Goal: Information Seeking & Learning: Check status

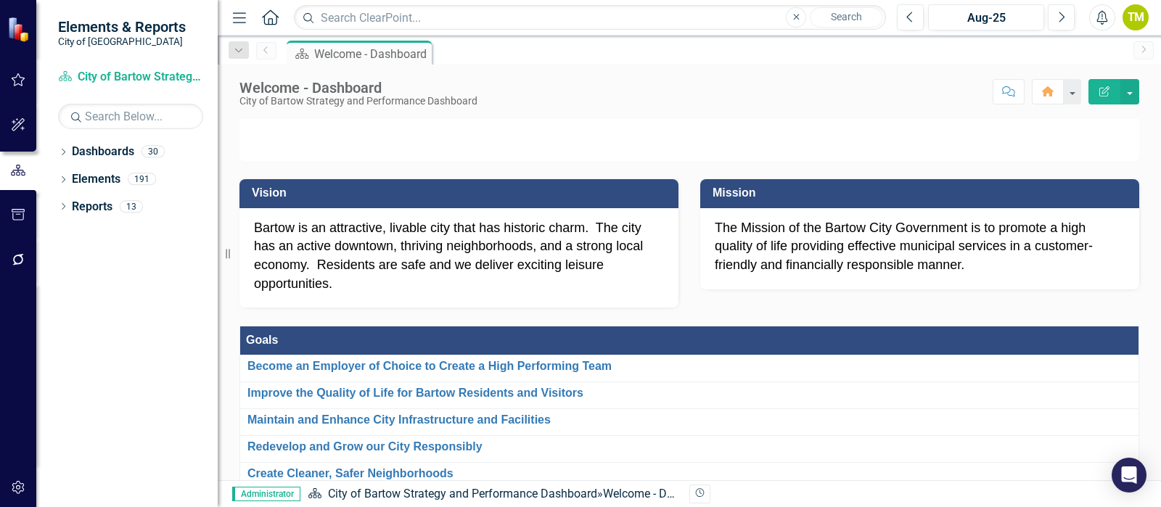
click at [239, 21] on icon "Menu" at bounding box center [239, 16] width 19 height 15
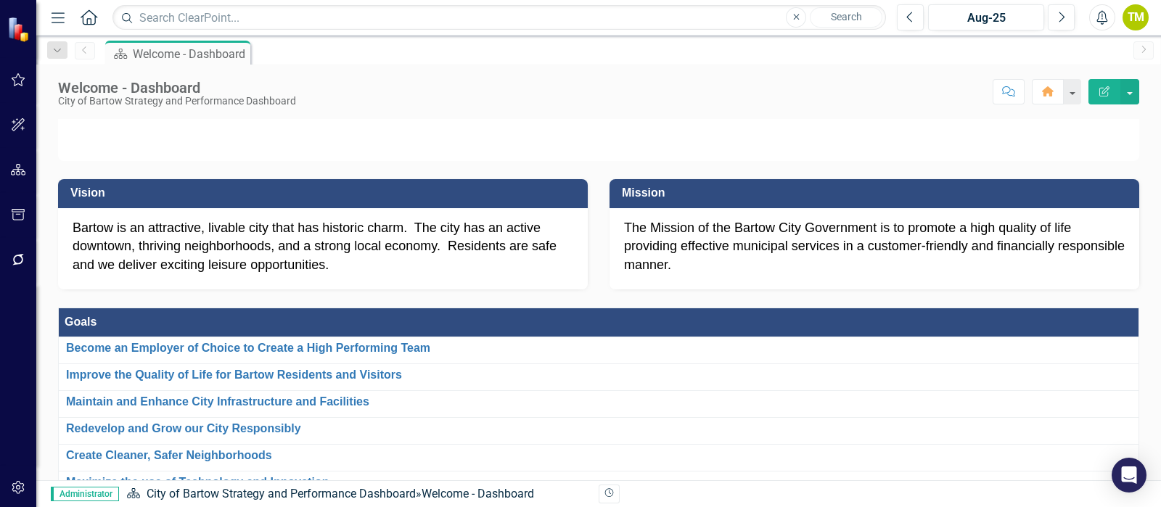
click at [52, 14] on icon "Menu" at bounding box center [58, 16] width 19 height 15
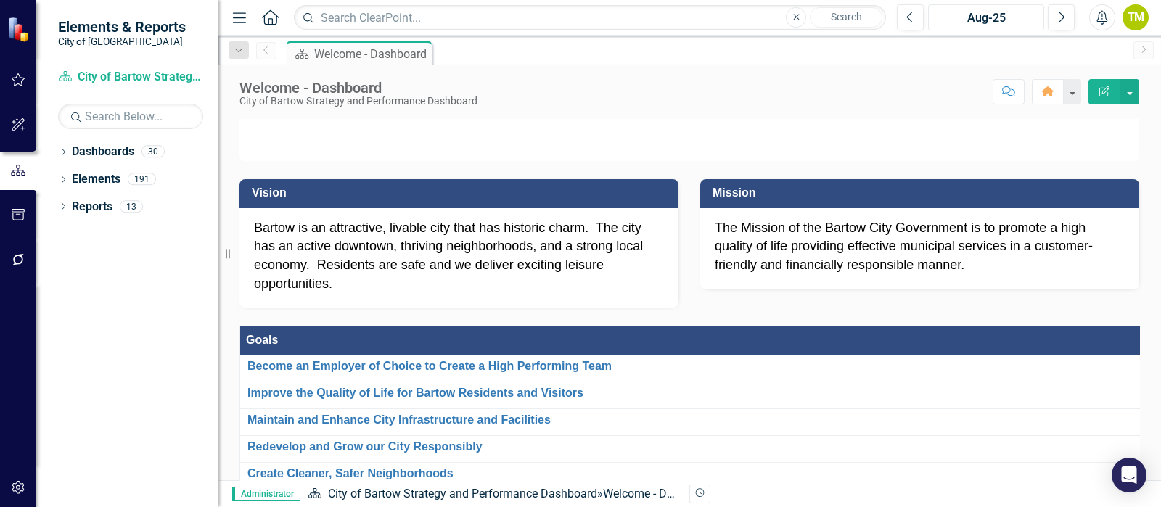
click at [992, 18] on div "Aug-25" at bounding box center [986, 17] width 106 height 17
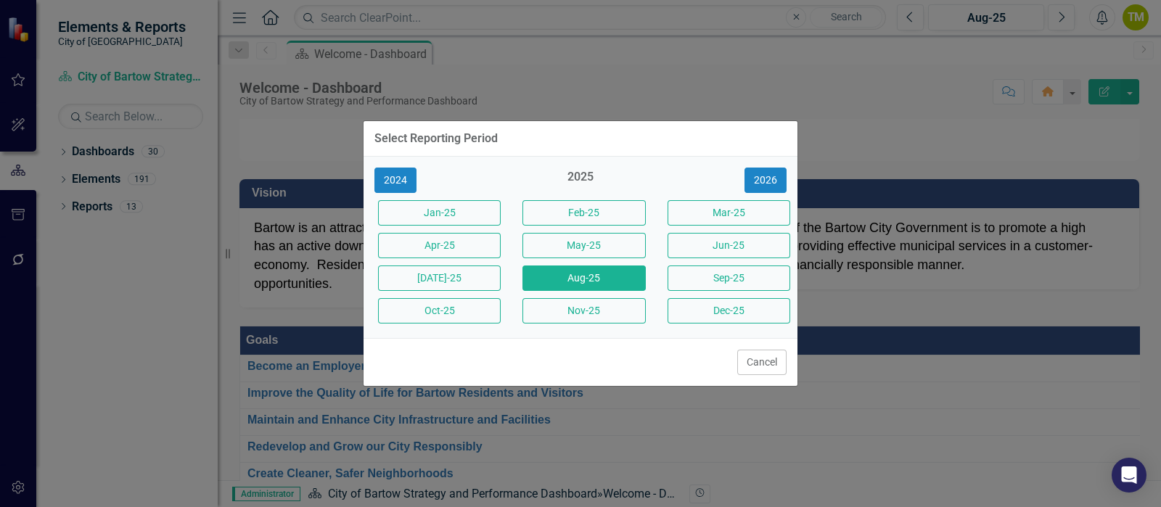
click at [733, 78] on div "Select Reporting Period 2024 2025 [DATE]-25 Feb-25 Mar-25 Apr-25 May-25 Jun-25 …" at bounding box center [580, 253] width 435 height 507
click at [771, 365] on button "Cancel" at bounding box center [761, 362] width 49 height 25
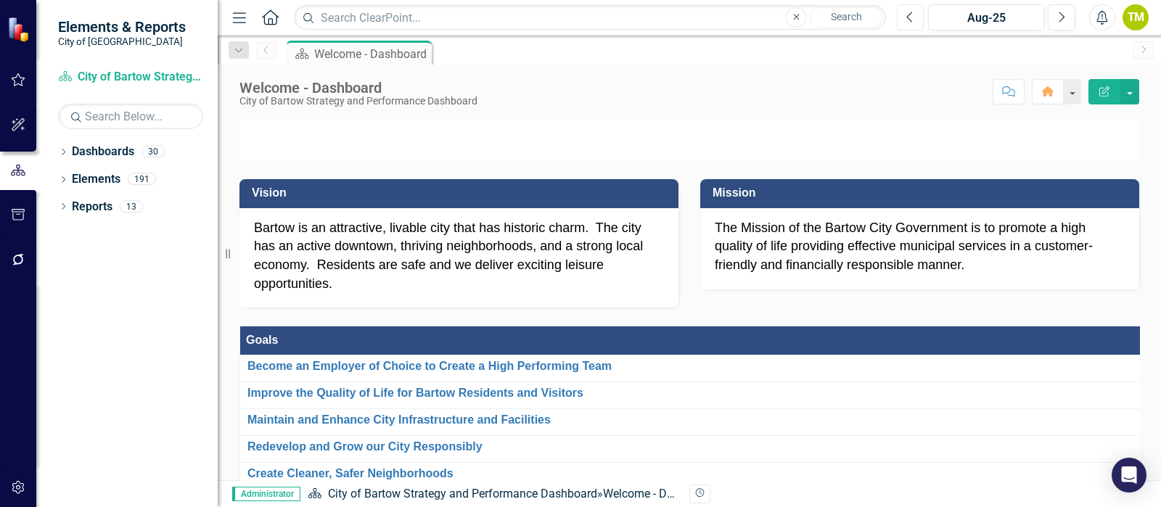
click at [911, 23] on button "Previous" at bounding box center [910, 17] width 27 height 26
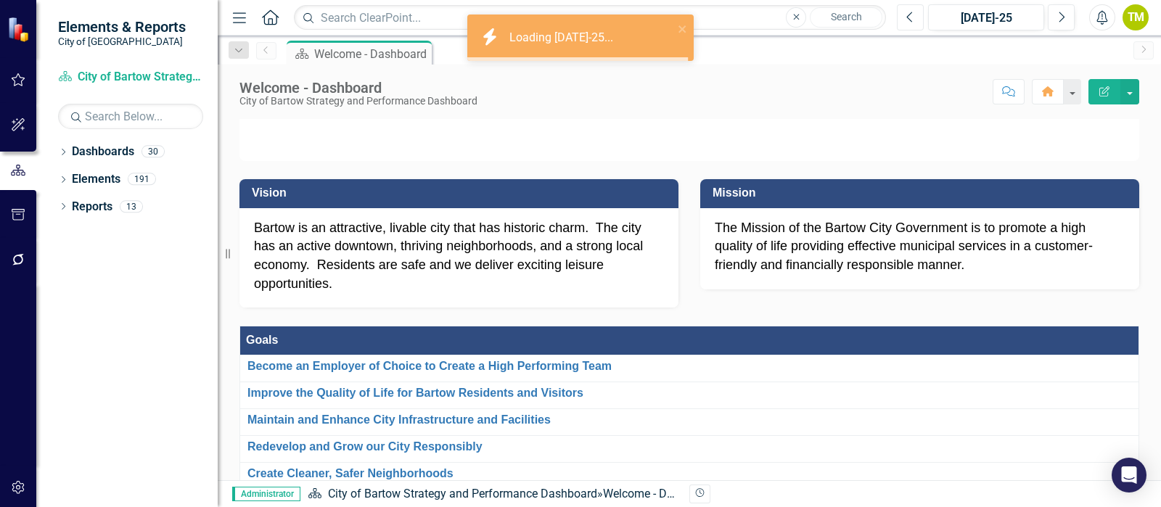
click at [911, 23] on button "Previous" at bounding box center [910, 17] width 27 height 26
click at [972, 16] on div "Jun-25" at bounding box center [986, 17] width 106 height 17
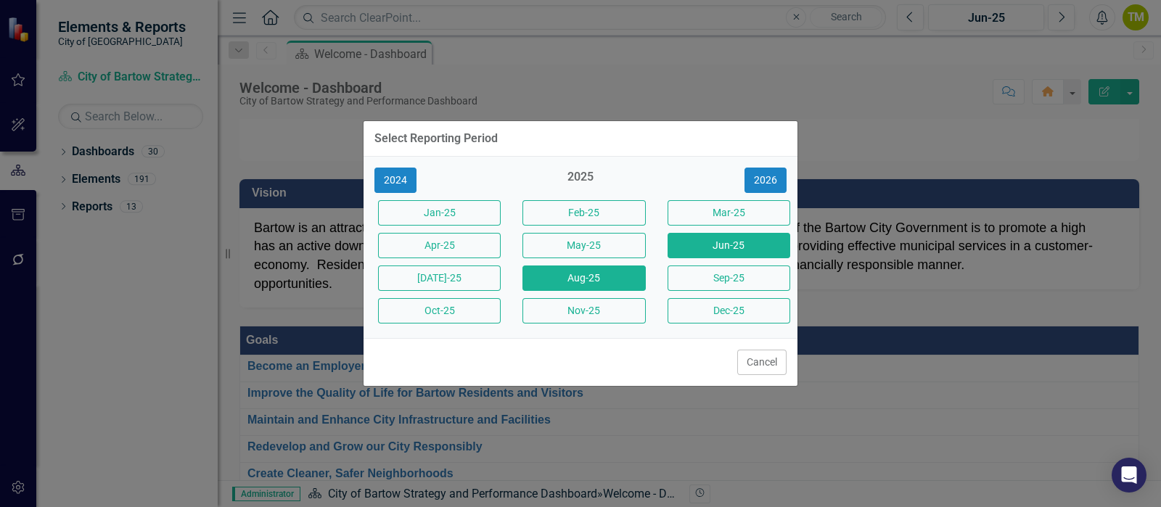
click at [613, 281] on button "Aug-25" at bounding box center [583, 278] width 123 height 25
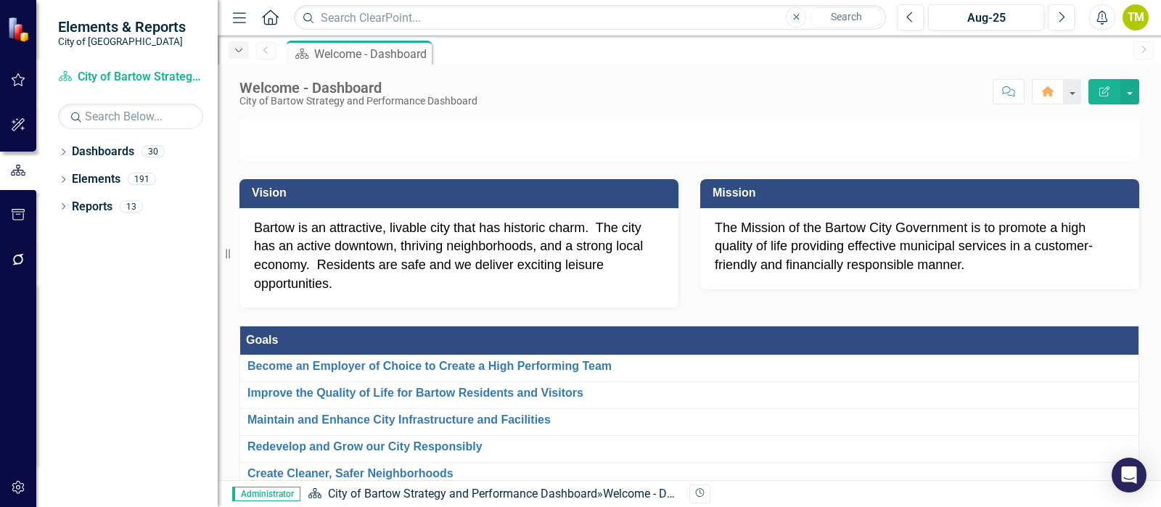
click at [242, 56] on div "Dropdown" at bounding box center [239, 49] width 20 height 17
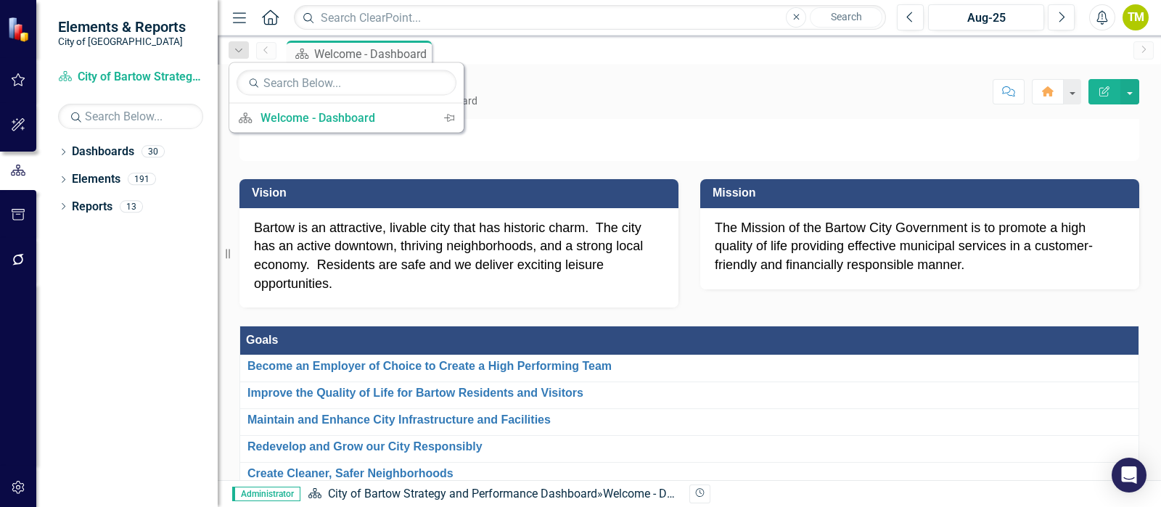
click at [593, 67] on div "Welcome - Dashboard City of Bartow Strategy and Performance Dashboard Score: N/…" at bounding box center [689, 87] width 943 height 44
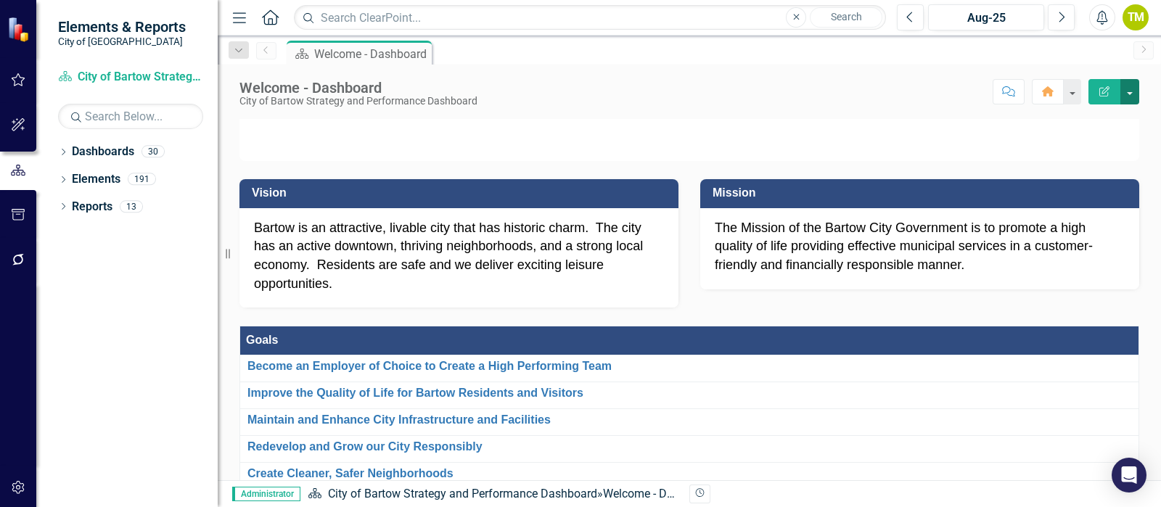
click at [1131, 94] on button "button" at bounding box center [1129, 91] width 19 height 25
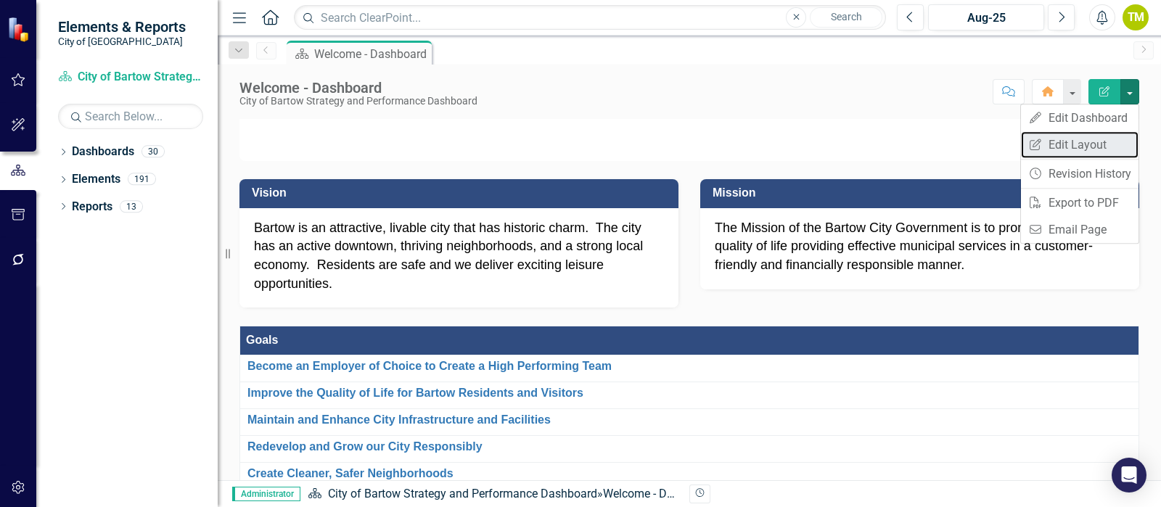
click at [1058, 146] on link "Edit Report Edit Layout" at bounding box center [1080, 144] width 118 height 27
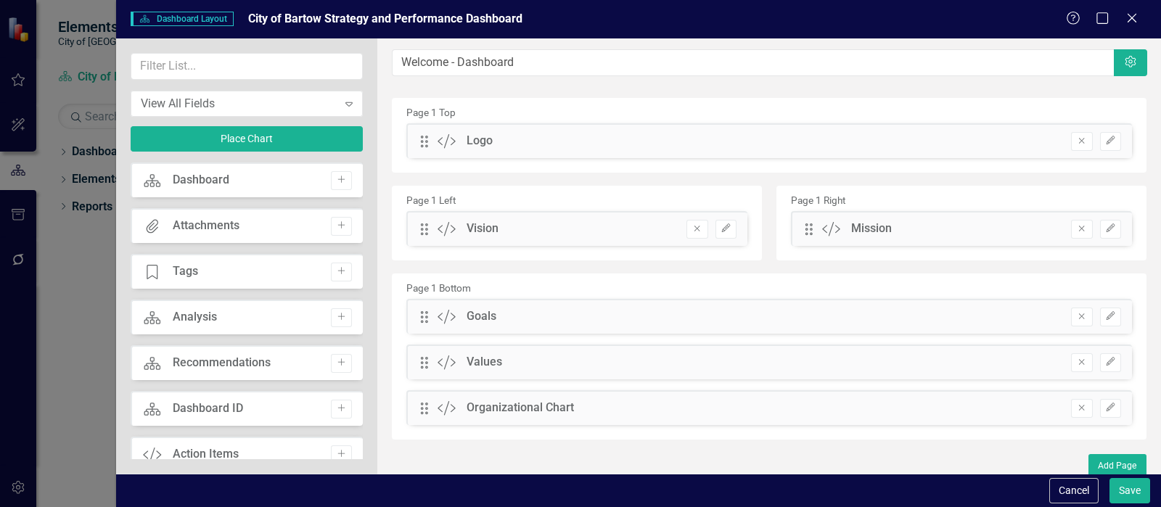
drag, startPoint x: 172, startPoint y: 227, endPoint x: 393, endPoint y: 219, distance: 221.5
click at [397, 221] on div "View All Fields Expand Place Chart Dashboard Dashboard Add Attachments Attachme…" at bounding box center [638, 255] width 1045 height 435
click at [336, 225] on icon "Add" at bounding box center [341, 225] width 11 height 9
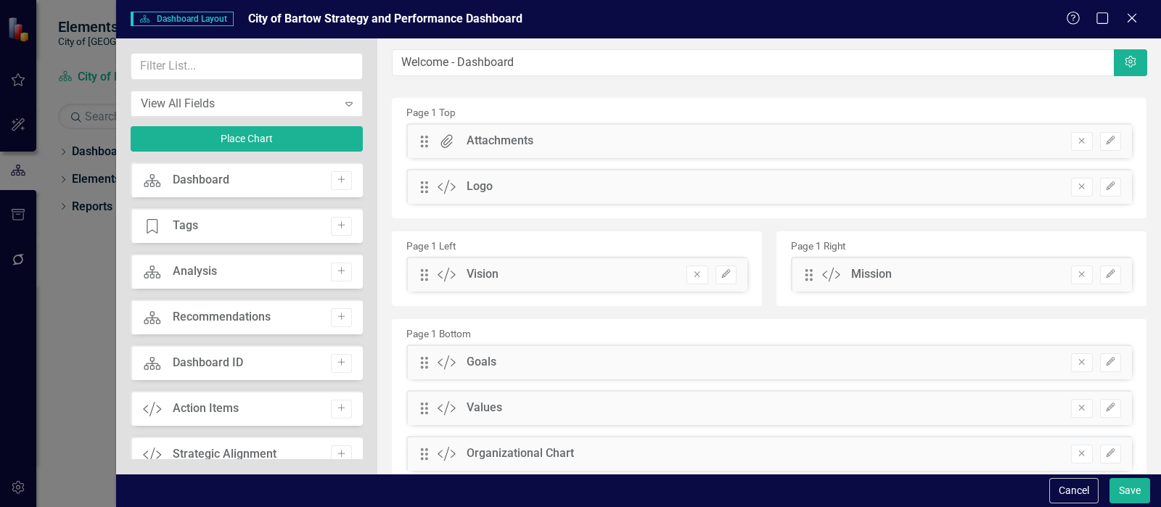
drag, startPoint x: 484, startPoint y: 143, endPoint x: 472, endPoint y: 244, distance: 101.5
click at [478, 255] on div "Page 1 Top Drag Attachments Attachments Remove Edit Drag Custom Logo Remove Edi…" at bounding box center [769, 291] width 755 height 387
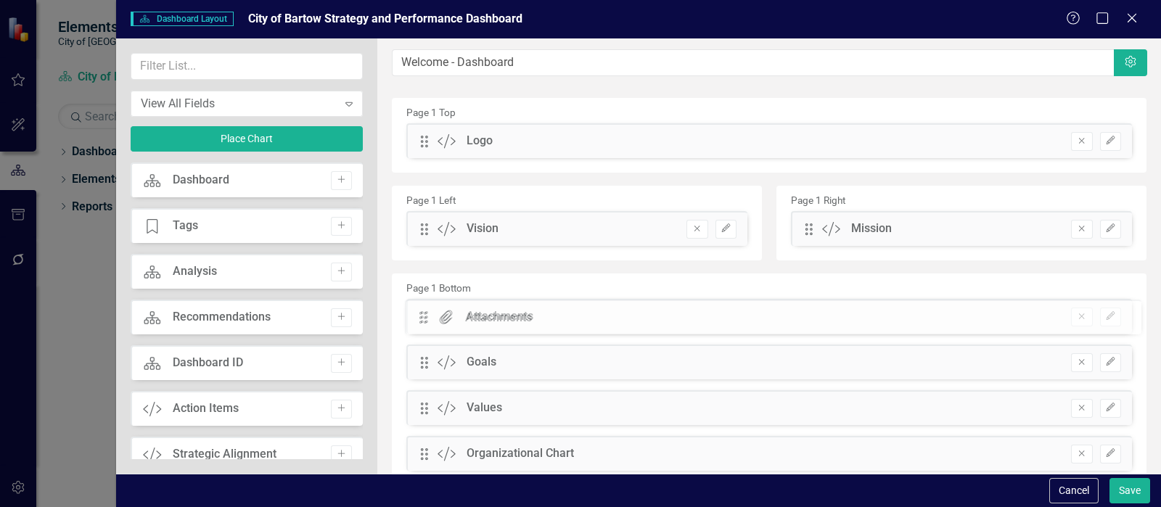
drag, startPoint x: 428, startPoint y: 139, endPoint x: 439, endPoint y: 316, distance: 176.7
click at [1076, 315] on icon "Remove" at bounding box center [1081, 316] width 11 height 9
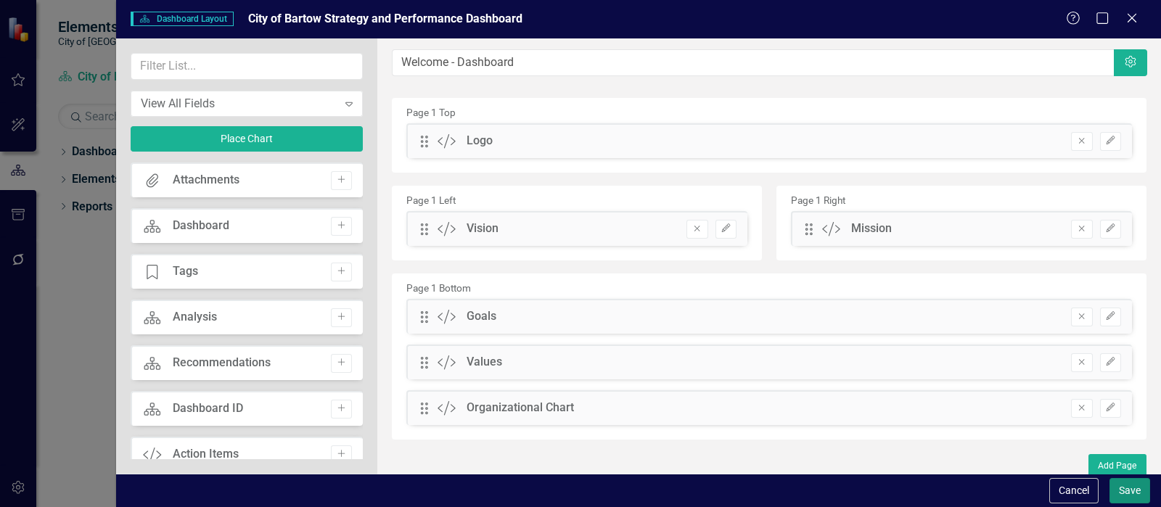
click at [1125, 499] on button "Save" at bounding box center [1130, 490] width 41 height 25
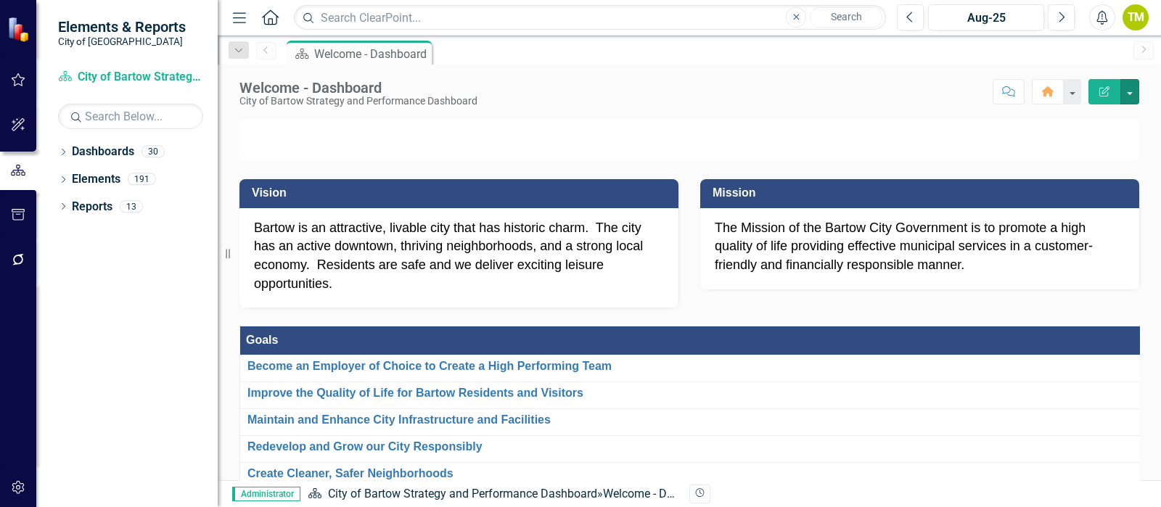
scroll to position [90, 0]
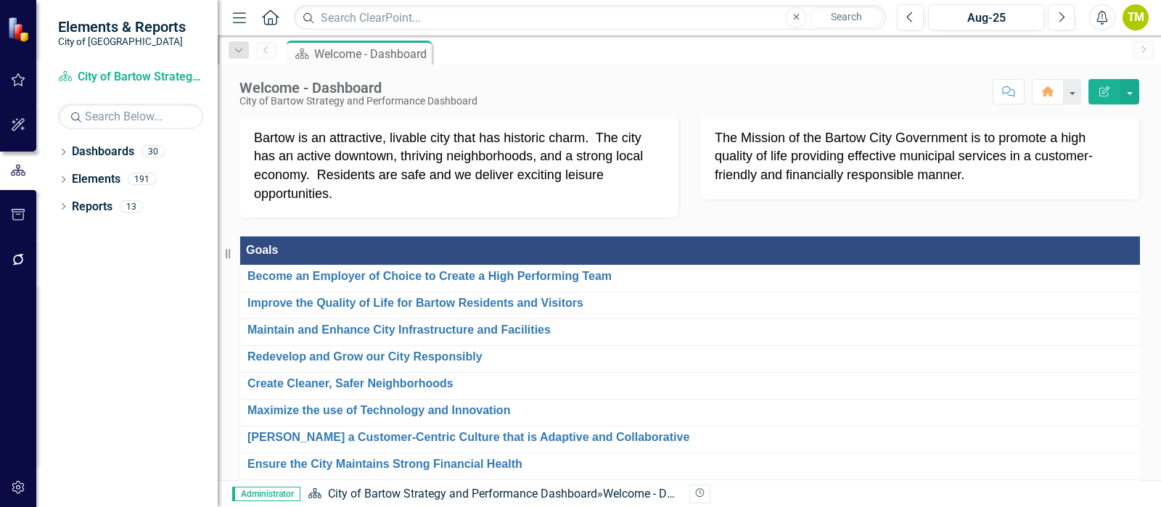
click at [355, 204] on p "Bartow is an attractive, livable city that has historic charm. The city has an …" at bounding box center [459, 166] width 410 height 75
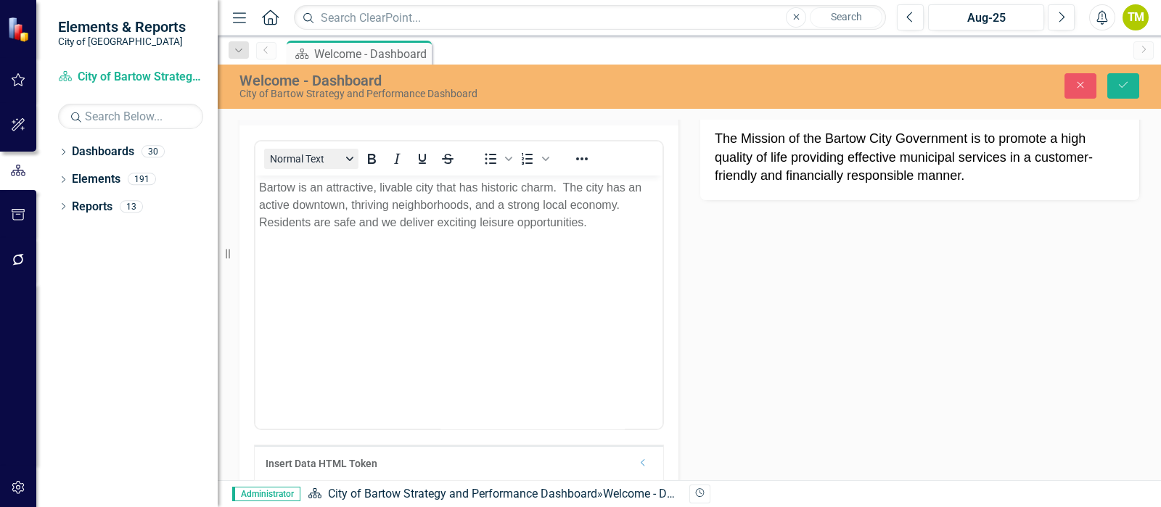
scroll to position [0, 0]
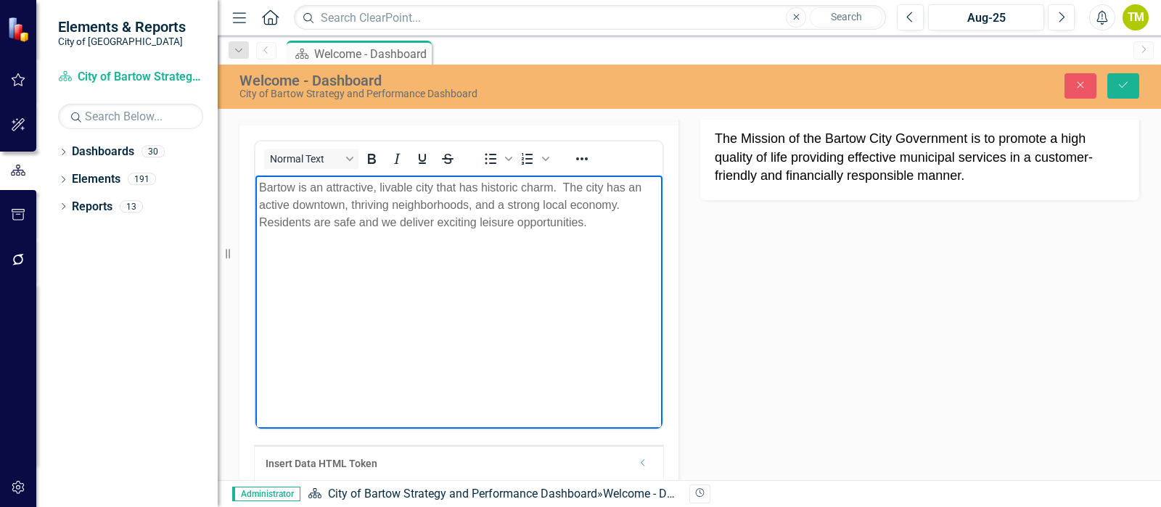
click at [602, 227] on p "Bartow is an attractive, livable city that has historic charm. The city has an …" at bounding box center [459, 205] width 400 height 52
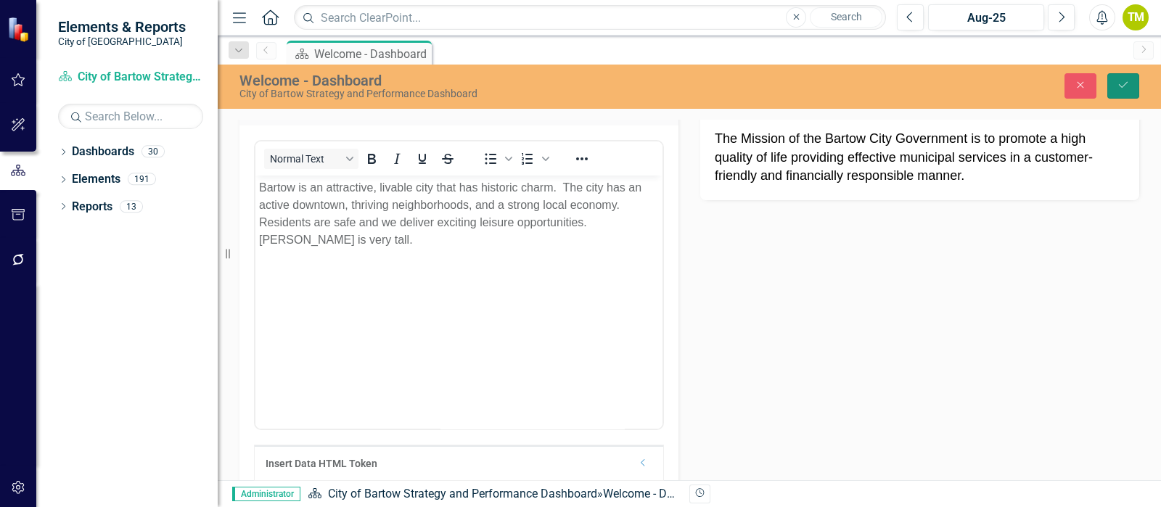
click at [1131, 85] on button "Save" at bounding box center [1123, 85] width 32 height 25
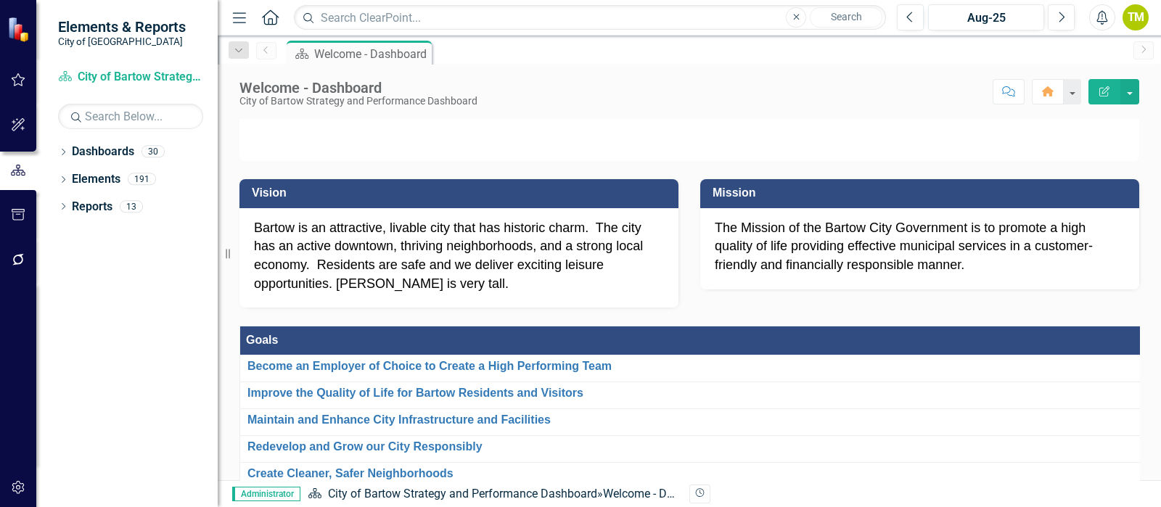
click at [462, 308] on div "Bartow is an attractive, livable city that has historic charm. The city has an …" at bounding box center [458, 258] width 439 height 100
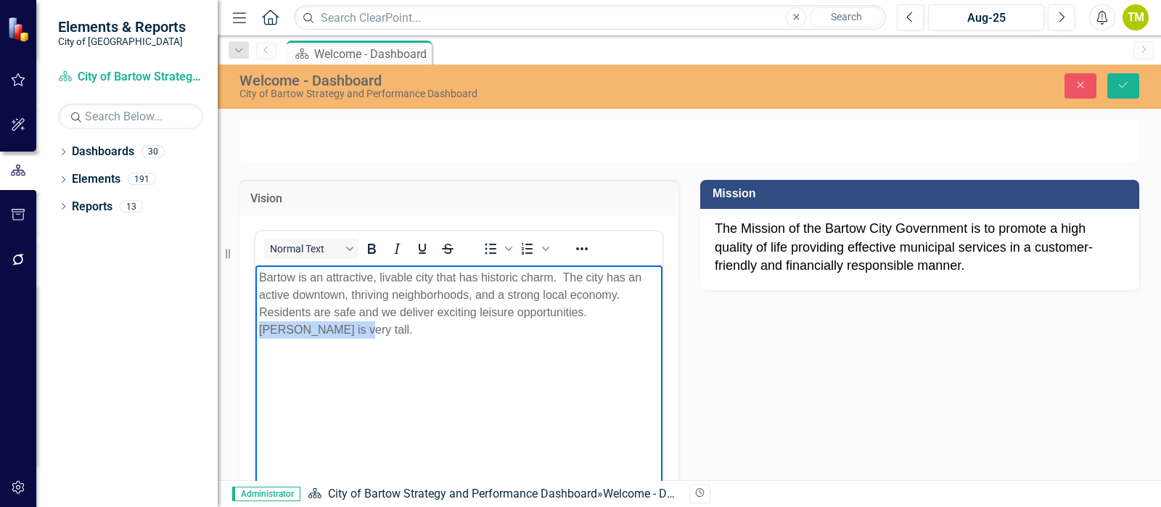
drag, startPoint x: 359, startPoint y: 328, endPoint x: 591, endPoint y: 314, distance: 232.6
click at [591, 314] on p "Bartow is an attractive, livable city that has historic charm. The city has an …" at bounding box center [459, 303] width 400 height 70
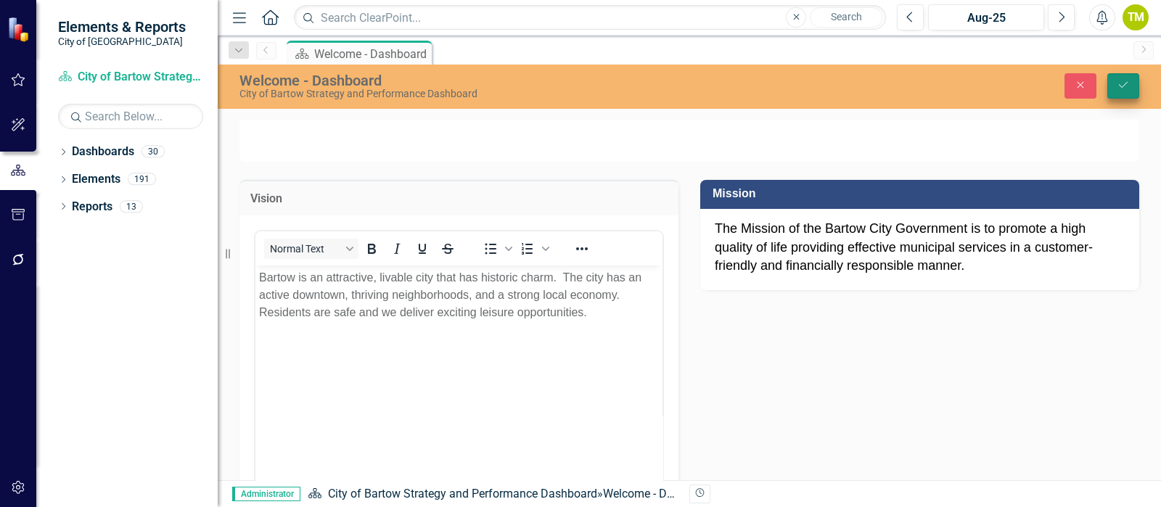
click at [1130, 81] on button "Save" at bounding box center [1123, 85] width 32 height 25
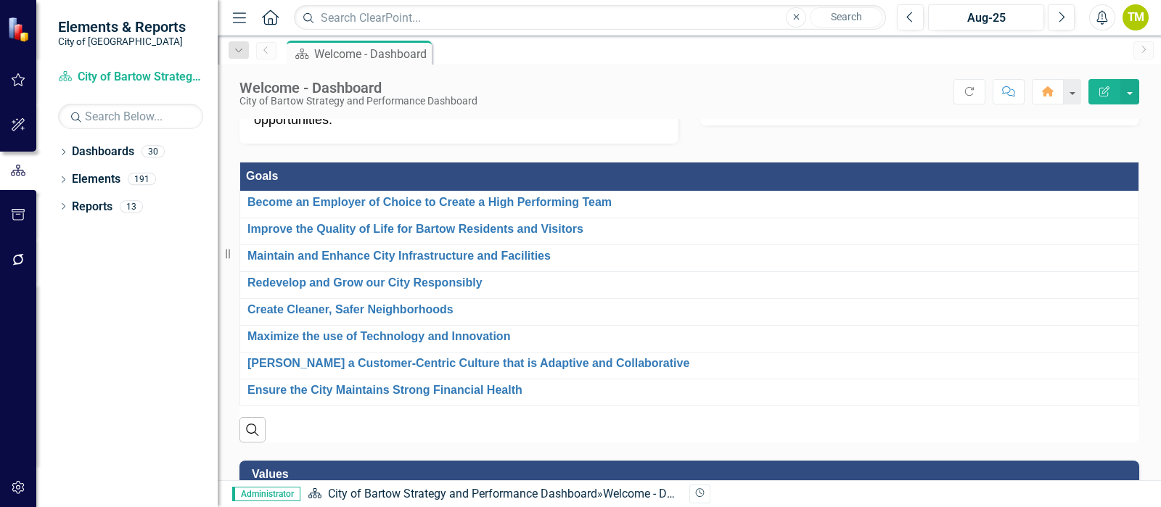
scroll to position [181, 0]
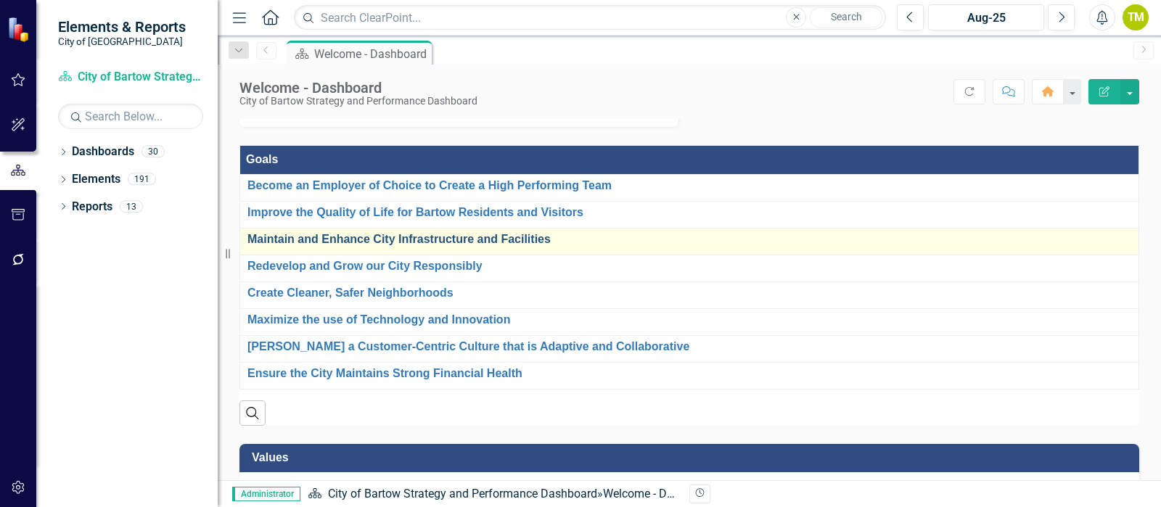
click at [484, 246] on link "Maintain and Enhance City Infrastructure and Facilities" at bounding box center [689, 239] width 884 height 13
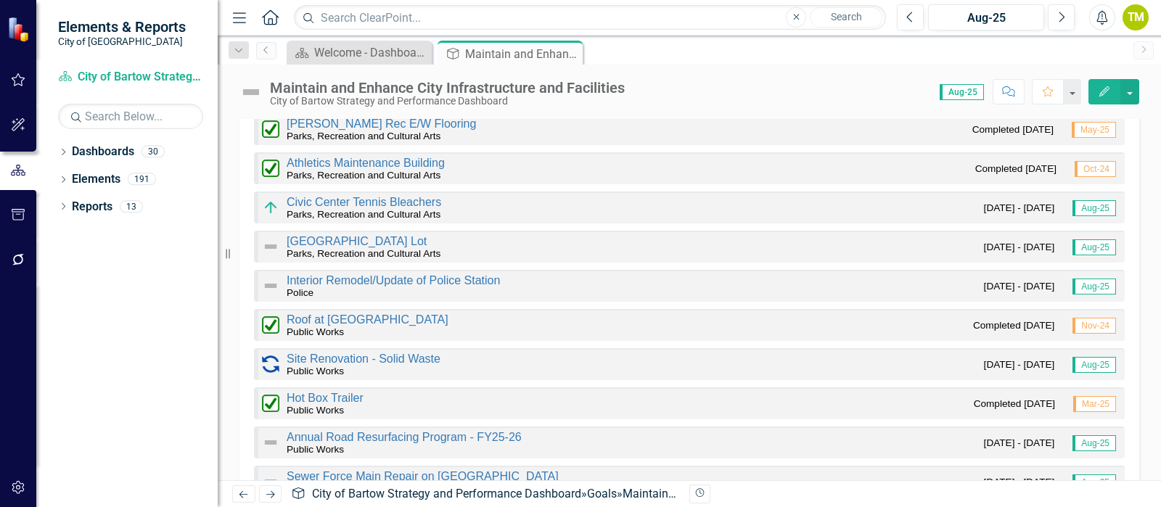
scroll to position [1814, 0]
click at [570, 52] on icon "Close" at bounding box center [569, 54] width 15 height 12
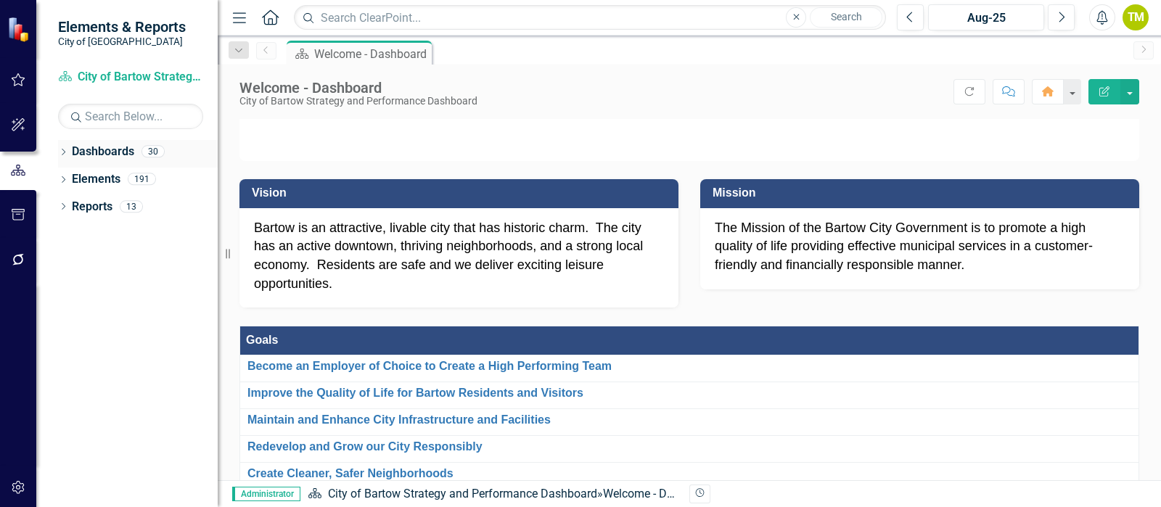
click at [65, 151] on icon "Dropdown" at bounding box center [63, 153] width 10 height 8
click at [71, 179] on icon "Dropdown" at bounding box center [70, 178] width 11 height 9
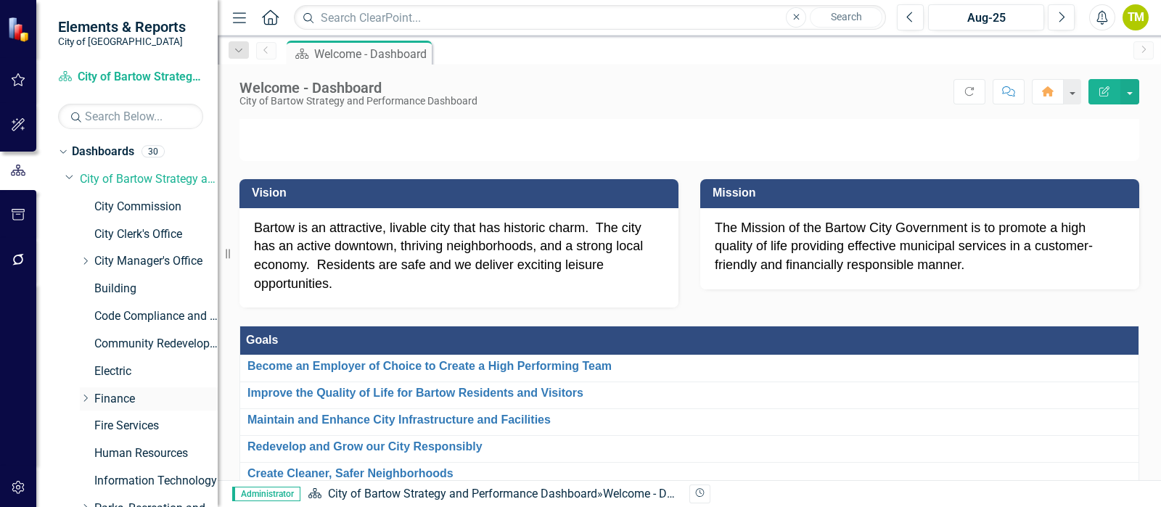
click at [82, 402] on icon "Dropdown" at bounding box center [85, 398] width 11 height 9
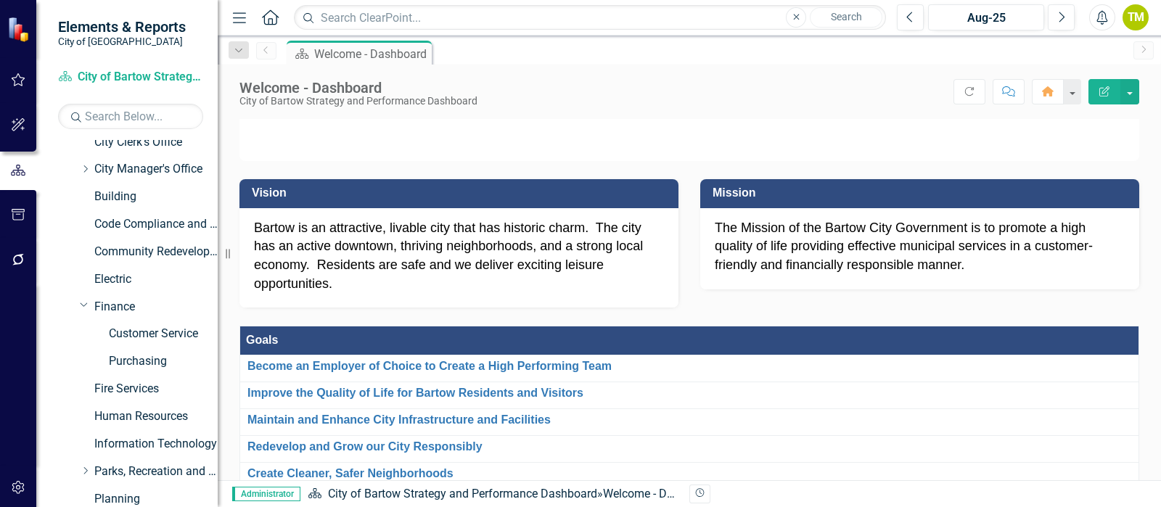
scroll to position [181, 0]
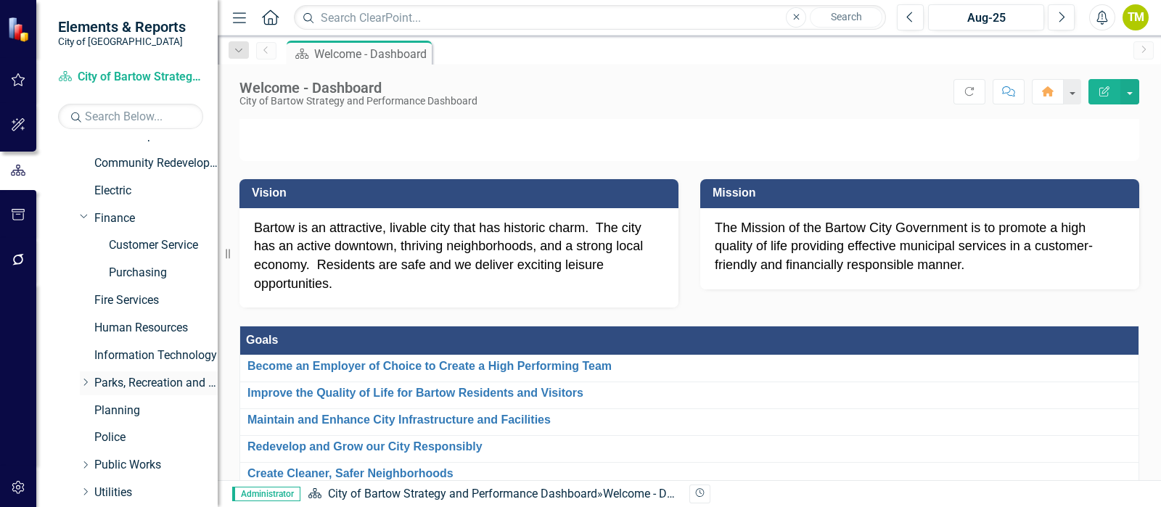
click at [84, 382] on icon "Dropdown" at bounding box center [85, 382] width 11 height 9
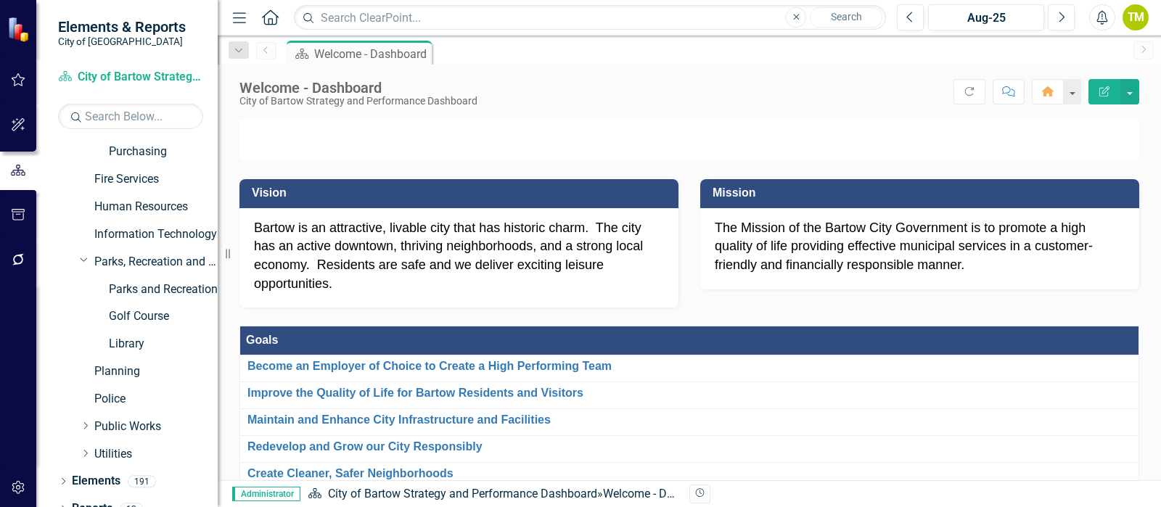
scroll to position [319, 0]
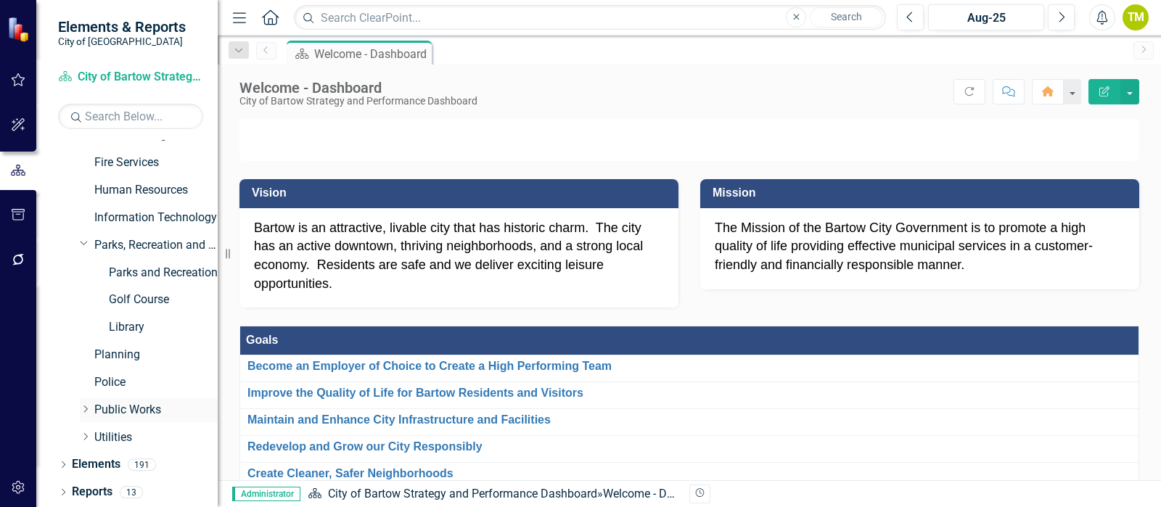
click at [85, 411] on icon "Dropdown" at bounding box center [85, 409] width 11 height 9
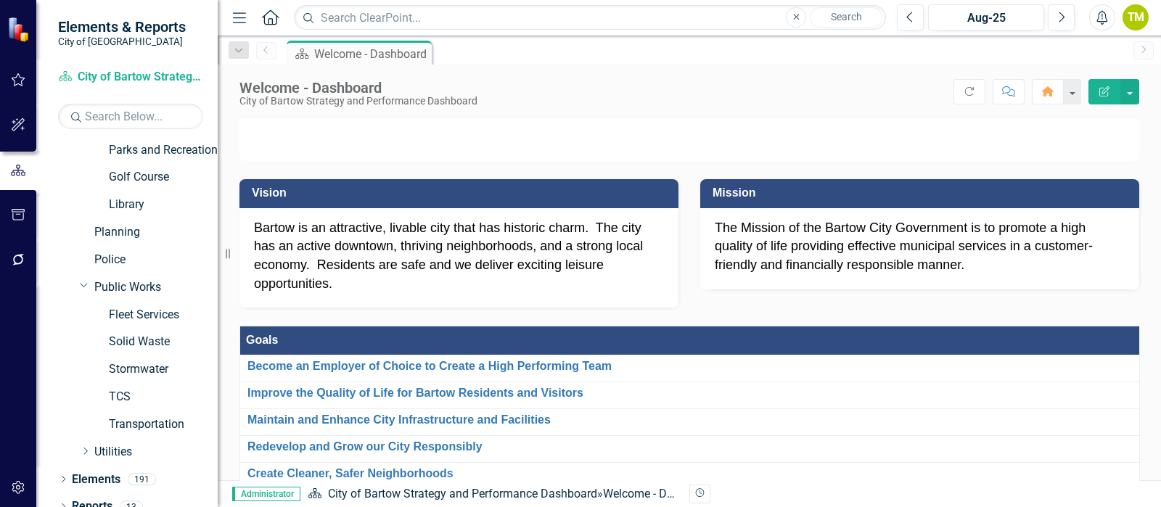
scroll to position [456, 0]
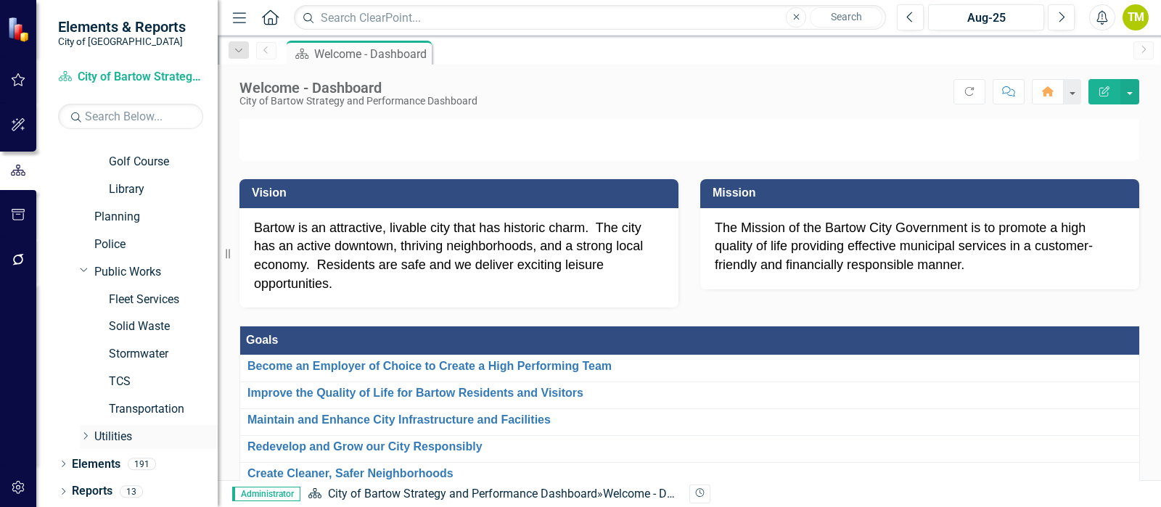
click at [87, 438] on icon "Dropdown" at bounding box center [85, 436] width 11 height 9
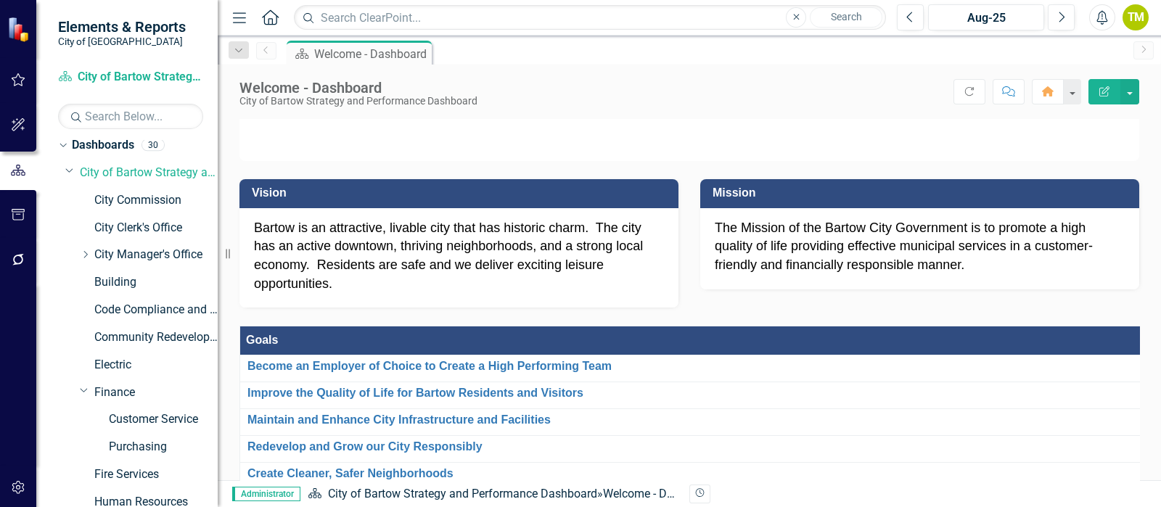
scroll to position [0, 0]
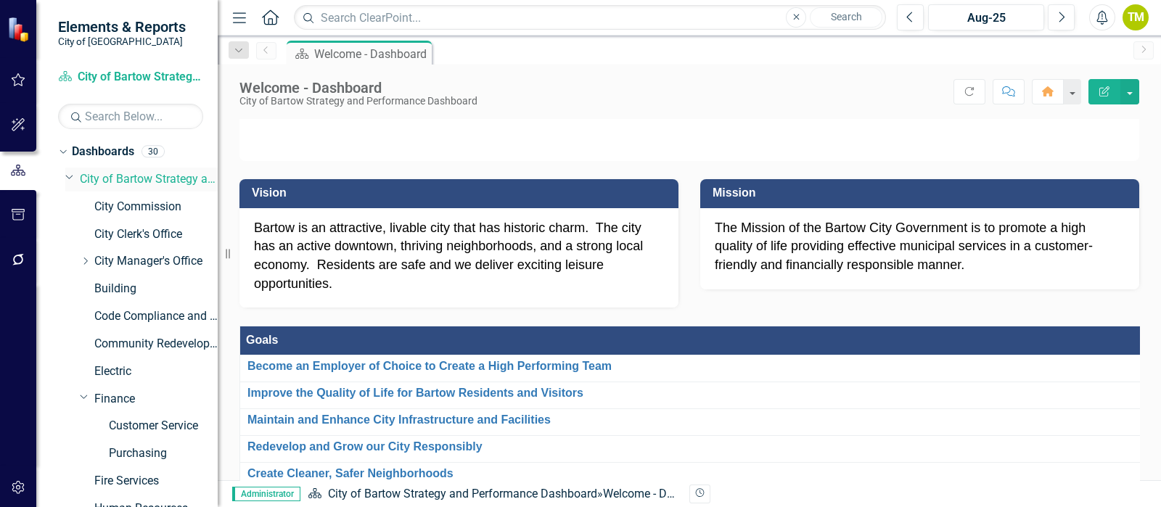
click at [70, 176] on icon "Dropdown" at bounding box center [69, 176] width 9 height 11
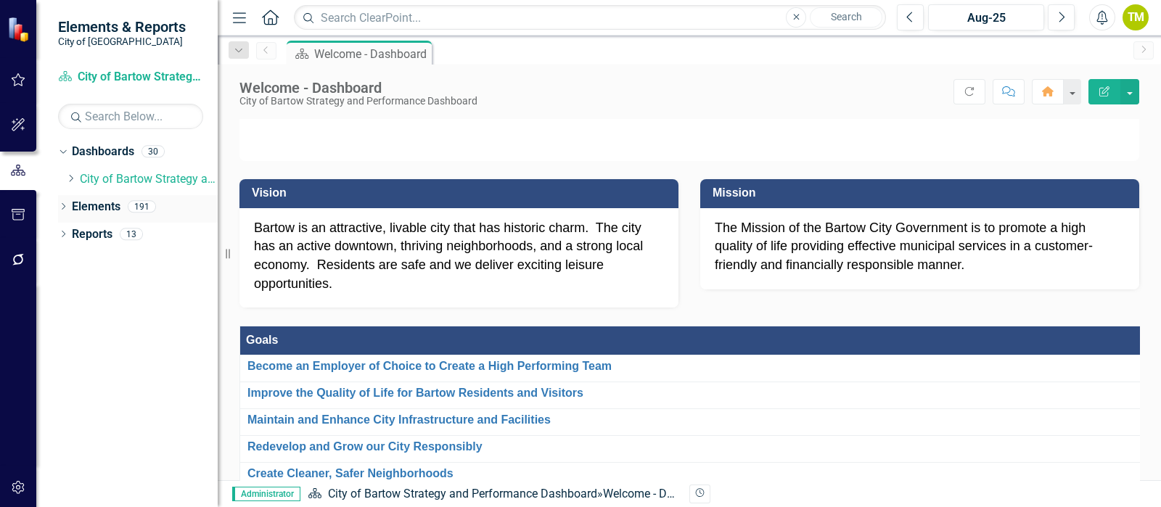
click at [91, 205] on link "Elements" at bounding box center [96, 207] width 49 height 17
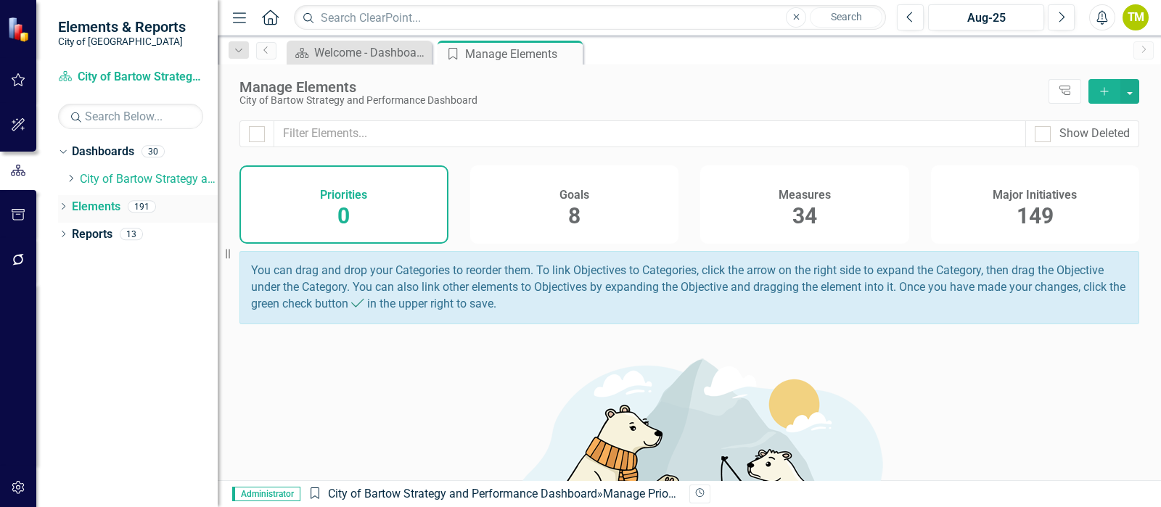
click at [62, 208] on icon "Dropdown" at bounding box center [63, 208] width 10 height 8
click at [111, 232] on link "Goal Goals" at bounding box center [103, 234] width 49 height 17
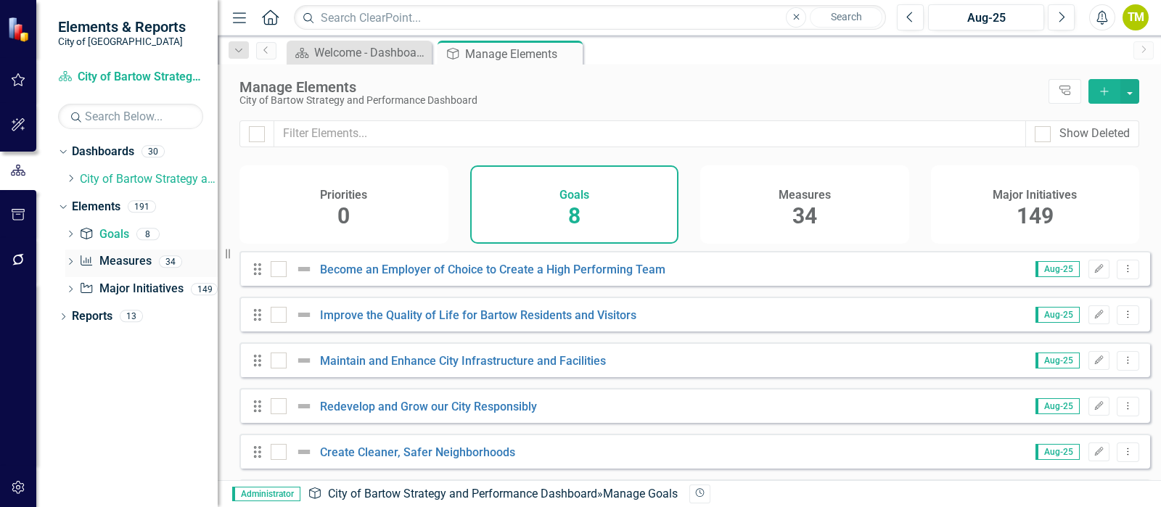
click at [121, 263] on link "Measure Measures" at bounding box center [115, 261] width 72 height 17
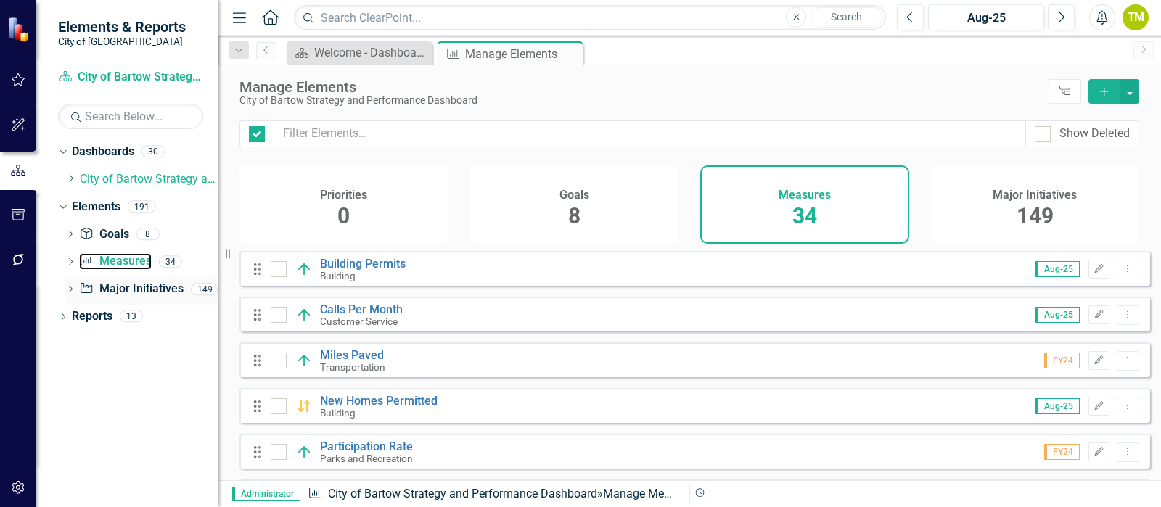
checkbox input "false"
click at [118, 288] on link "Major Initiative Major Initiatives" at bounding box center [131, 289] width 104 height 17
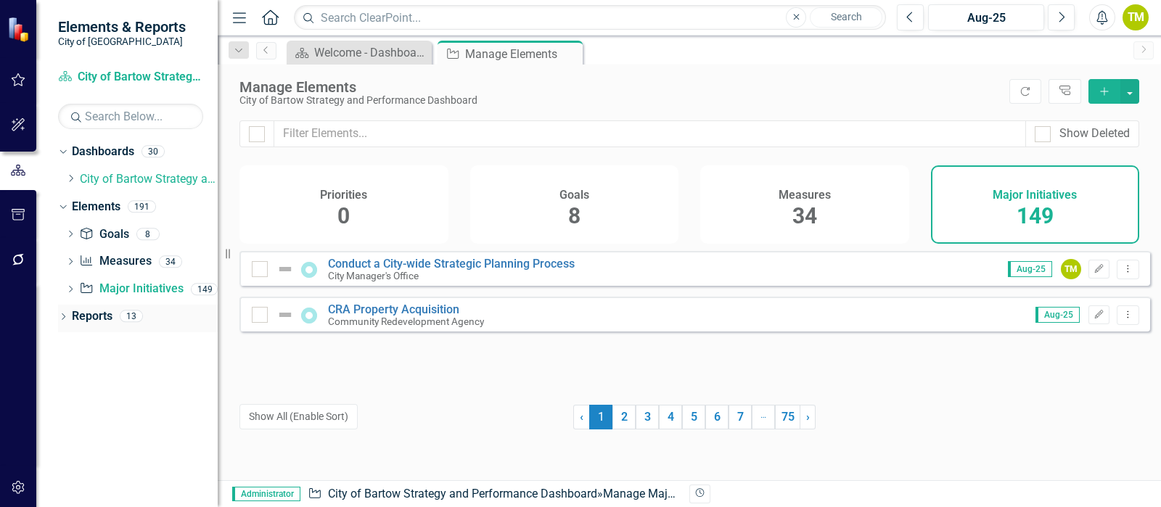
click at [62, 316] on icon "Dropdown" at bounding box center [63, 318] width 10 height 8
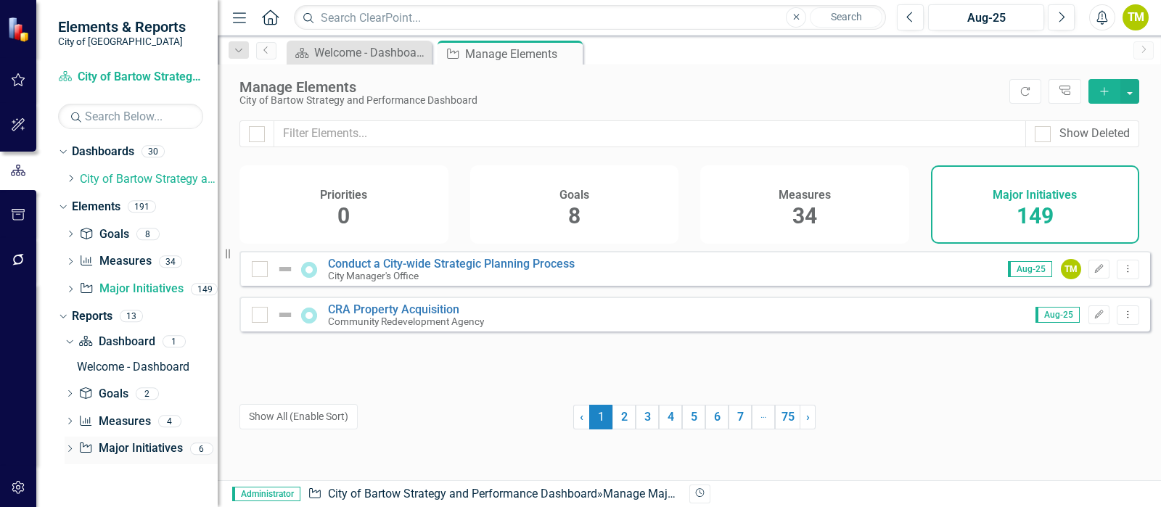
click at [68, 451] on icon "Dropdown" at bounding box center [70, 450] width 10 height 8
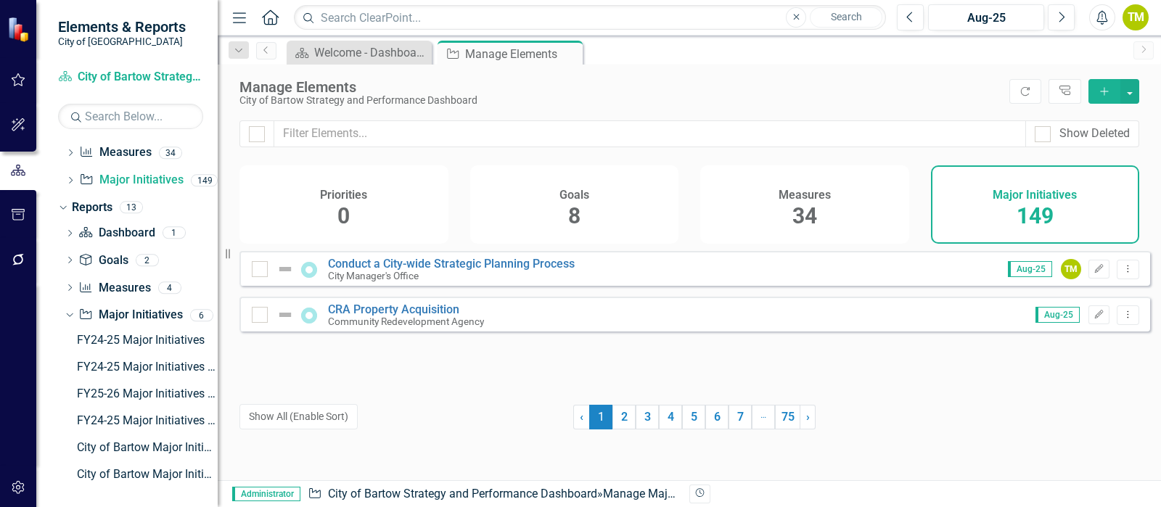
scroll to position [112, 0]
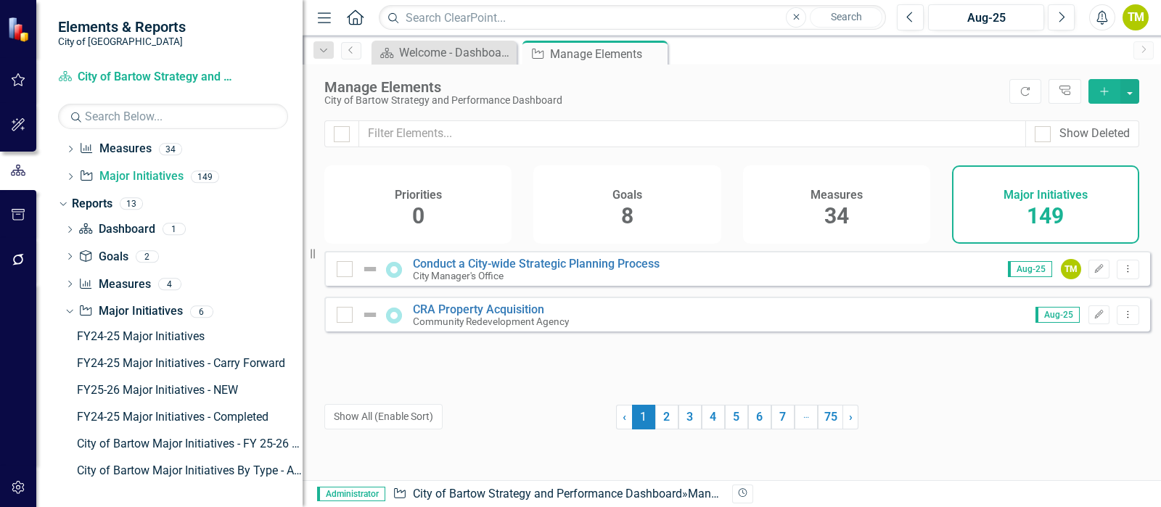
drag, startPoint x: 221, startPoint y: 278, endPoint x: 303, endPoint y: 282, distance: 81.4
click at [303, 282] on div "Resize" at bounding box center [309, 253] width 12 height 507
click at [101, 332] on div "FY24-25 Major Initiatives" at bounding box center [190, 336] width 226 height 13
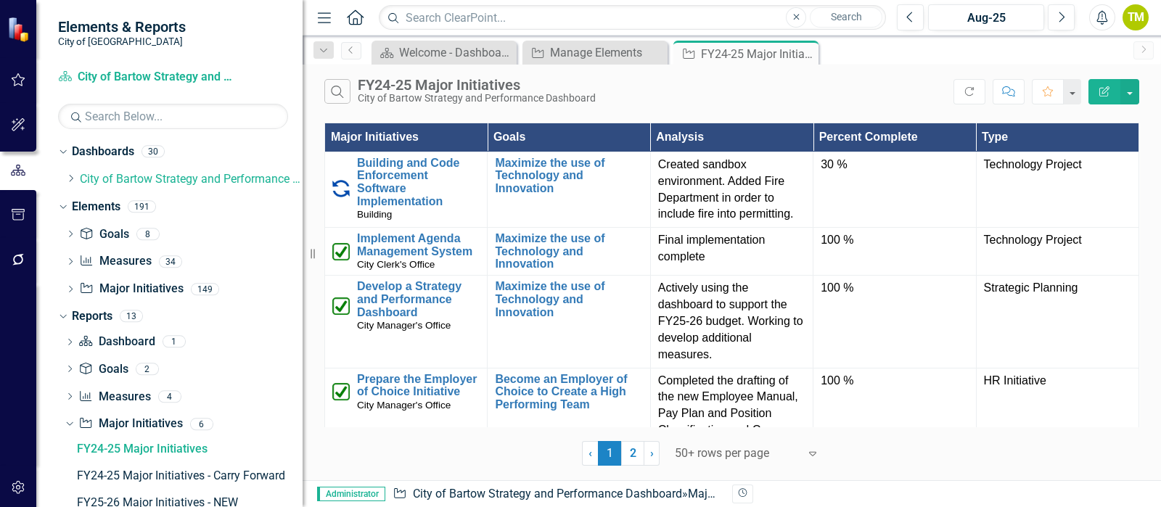
click at [472, 133] on th "Major Initiatives" at bounding box center [406, 137] width 163 height 29
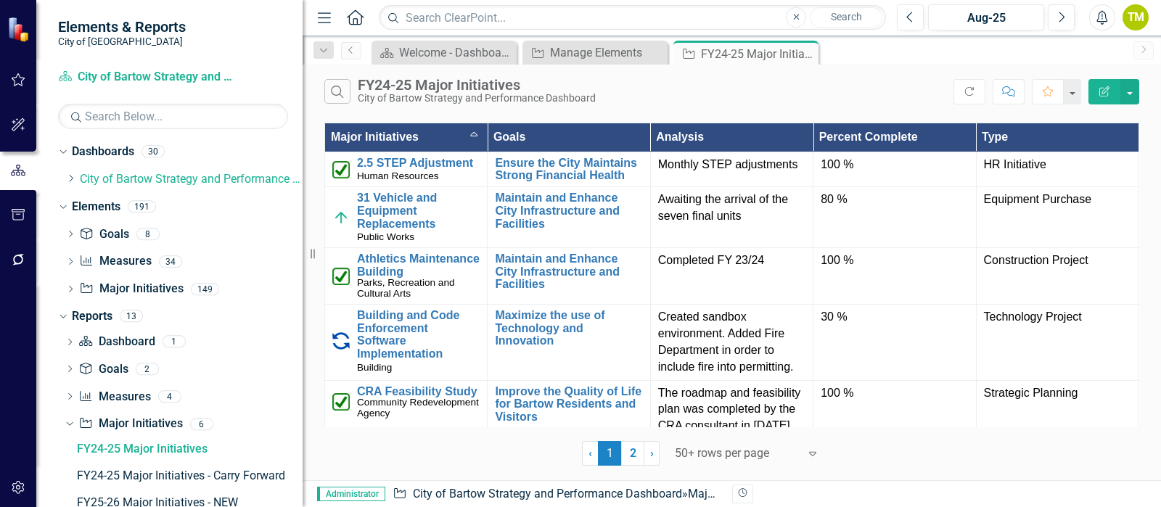
click at [473, 134] on th "Major Initiatives Sort Ascending" at bounding box center [406, 137] width 163 height 29
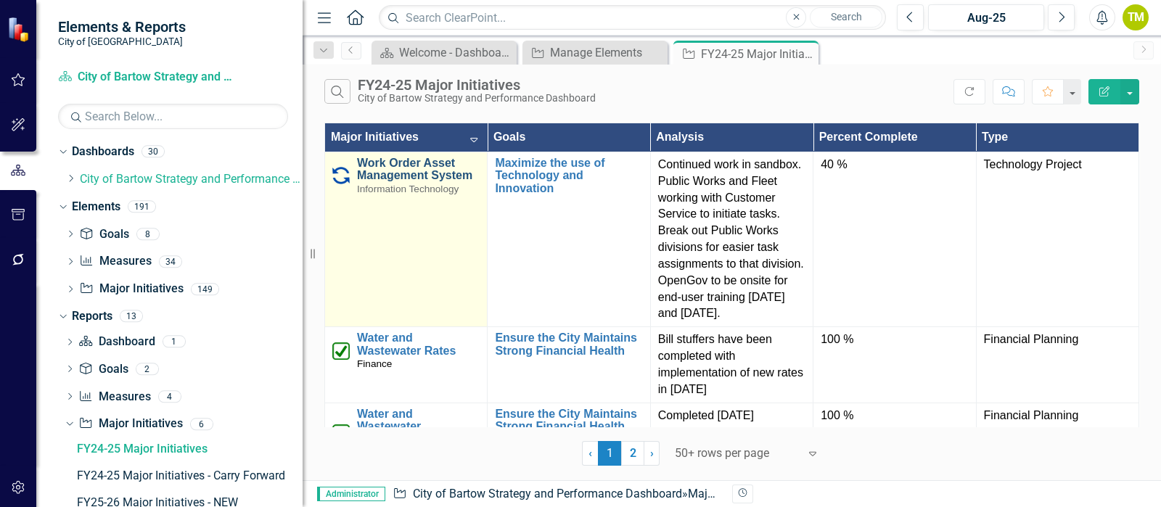
click at [396, 172] on link "Work Order Asset Management System" at bounding box center [418, 169] width 123 height 25
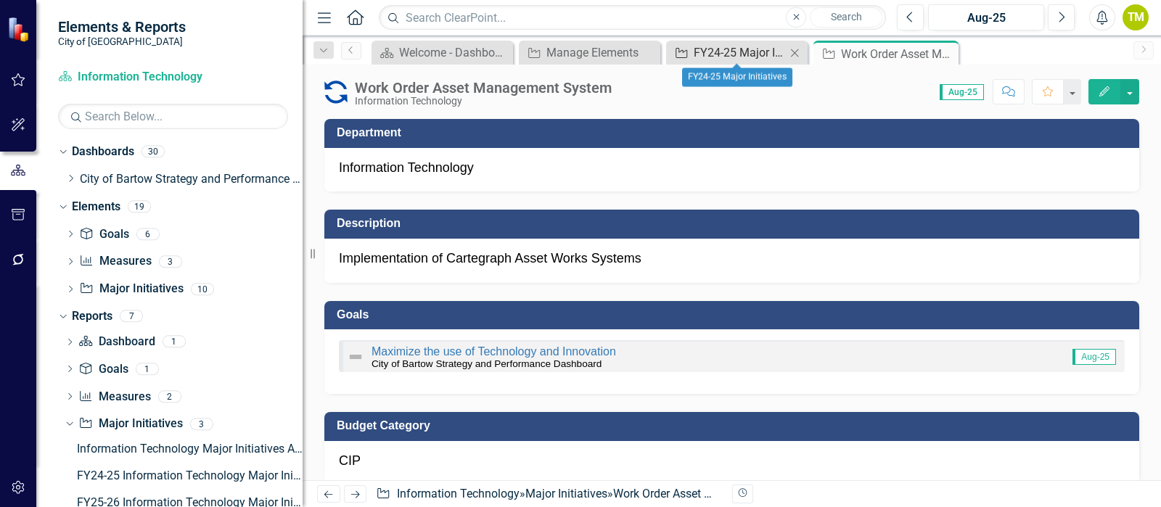
click at [716, 52] on div "FY24-25 Major Initiatives" at bounding box center [740, 53] width 92 height 18
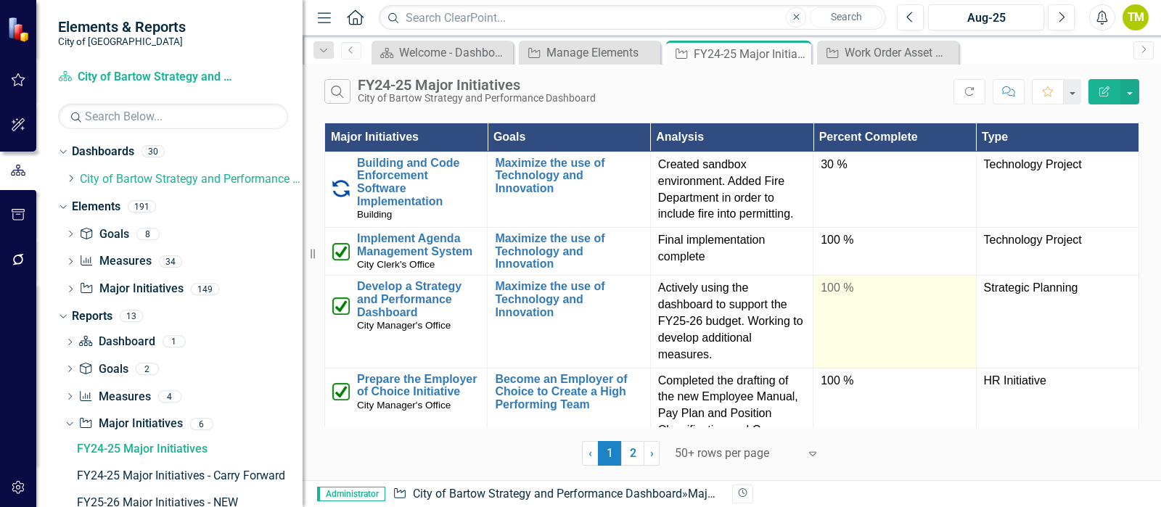
click at [903, 324] on td "100 %" at bounding box center [894, 322] width 163 height 92
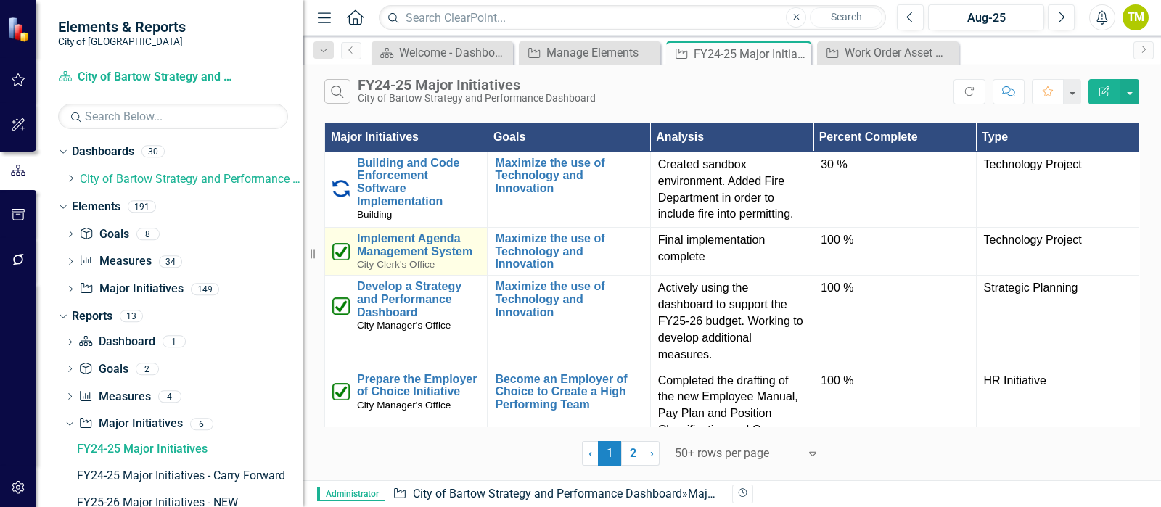
click at [337, 255] on img at bounding box center [340, 251] width 17 height 17
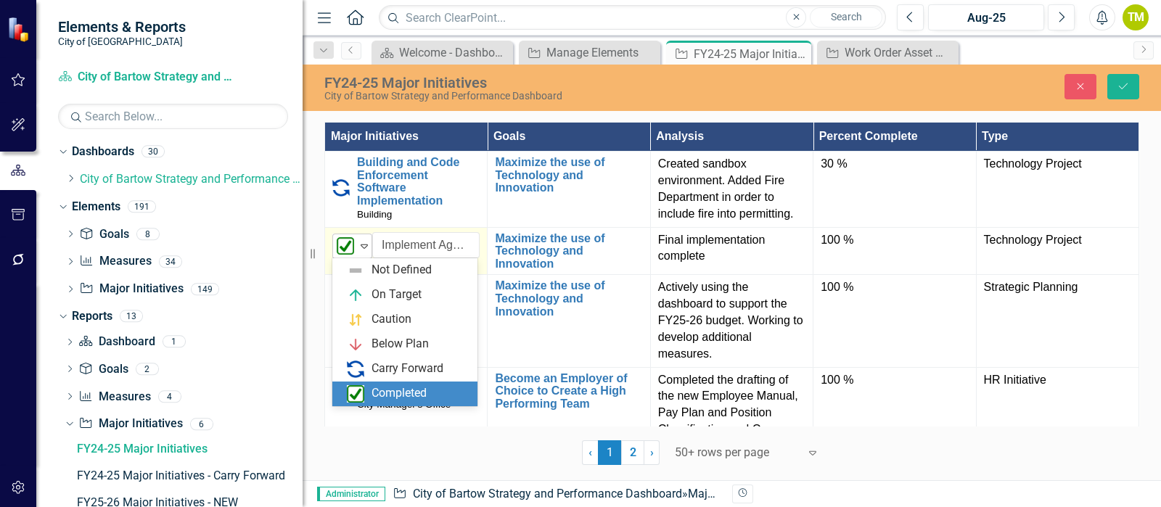
click at [366, 248] on icon "Expand" at bounding box center [364, 246] width 15 height 12
click at [406, 462] on div "‹ Previous 1 (current) 2 › Next 50+ rows per page Expand" at bounding box center [731, 448] width 815 height 36
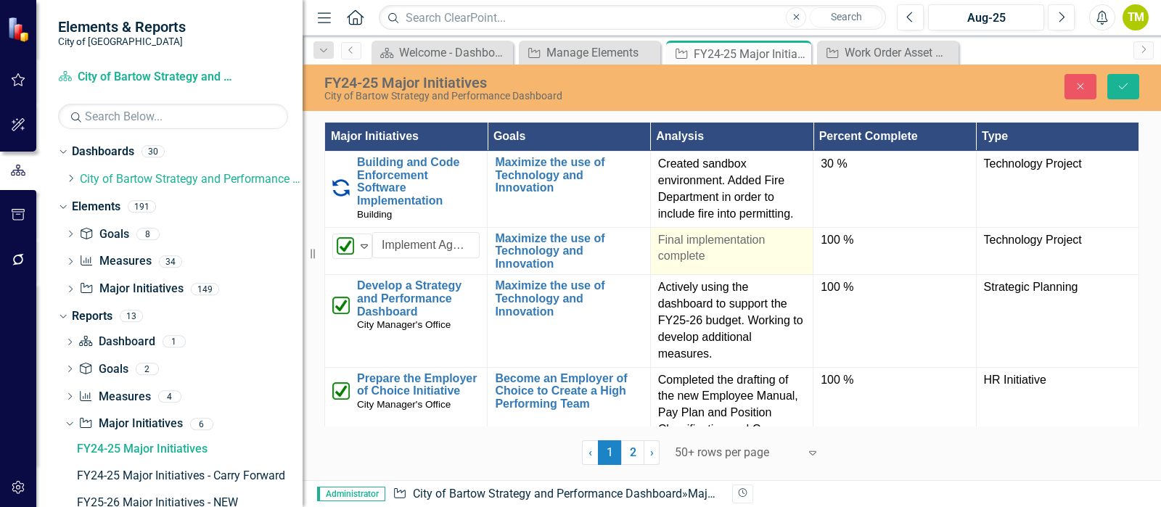
click at [697, 248] on p "Final implementation complete" at bounding box center [731, 248] width 147 height 33
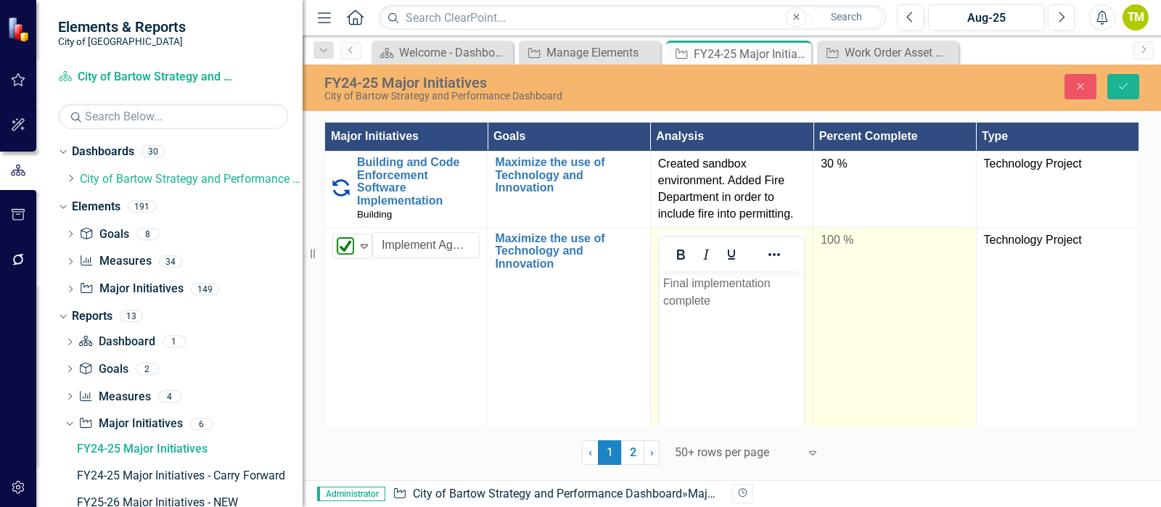
click at [863, 302] on td "100 %" at bounding box center [894, 398] width 163 height 343
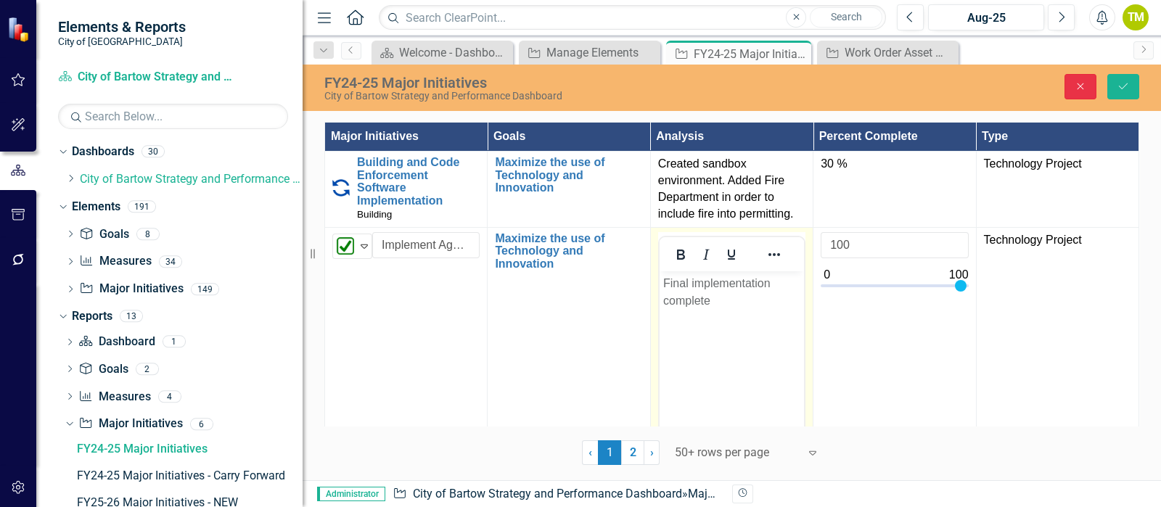
click at [1083, 81] on icon "Close" at bounding box center [1080, 86] width 13 height 10
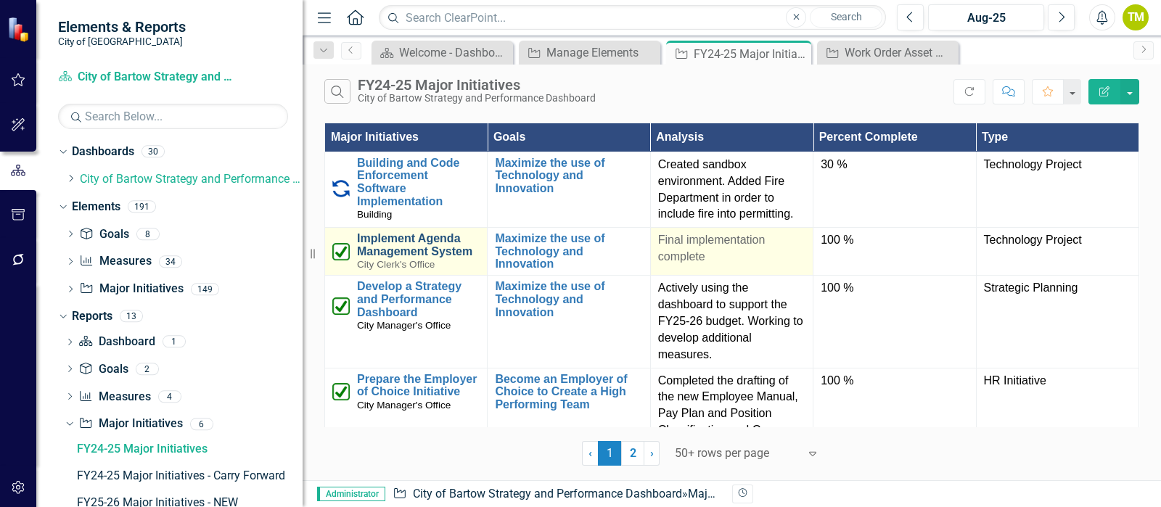
click at [398, 248] on link "Implement Agenda Management System" at bounding box center [418, 244] width 123 height 25
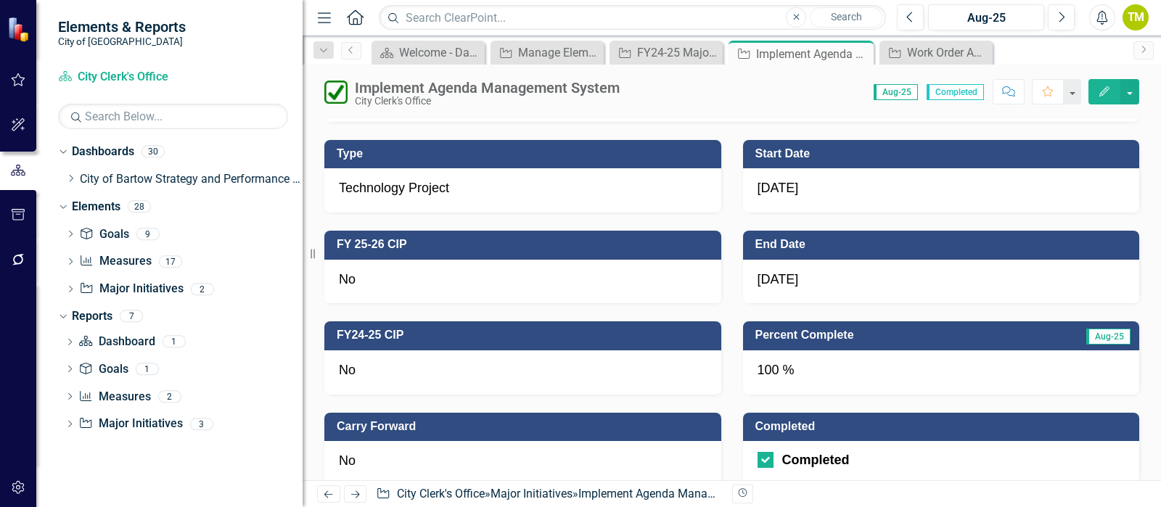
scroll to position [544, 0]
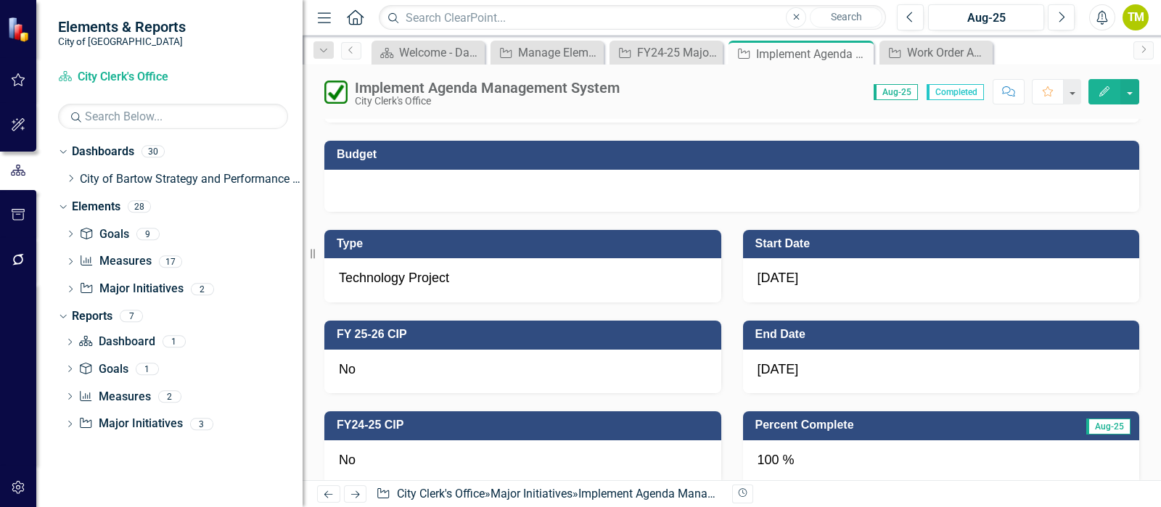
click at [1107, 94] on icon "Edit" at bounding box center [1104, 91] width 13 height 10
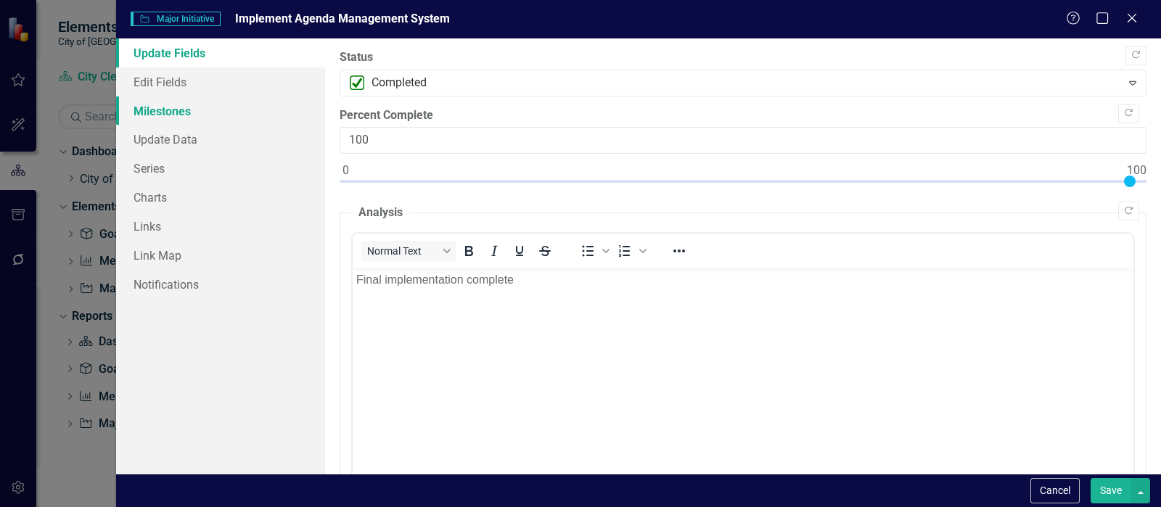
scroll to position [0, 0]
click at [157, 81] on link "Edit Fields" at bounding box center [220, 81] width 209 height 29
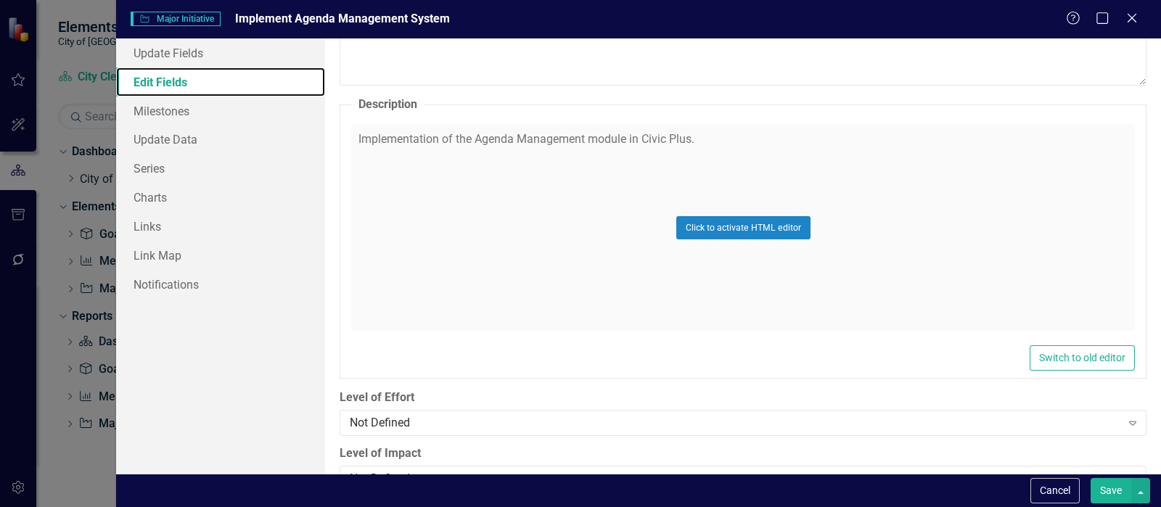
scroll to position [725, 0]
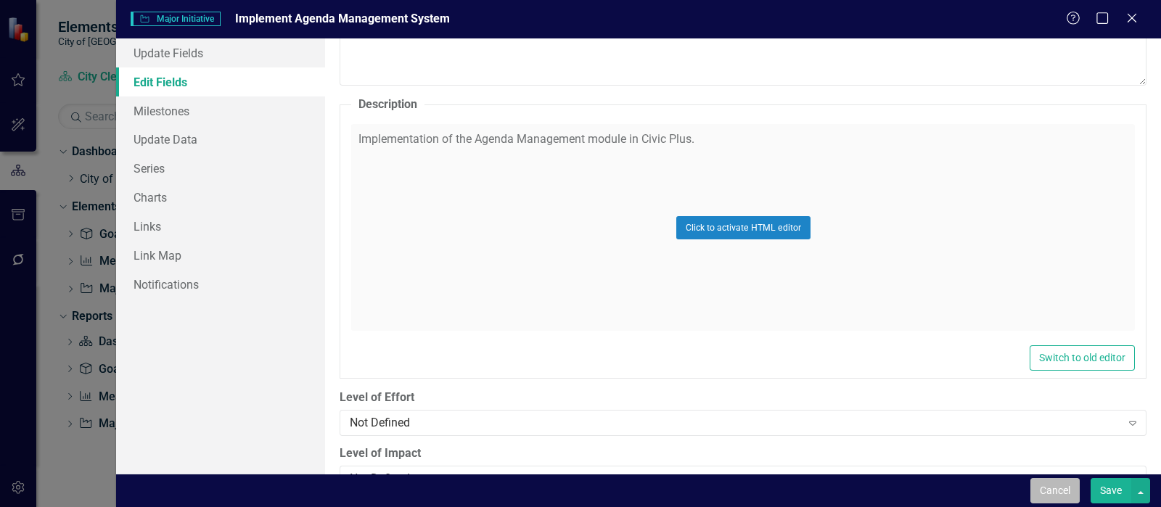
click at [1052, 491] on button "Cancel" at bounding box center [1054, 490] width 49 height 25
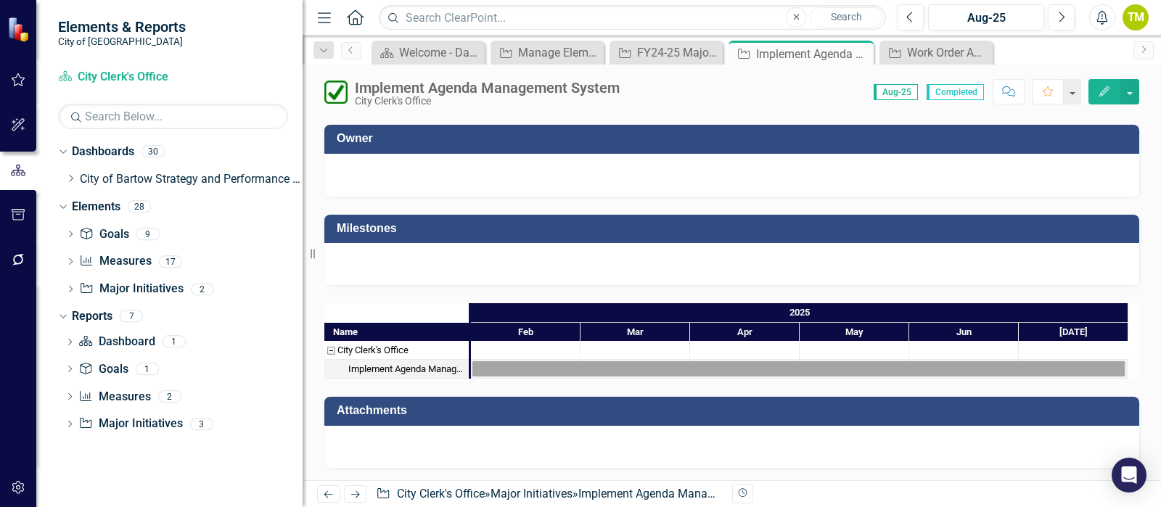
scroll to position [1192, 0]
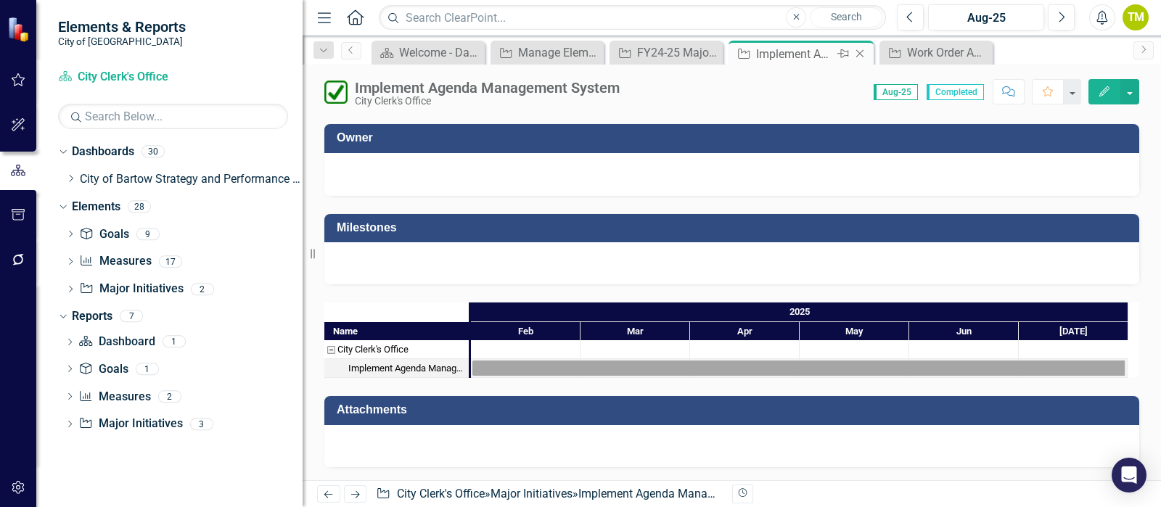
click at [861, 53] on icon "Close" at bounding box center [860, 54] width 15 height 12
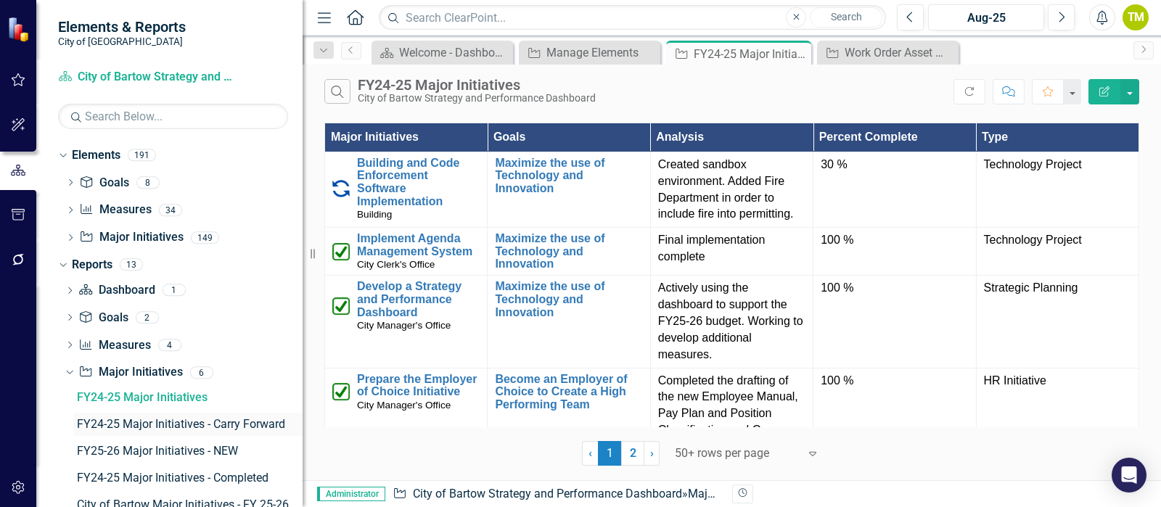
scroll to position [90, 0]
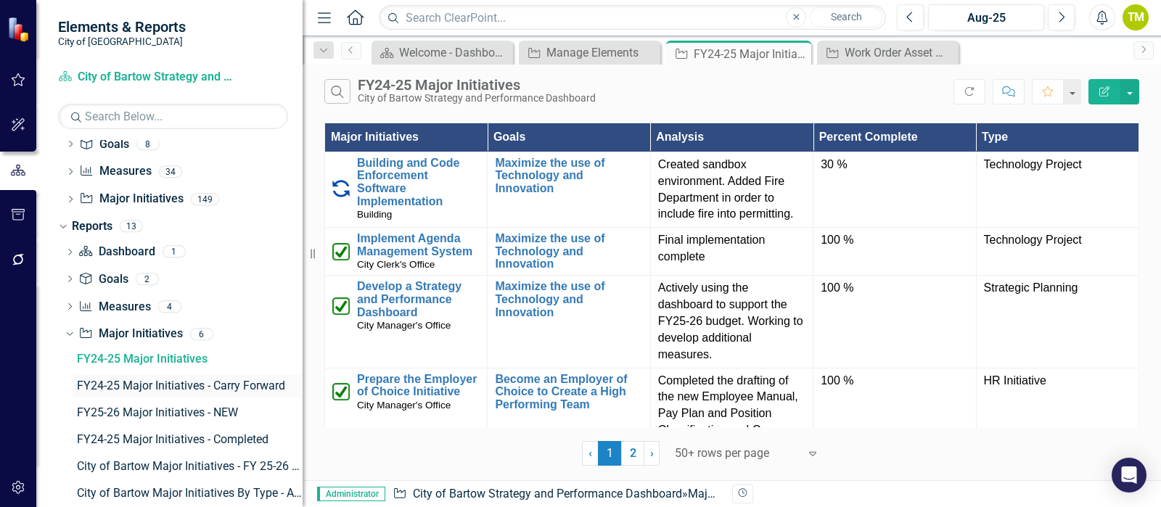
click at [107, 390] on div "FY24-25 Major Initiatives - Carry Forward" at bounding box center [190, 386] width 226 height 13
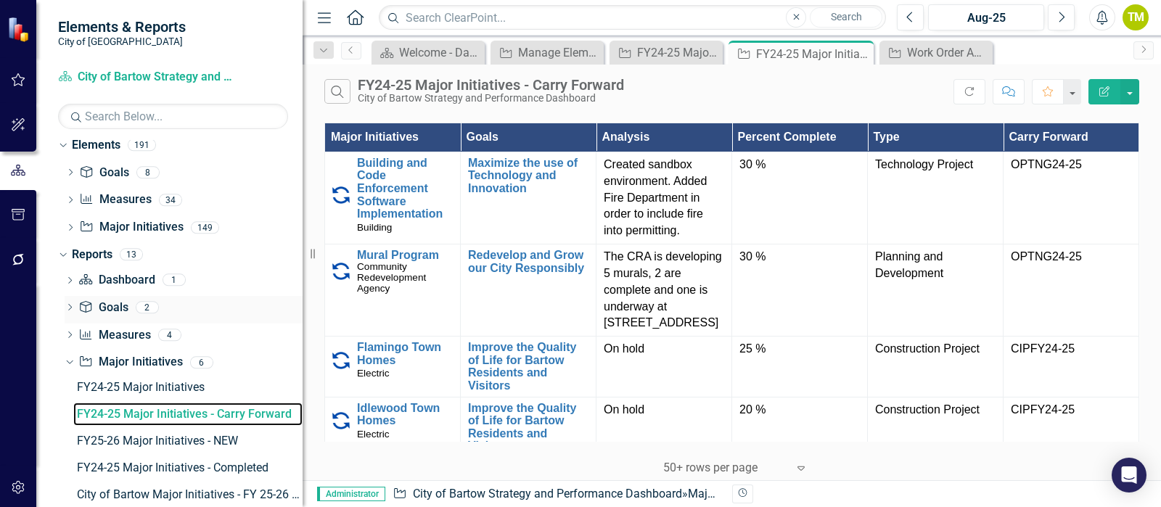
scroll to position [90, 0]
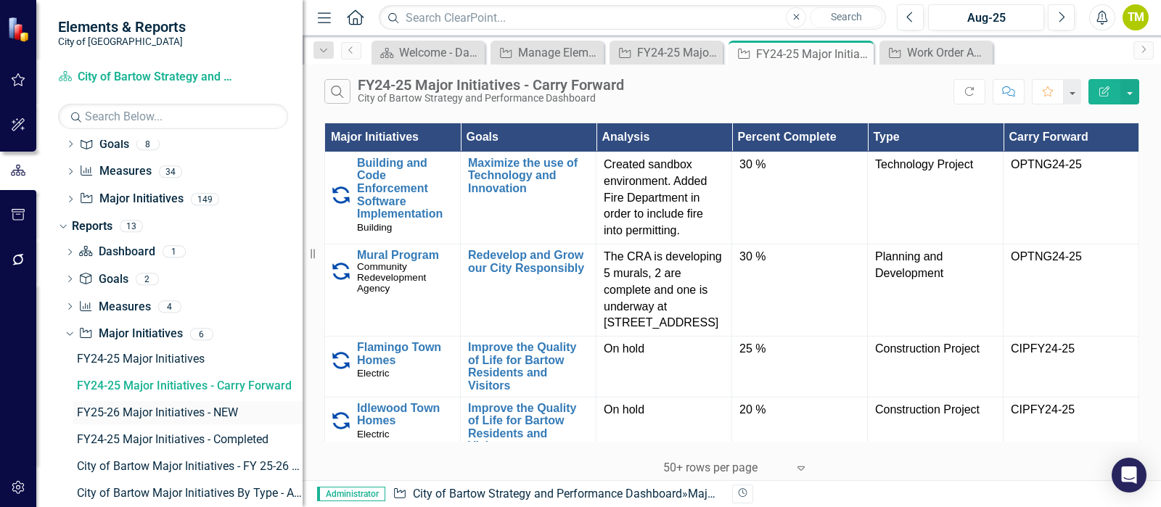
click at [116, 407] on div "FY25-26 Major Initiatives - NEW" at bounding box center [190, 412] width 226 height 13
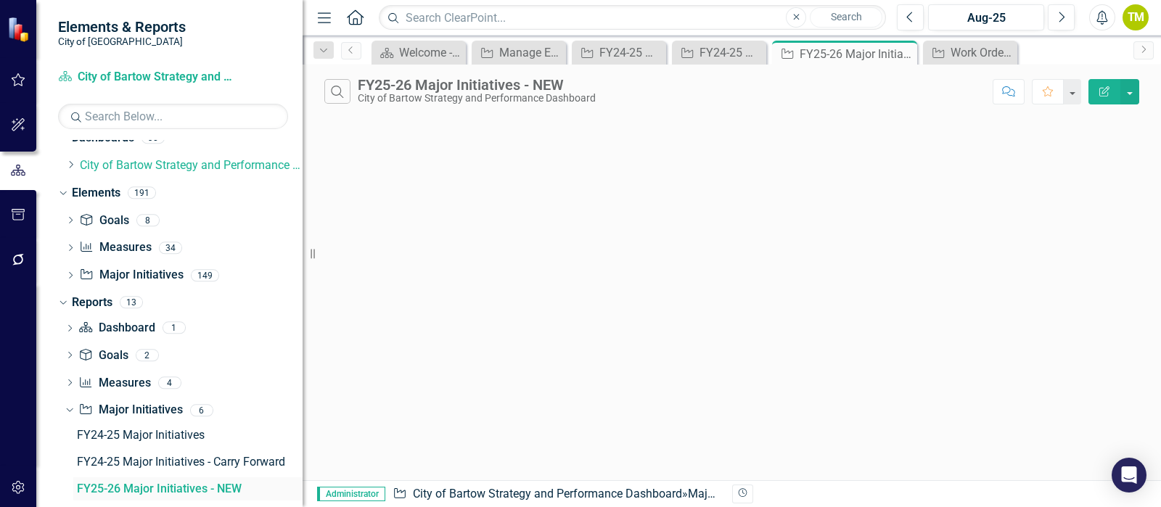
scroll to position [7, 0]
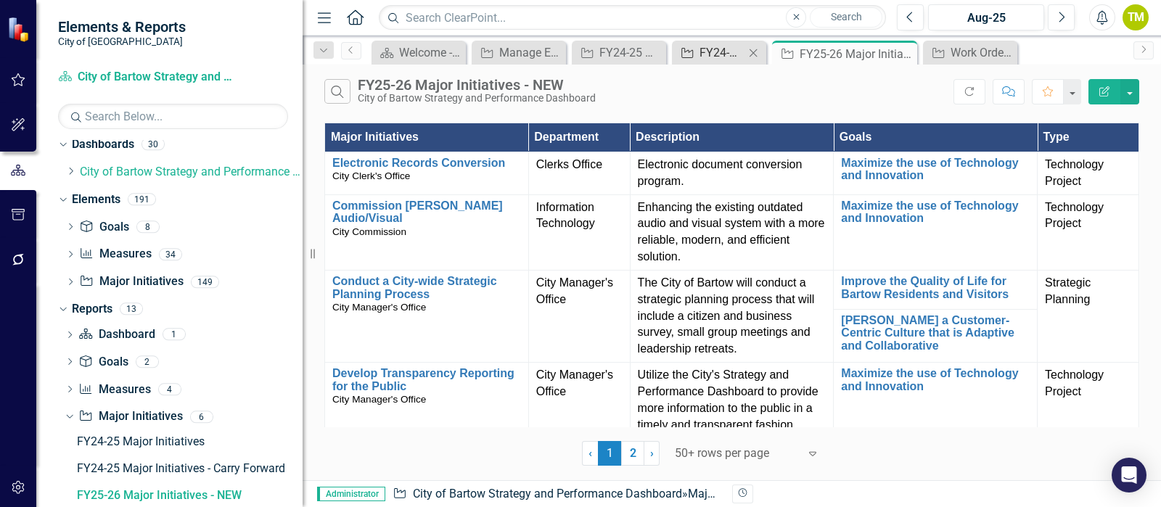
click at [721, 50] on div "FY24-25 Major Initiatives - Carry Forward" at bounding box center [722, 53] width 45 height 18
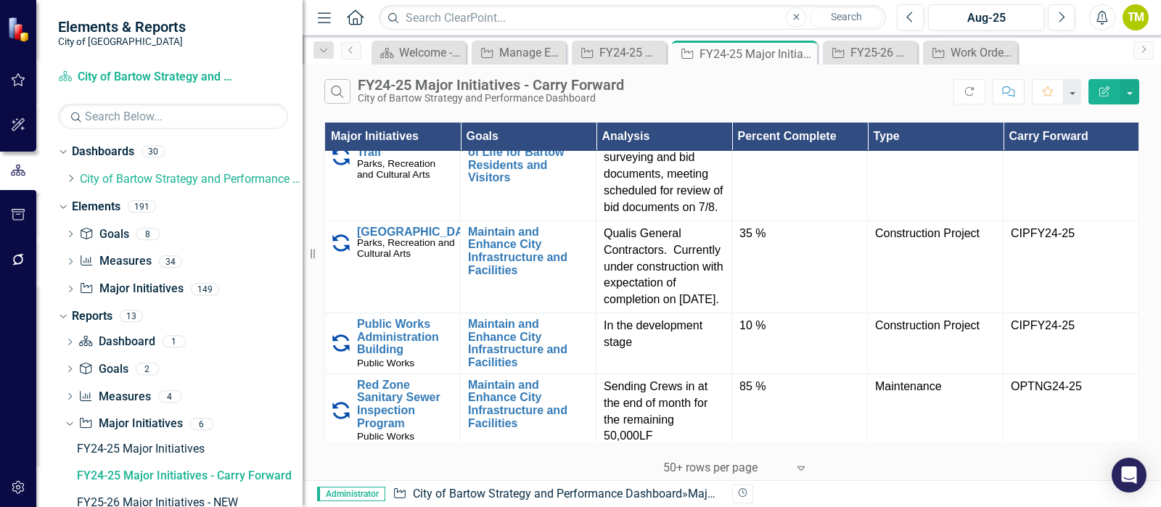
scroll to position [2448, 0]
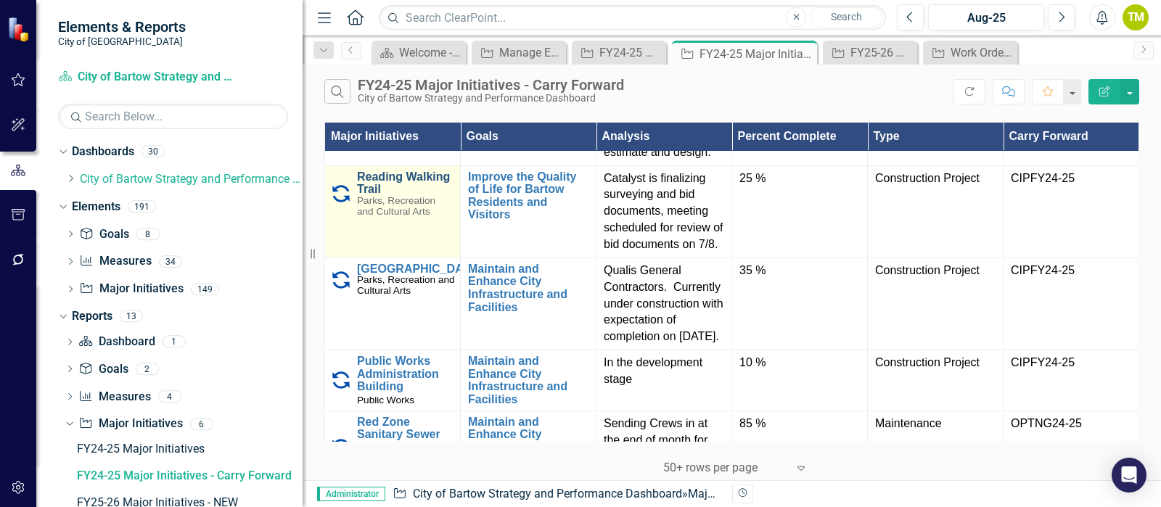
click at [375, 196] on link "Reading Walking Trail" at bounding box center [405, 183] width 96 height 25
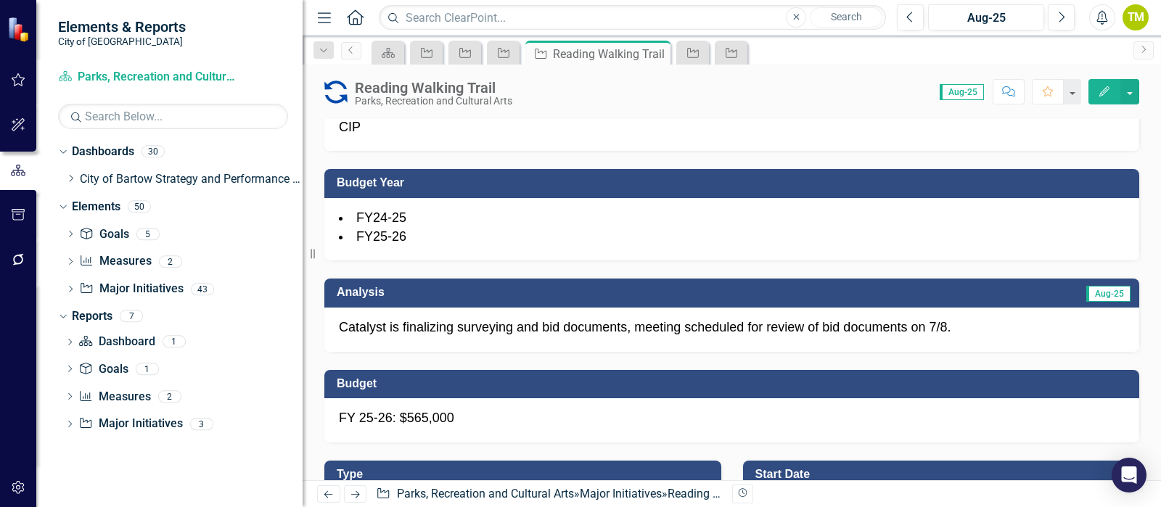
scroll to position [362, 0]
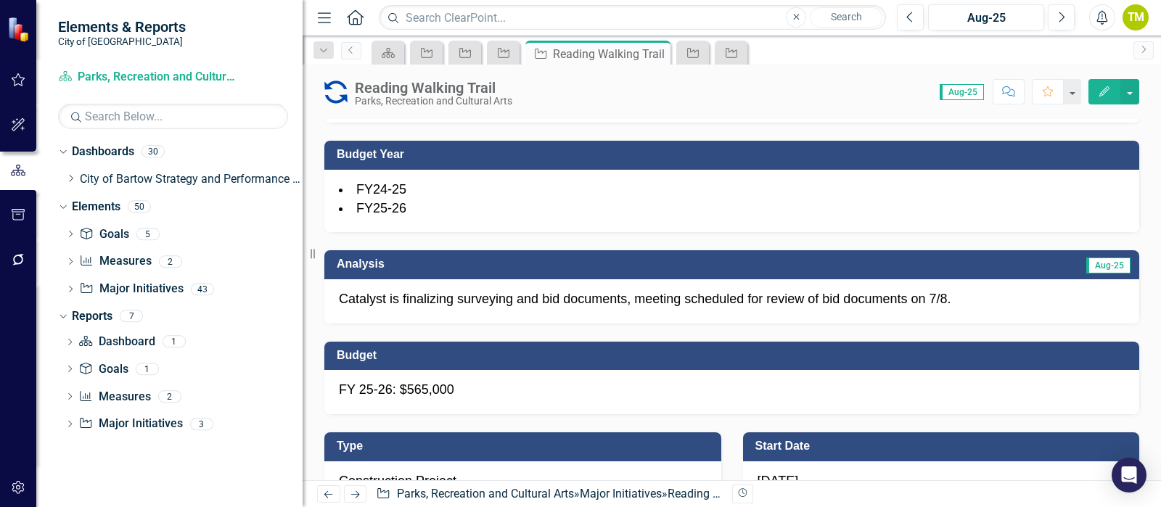
click at [414, 308] on div "Catalyst is finalizing surveying and bid documents, meeting scheduled for revie…" at bounding box center [731, 301] width 815 height 44
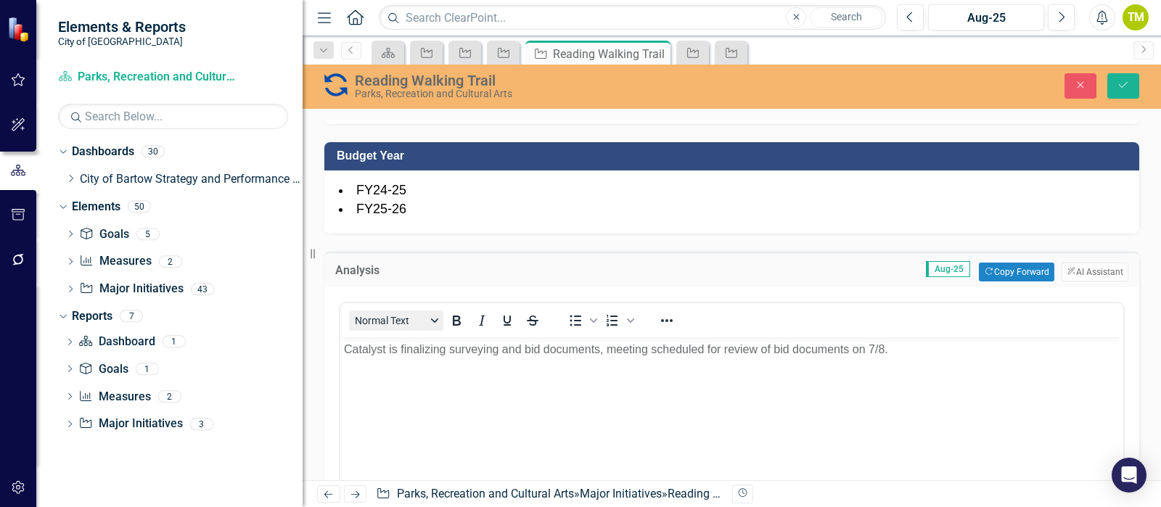
scroll to position [0, 0]
click at [1080, 85] on icon "Close" at bounding box center [1080, 85] width 13 height 10
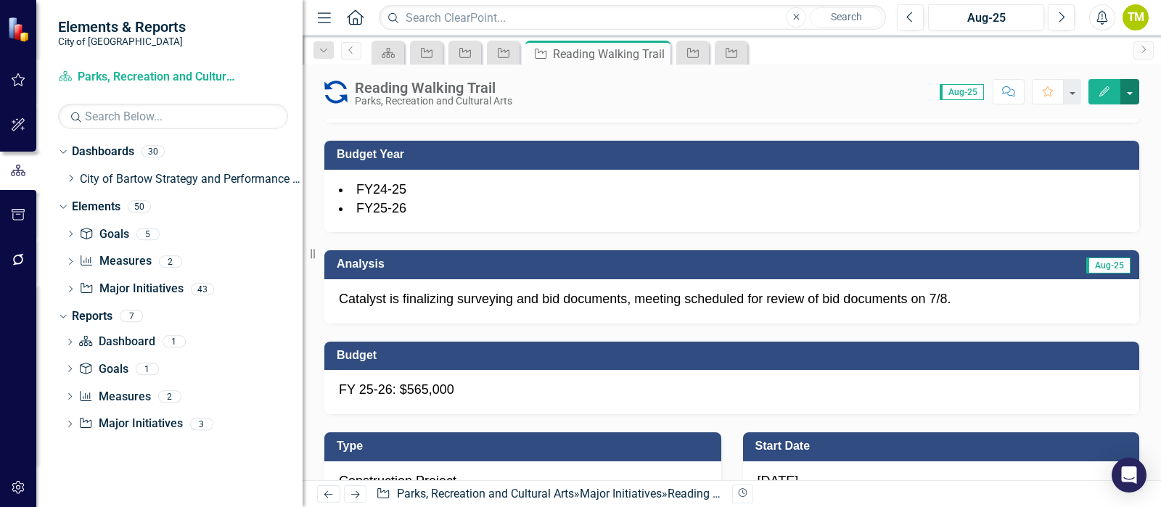
click at [1132, 94] on button "button" at bounding box center [1129, 91] width 19 height 25
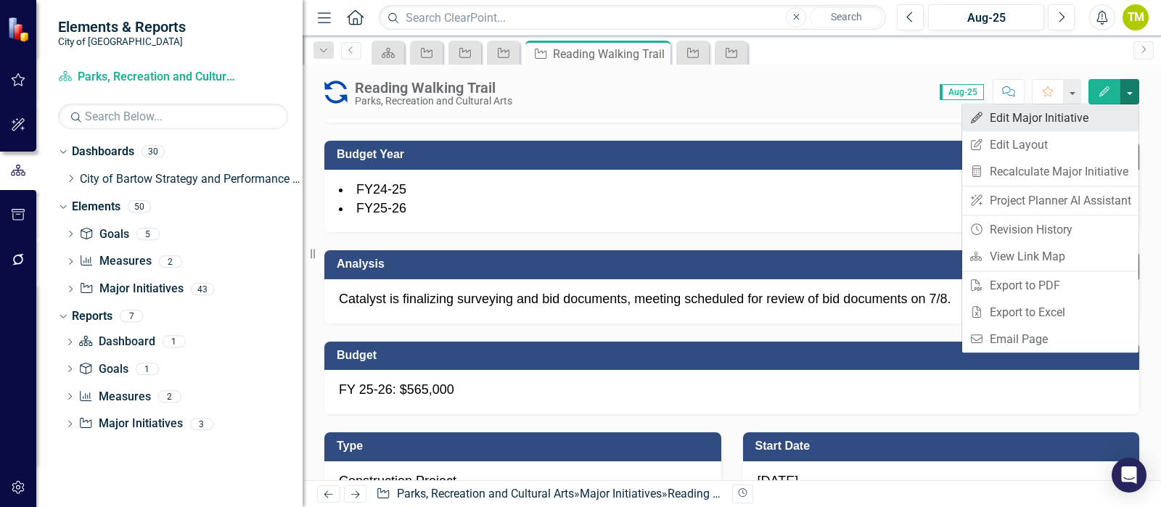
click at [1023, 119] on link "Edit Edit Major Initiative" at bounding box center [1050, 117] width 176 height 27
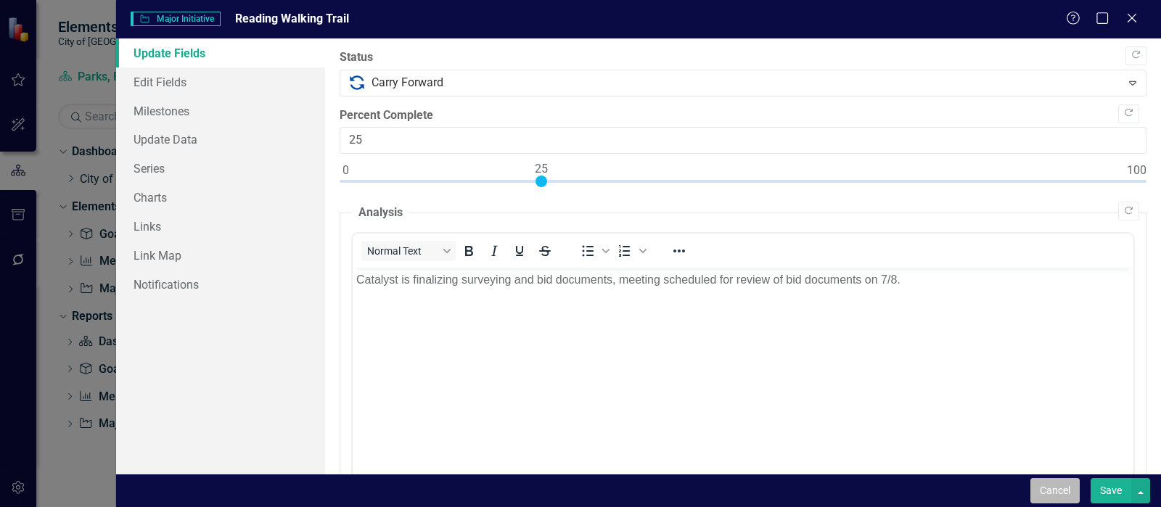
click at [1037, 491] on button "Cancel" at bounding box center [1054, 490] width 49 height 25
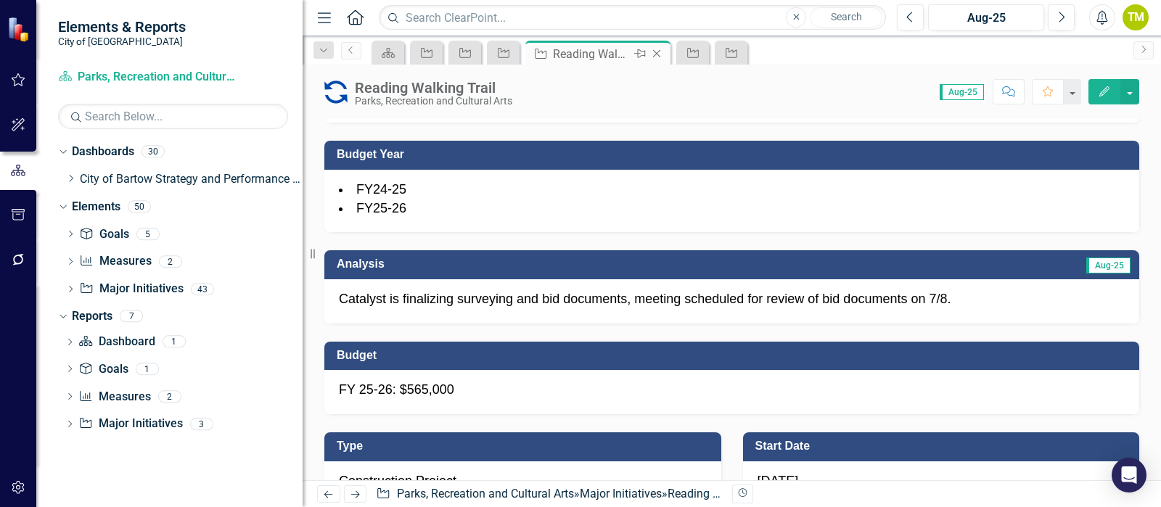
click at [657, 54] on icon "Close" at bounding box center [656, 54] width 15 height 12
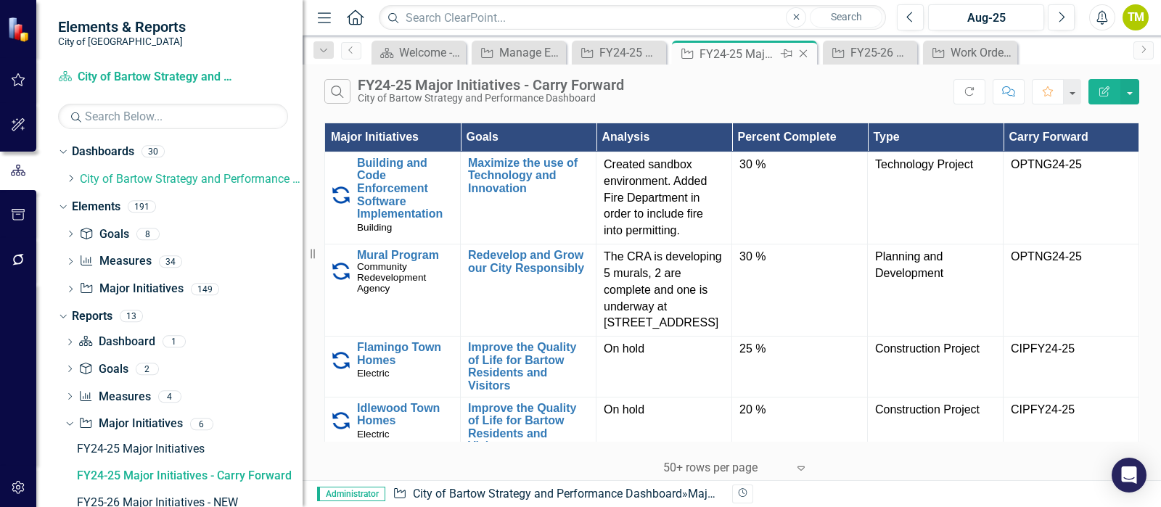
click at [808, 60] on div "Close" at bounding box center [804, 54] width 18 height 18
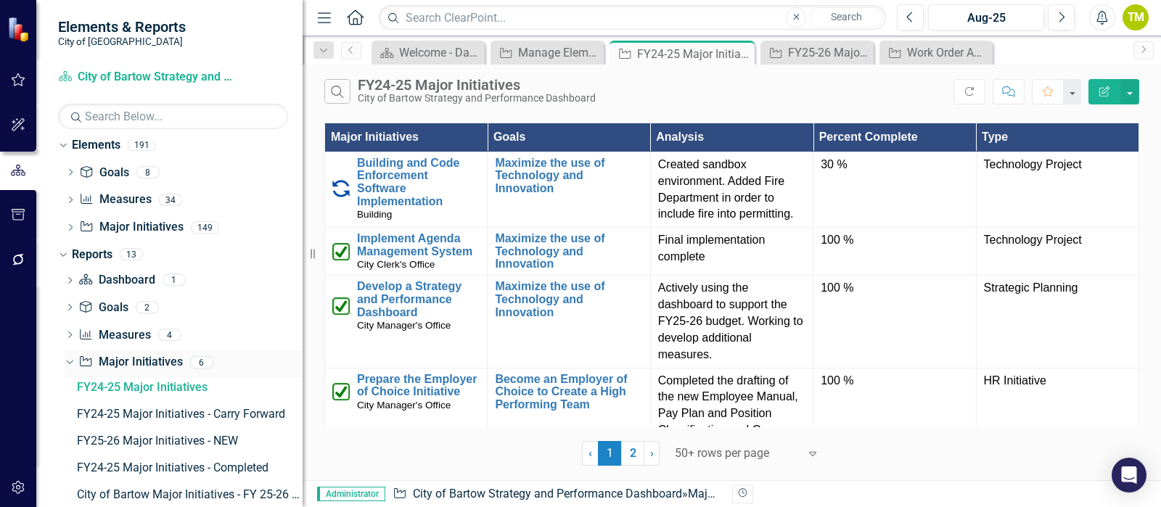
scroll to position [90, 0]
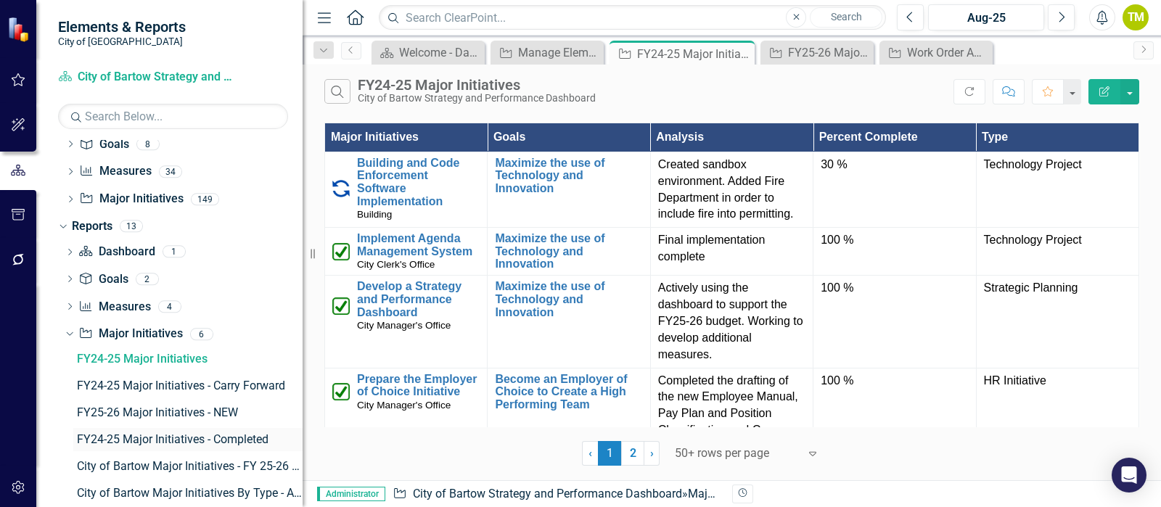
click at [102, 440] on div "FY24-25 Major Initiatives - Completed" at bounding box center [190, 439] width 226 height 13
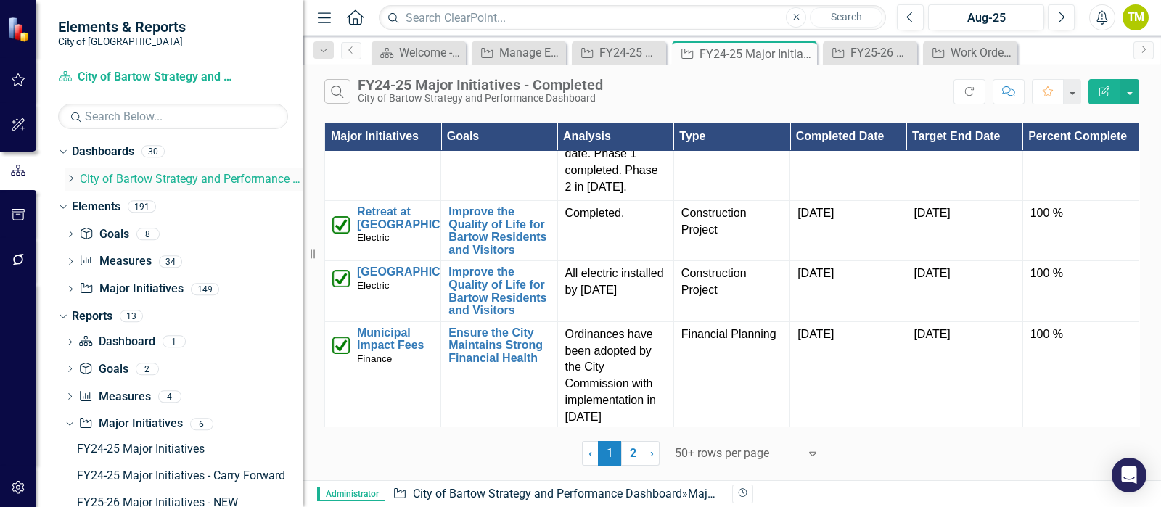
click at [73, 179] on icon at bounding box center [72, 178] width 4 height 7
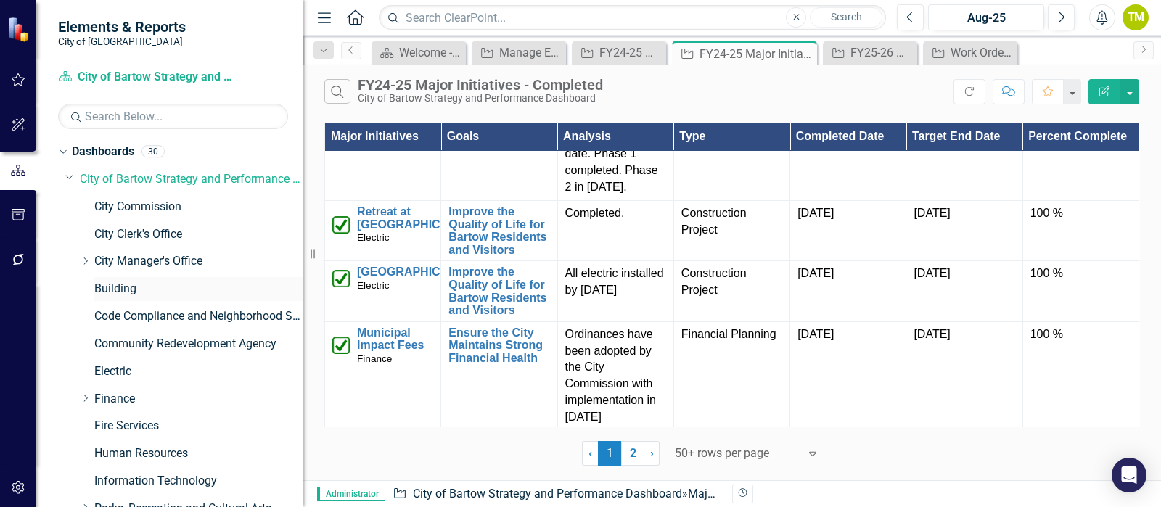
click at [104, 284] on link "Building" at bounding box center [198, 289] width 208 height 17
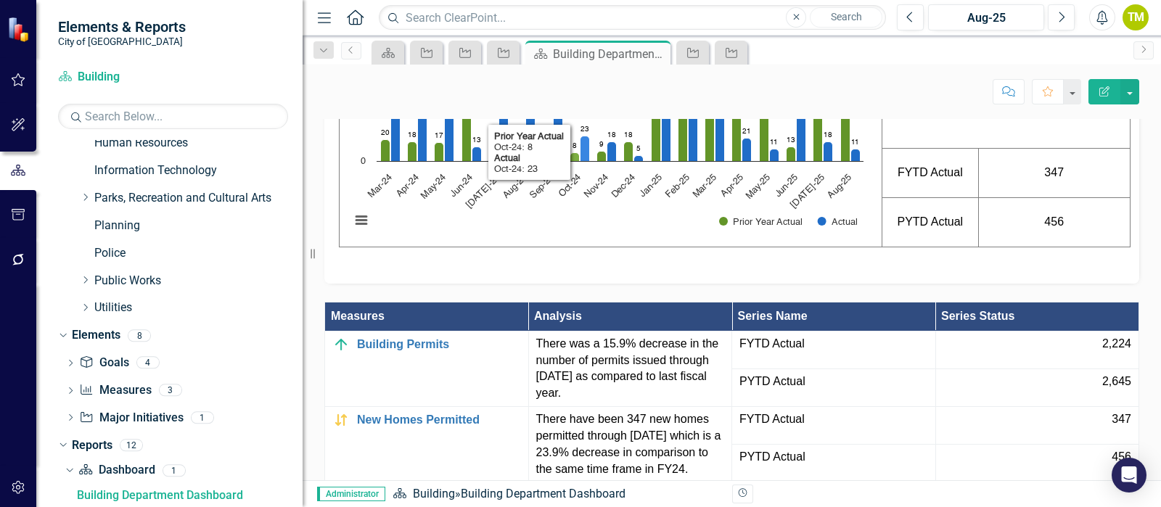
scroll to position [1360, 0]
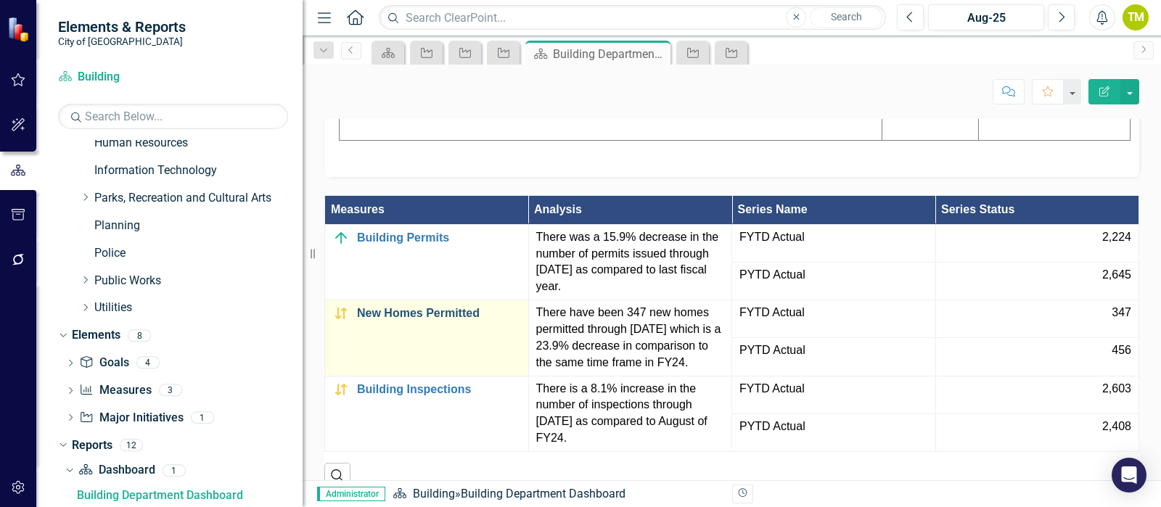
click at [384, 320] on link "New Homes Permitted" at bounding box center [439, 313] width 164 height 13
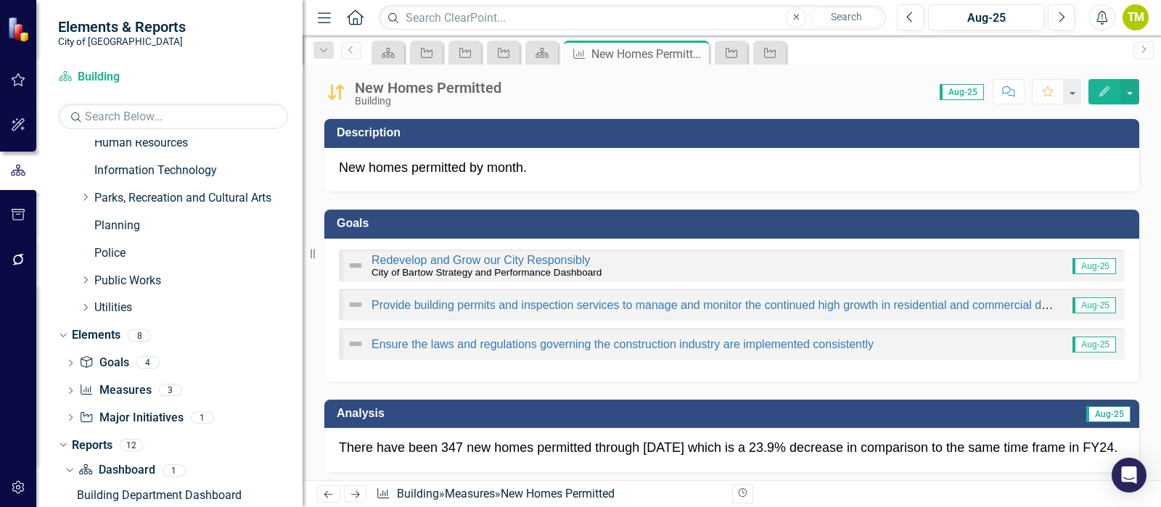
click at [326, 25] on button "Menu" at bounding box center [324, 17] width 19 height 25
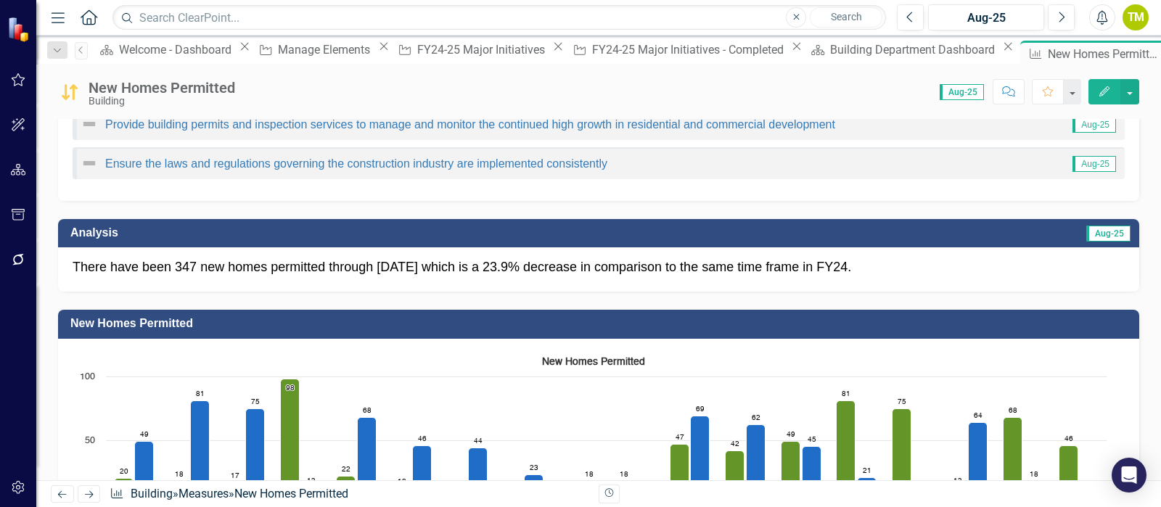
scroll to position [272, 0]
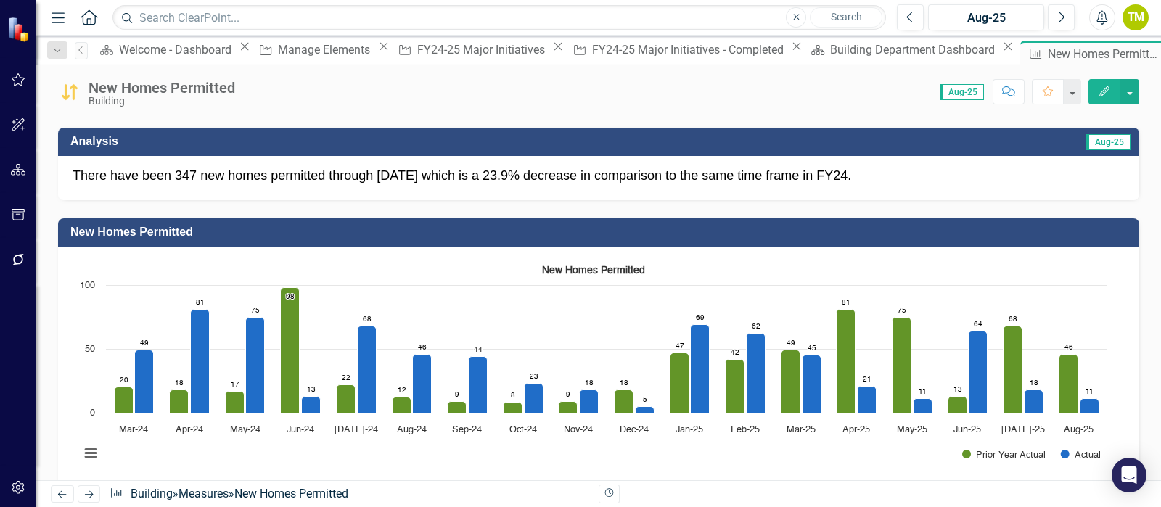
click at [461, 451] on rect "Interactive chart" at bounding box center [593, 367] width 1041 height 218
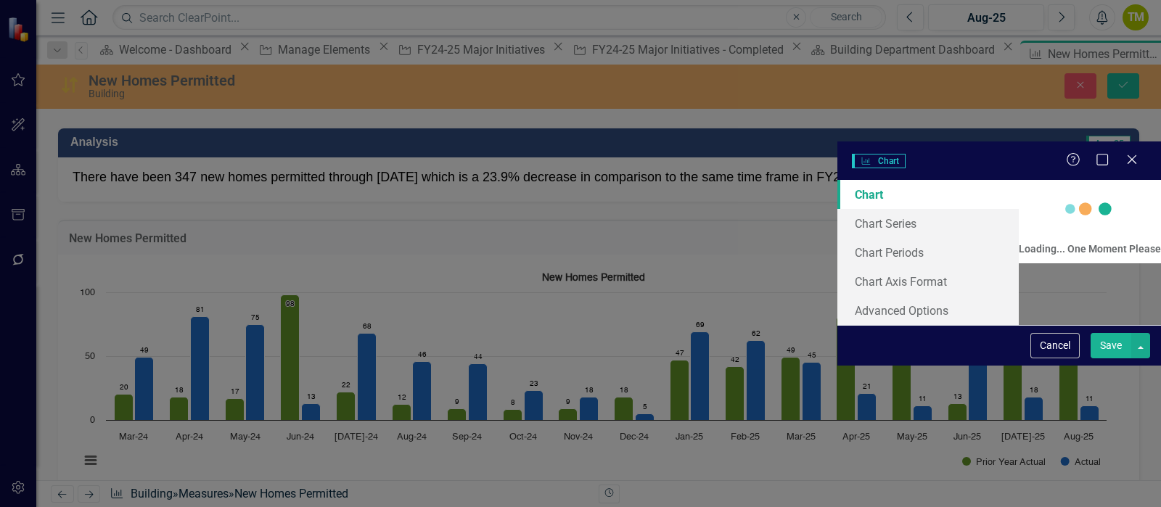
click at [461, 451] on body "Elements & Reports City of Bartow Dashboard Building Search Dropdown Dashboards…" at bounding box center [580, 253] width 1161 height 507
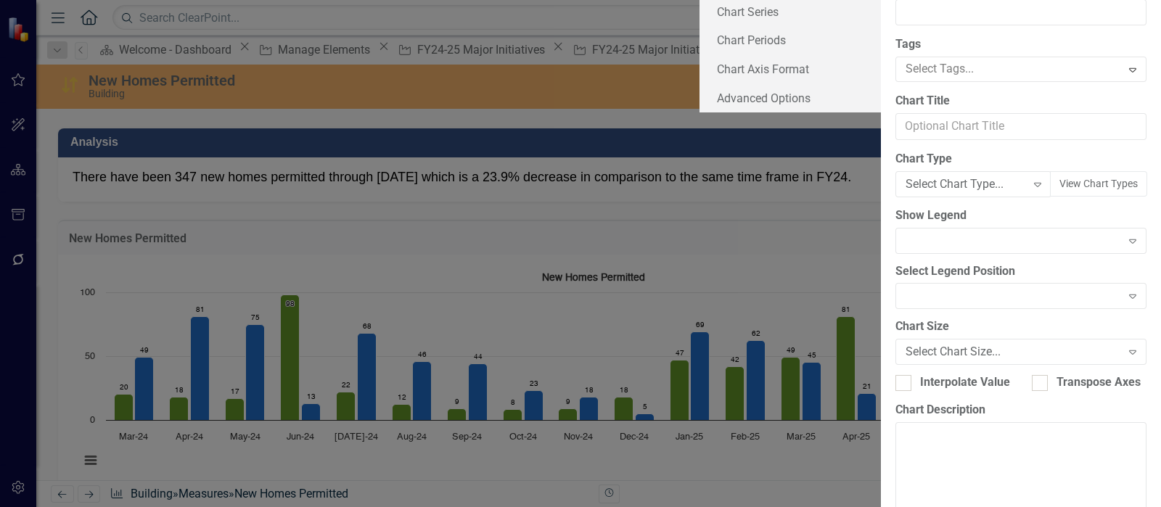
type input "New Homes Permitted"
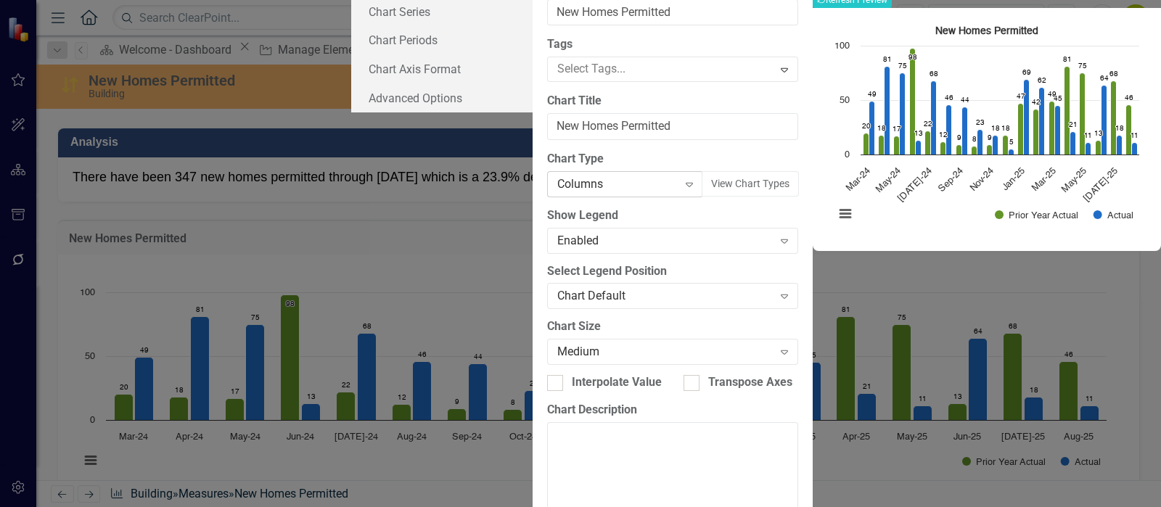
click at [682, 190] on icon "Expand" at bounding box center [689, 185] width 15 height 12
click at [892, 8] on button "Recalculate Refresh Preview" at bounding box center [852, 0] width 79 height 16
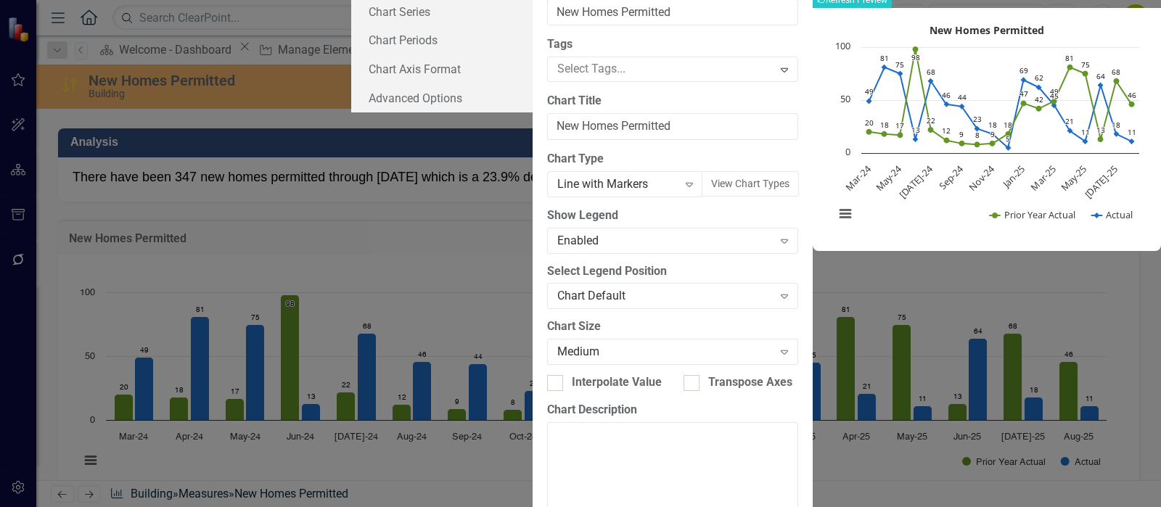
scroll to position [0, 0]
click at [351, 54] on link "Chart Periods" at bounding box center [441, 39] width 181 height 29
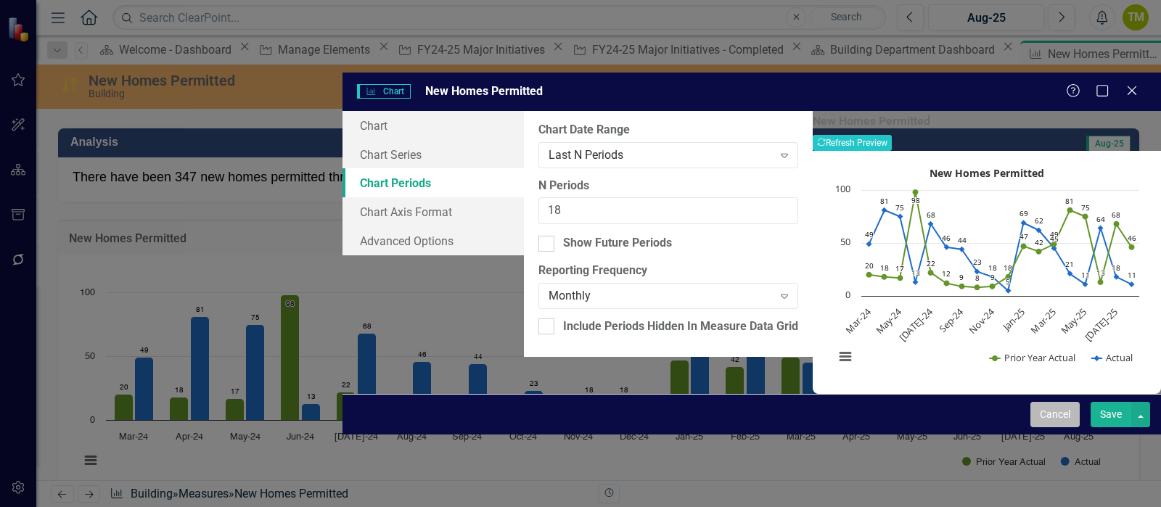
click at [1052, 427] on button "Cancel" at bounding box center [1054, 414] width 49 height 25
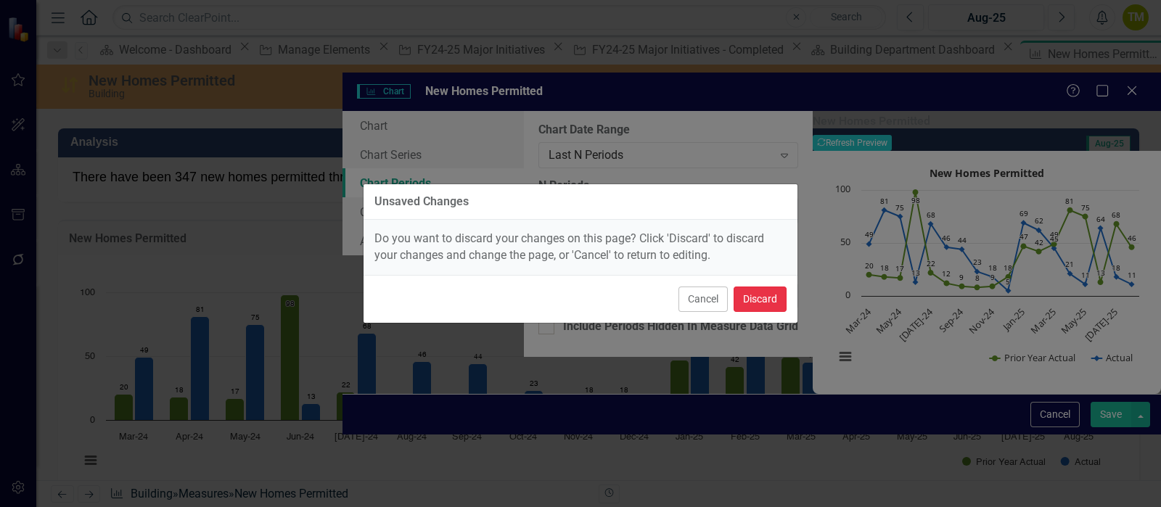
click at [751, 298] on button "Discard" at bounding box center [760, 299] width 53 height 25
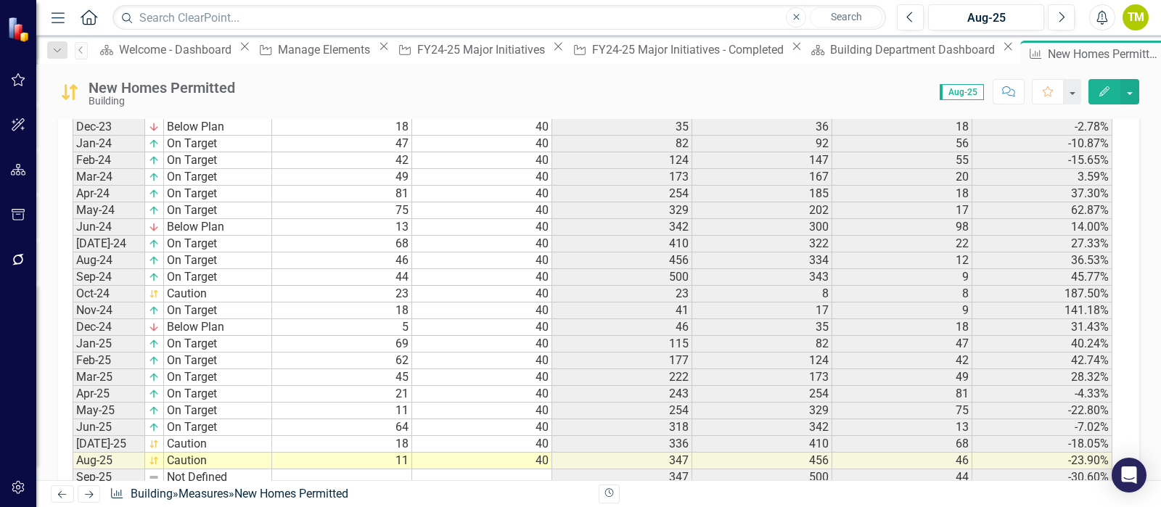
scroll to position [1360, 0]
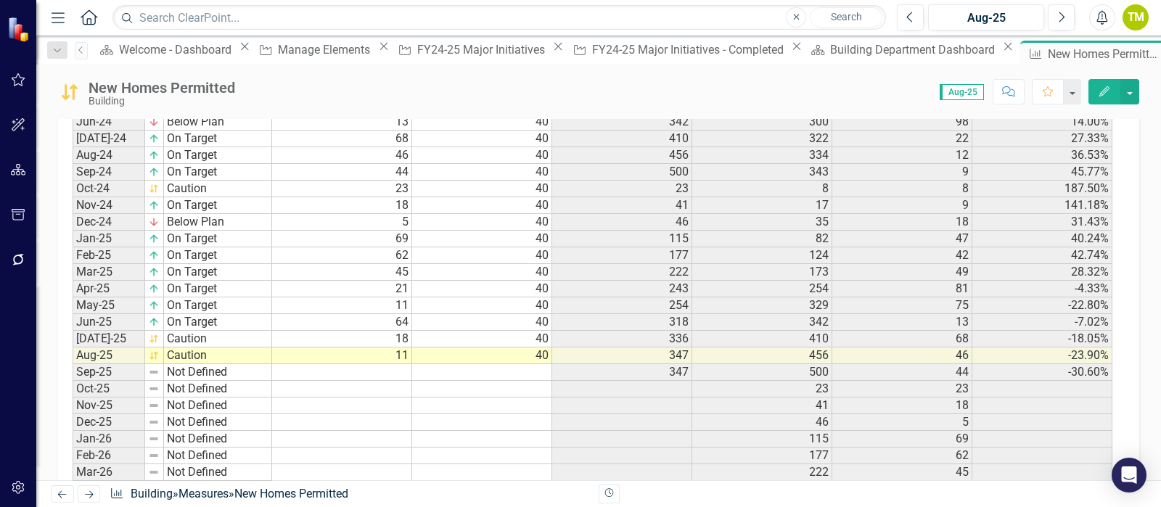
click at [375, 369] on td at bounding box center [342, 372] width 140 height 17
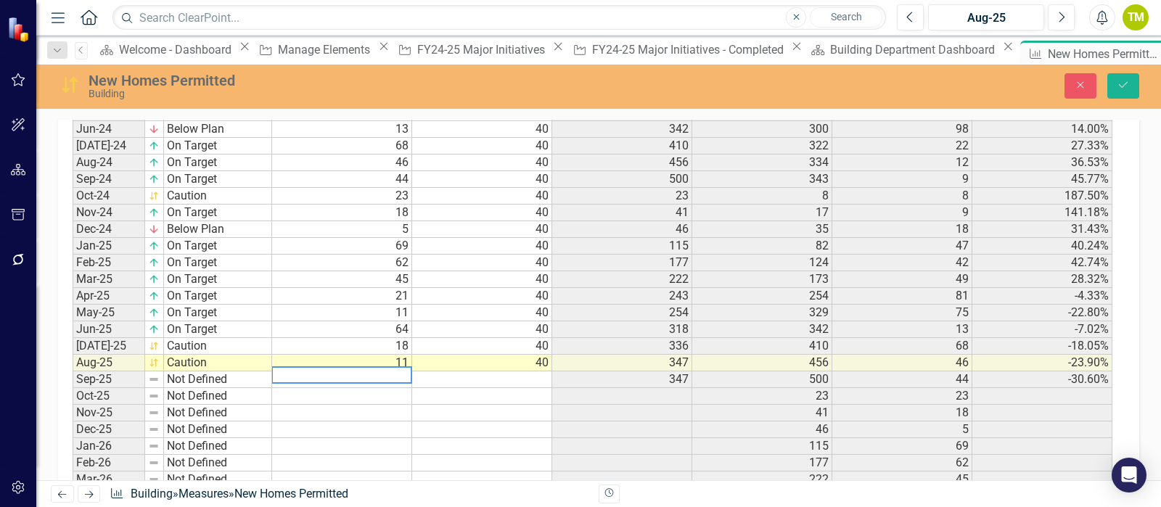
scroll to position [1366, 0]
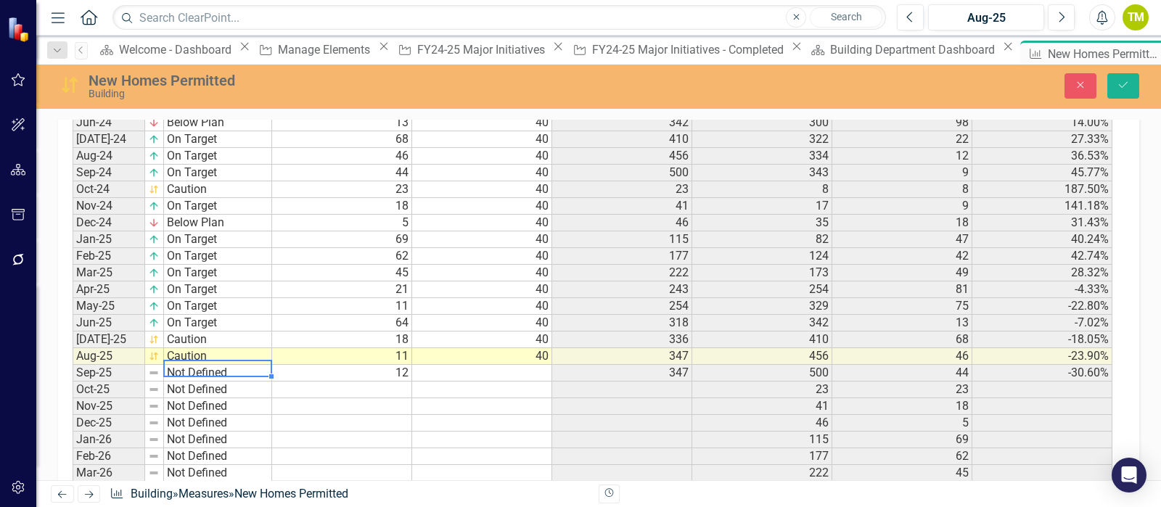
click at [224, 372] on td "Not Defined" at bounding box center [218, 373] width 108 height 17
click at [178, 415] on div "Period Status Actual Target FYTD Actual PYTD Actual Prior Year Actual YTD Perce…" at bounding box center [593, 191] width 1041 height 881
click at [203, 367] on td "Below Plan" at bounding box center [218, 373] width 108 height 17
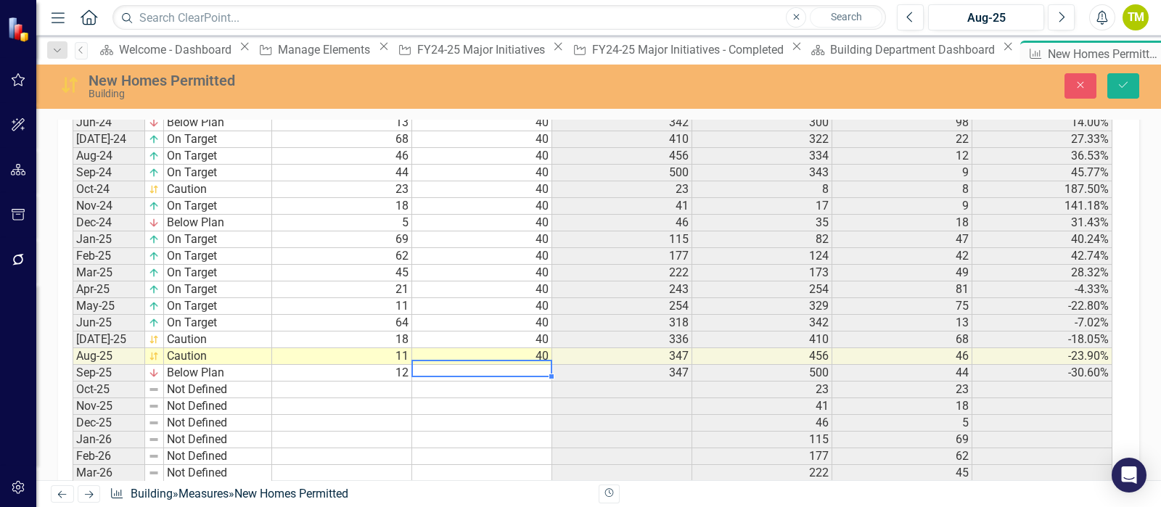
click at [517, 369] on td at bounding box center [482, 373] width 140 height 17
type textarea "40"
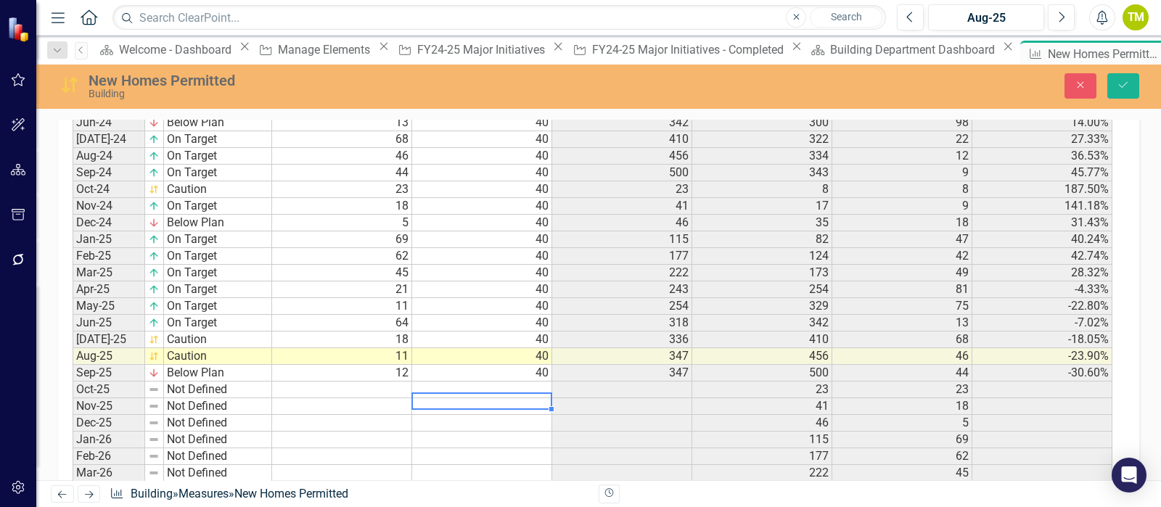
click at [464, 398] on td at bounding box center [482, 406] width 140 height 17
click at [1073, 83] on button "Close" at bounding box center [1081, 85] width 32 height 25
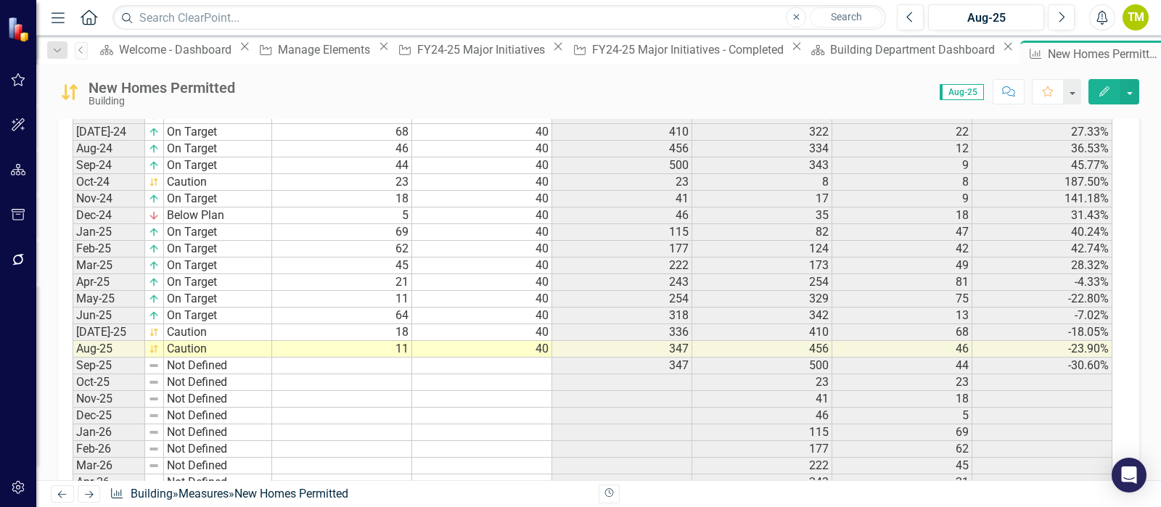
scroll to position [1360, 0]
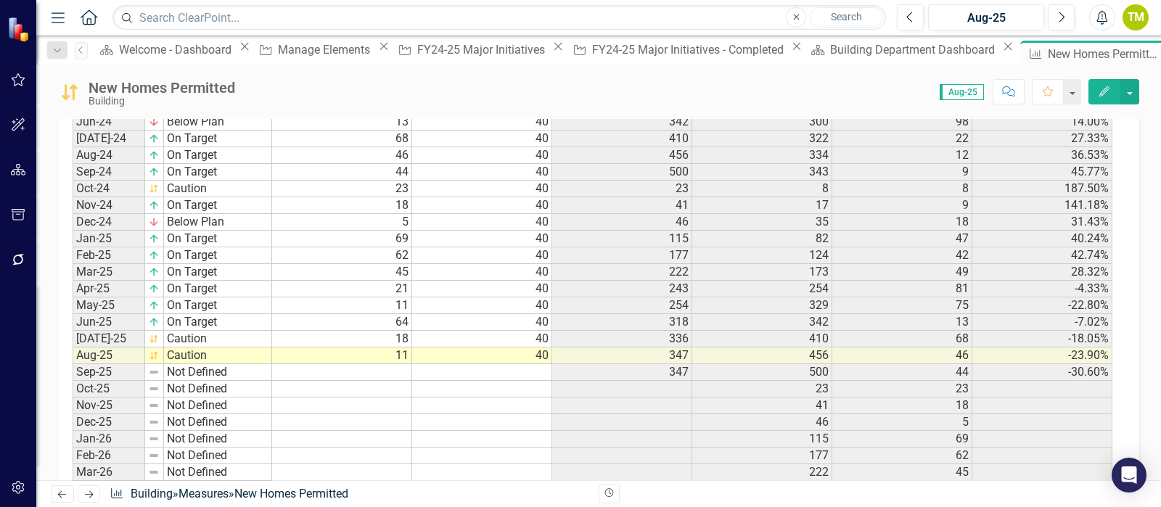
click at [54, 20] on icon "Menu" at bounding box center [58, 16] width 19 height 15
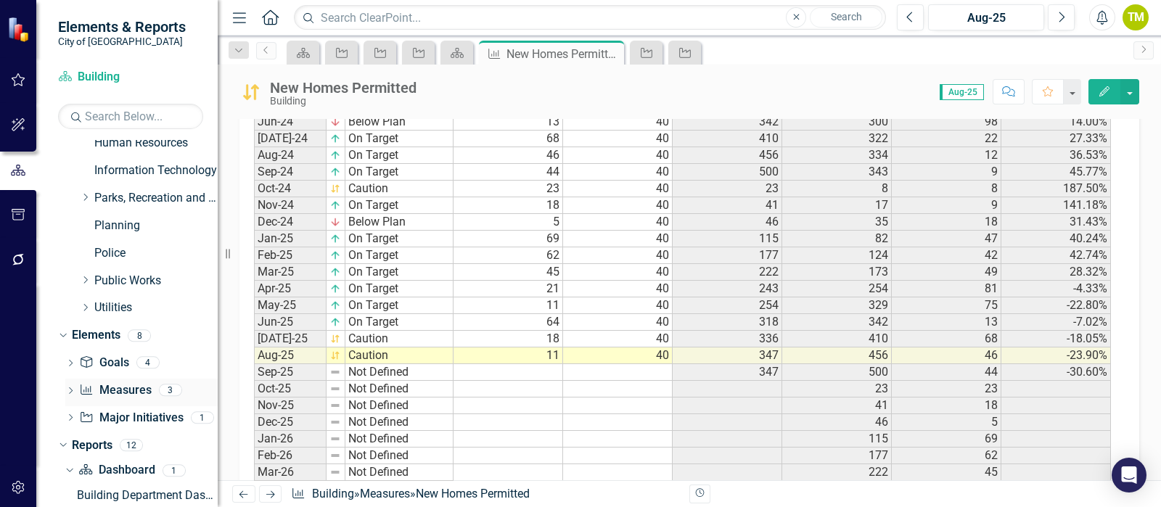
click at [109, 392] on link "Measure Measures" at bounding box center [115, 390] width 72 height 17
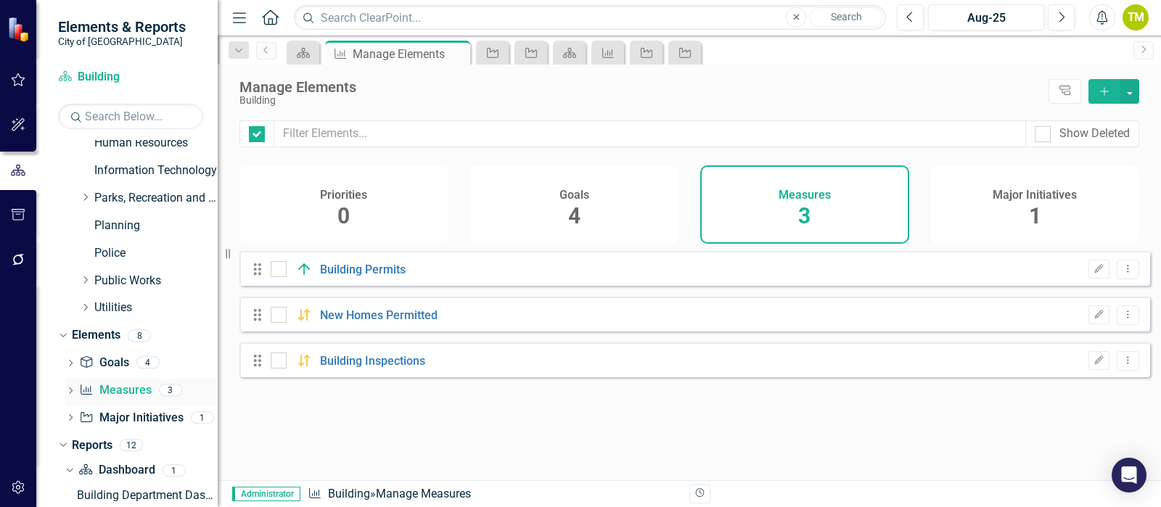
checkbox input "false"
click at [1122, 274] on icon "Dropdown Menu" at bounding box center [1128, 268] width 12 height 9
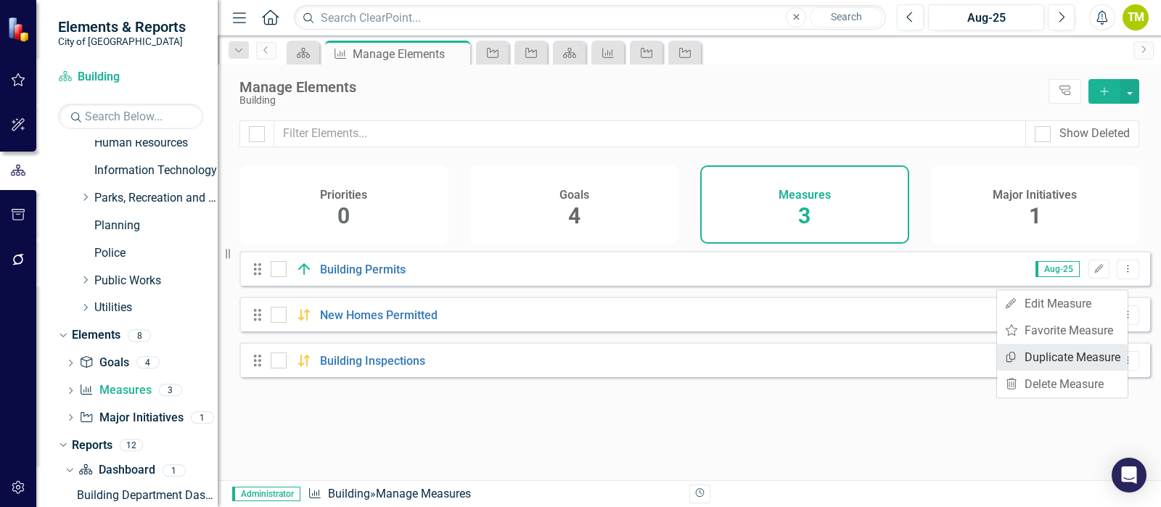
click at [1051, 362] on link "Copy Duplicate Measure" at bounding box center [1062, 357] width 131 height 27
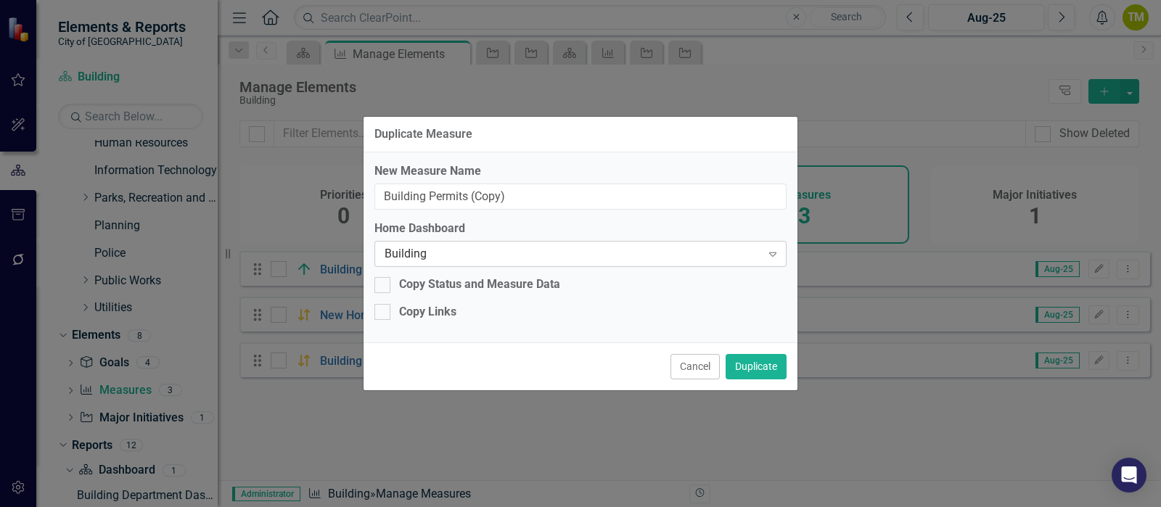
click at [462, 252] on div "Building" at bounding box center [573, 254] width 377 height 17
click at [896, 459] on div "Duplicate Measure New Measure Name Building Permits (Copy) Home Dashboard 30 re…" at bounding box center [580, 253] width 1161 height 507
click at [684, 366] on button "Cancel" at bounding box center [695, 366] width 49 height 25
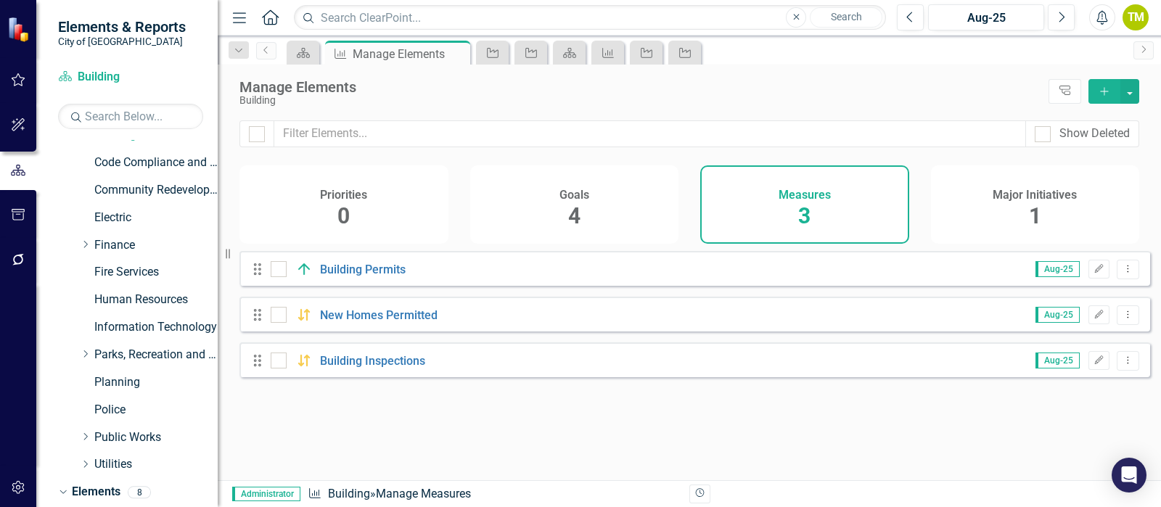
scroll to position [134, 0]
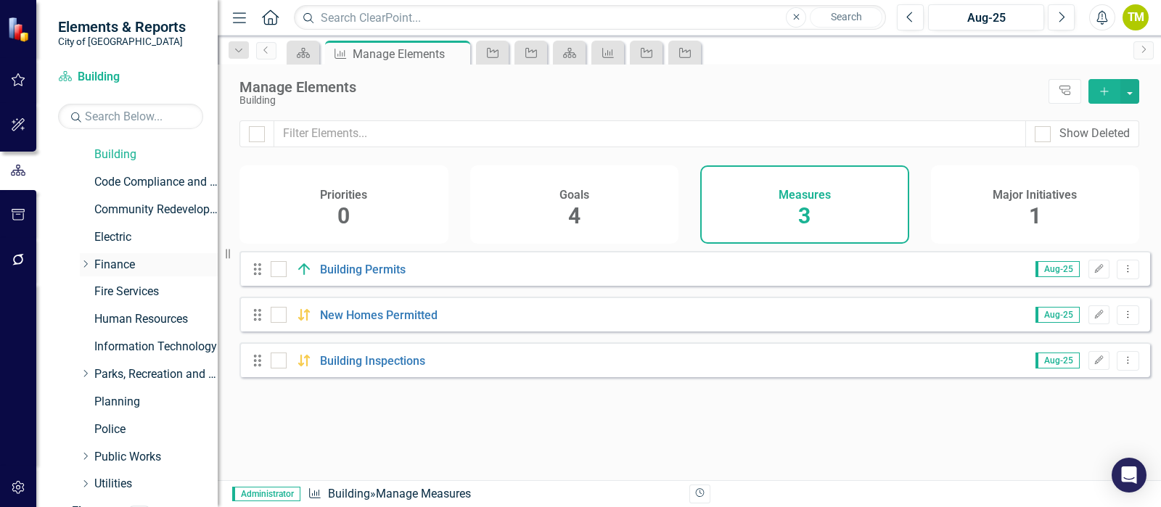
click at [109, 261] on link "Finance" at bounding box center [155, 265] width 123 height 17
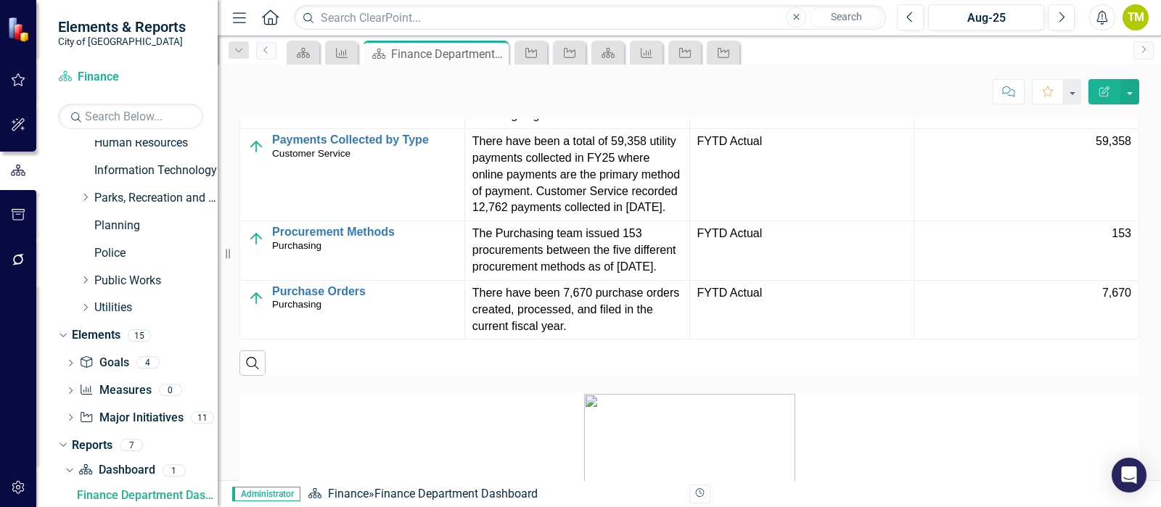
scroll to position [1729, 0]
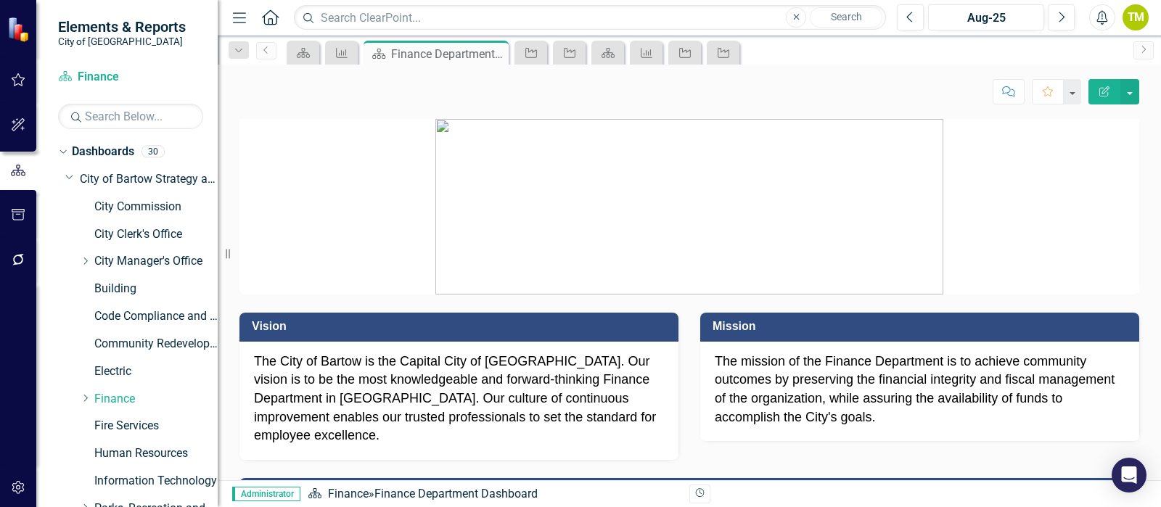
scroll to position [1723, 0]
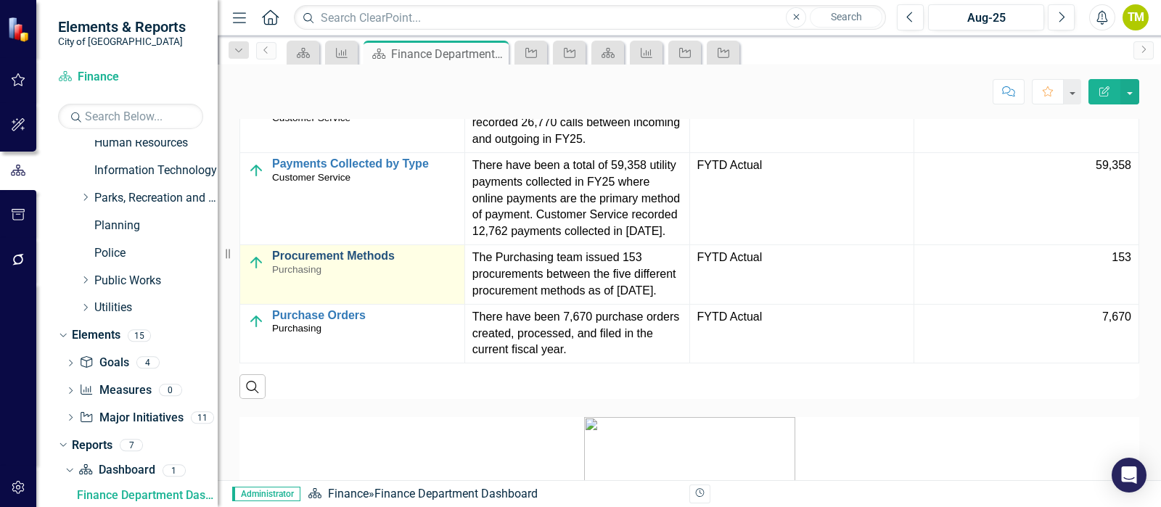
click at [366, 250] on link "Procurement Methods" at bounding box center [364, 256] width 185 height 13
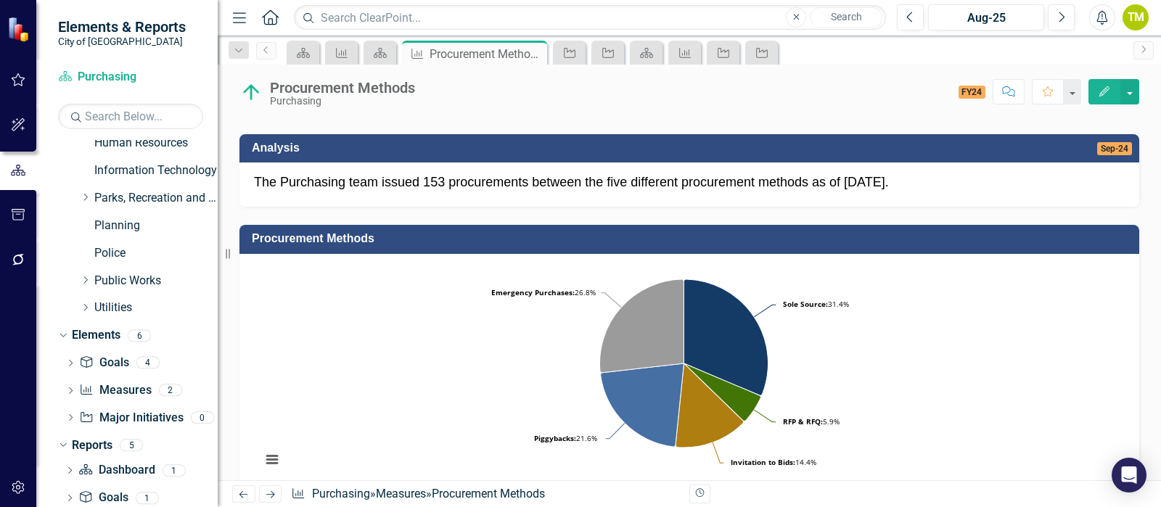
scroll to position [362, 0]
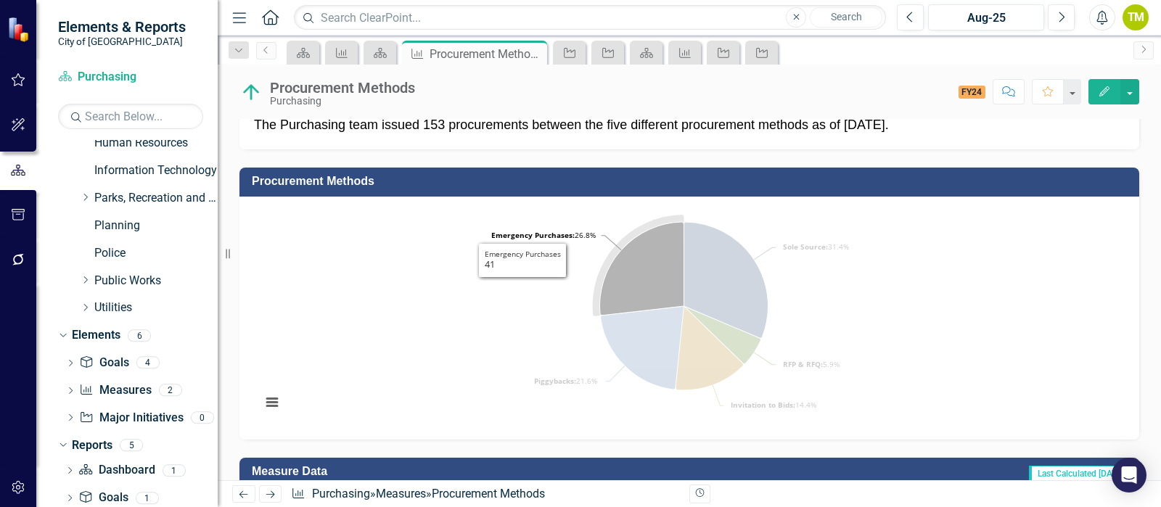
click at [522, 232] on tspan "Emergency Purchases:" at bounding box center [532, 235] width 83 height 10
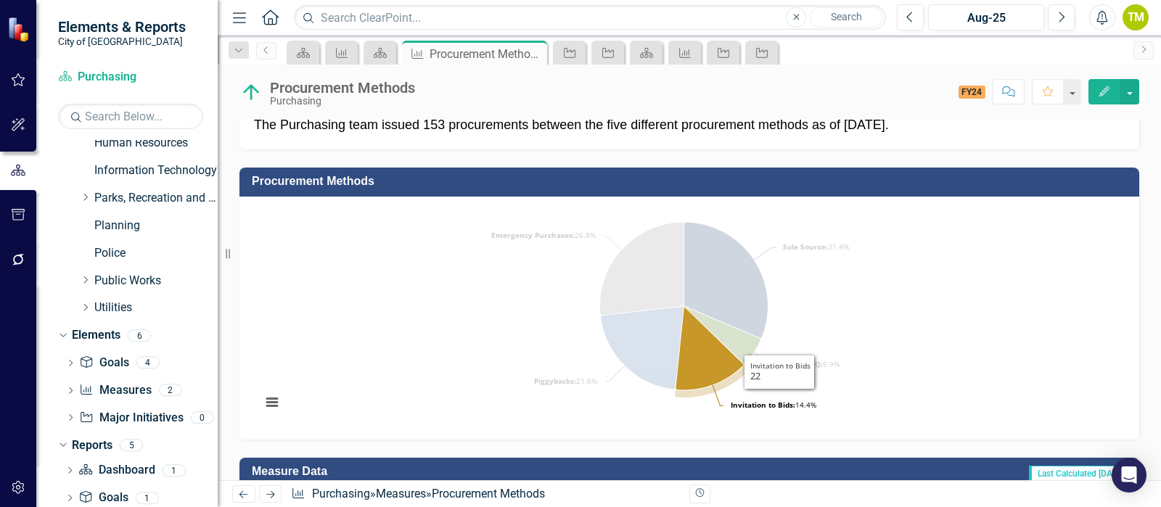
click at [785, 402] on tspan "Invitation to Bids:" at bounding box center [763, 405] width 65 height 10
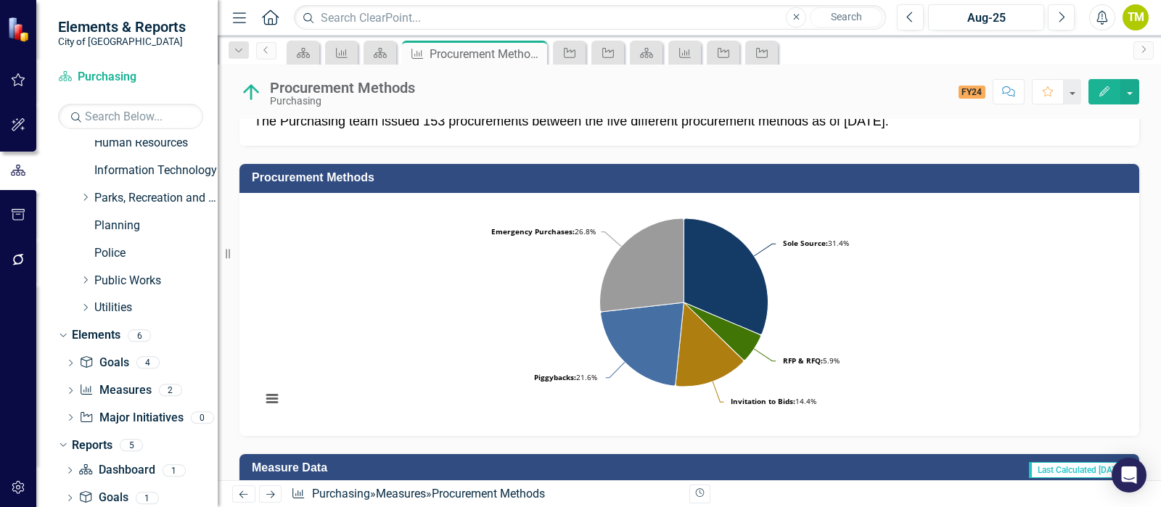
scroll to position [272, 0]
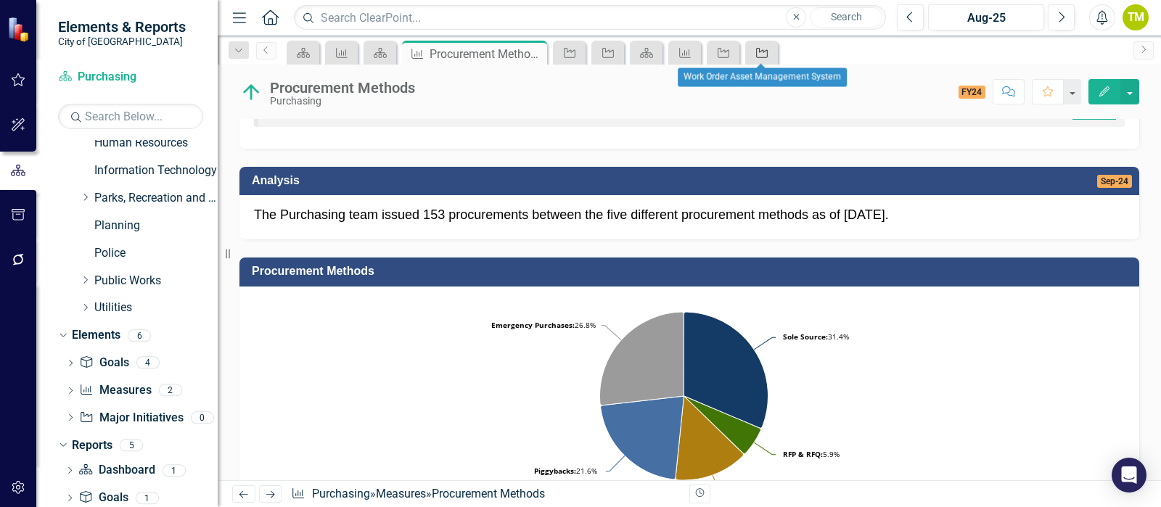
click at [759, 51] on icon at bounding box center [762, 53] width 12 height 10
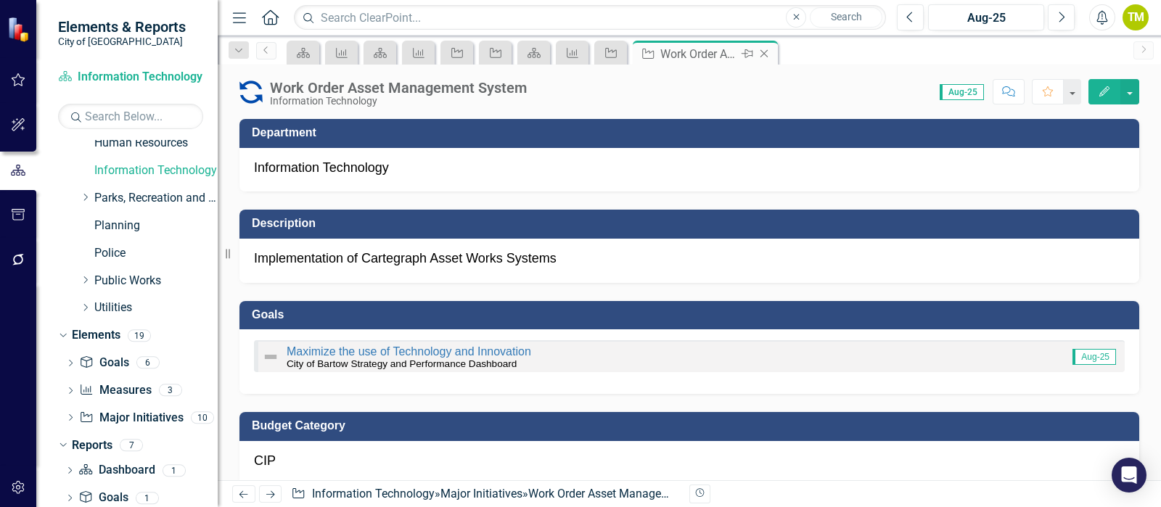
click at [761, 52] on icon "Close" at bounding box center [764, 54] width 15 height 12
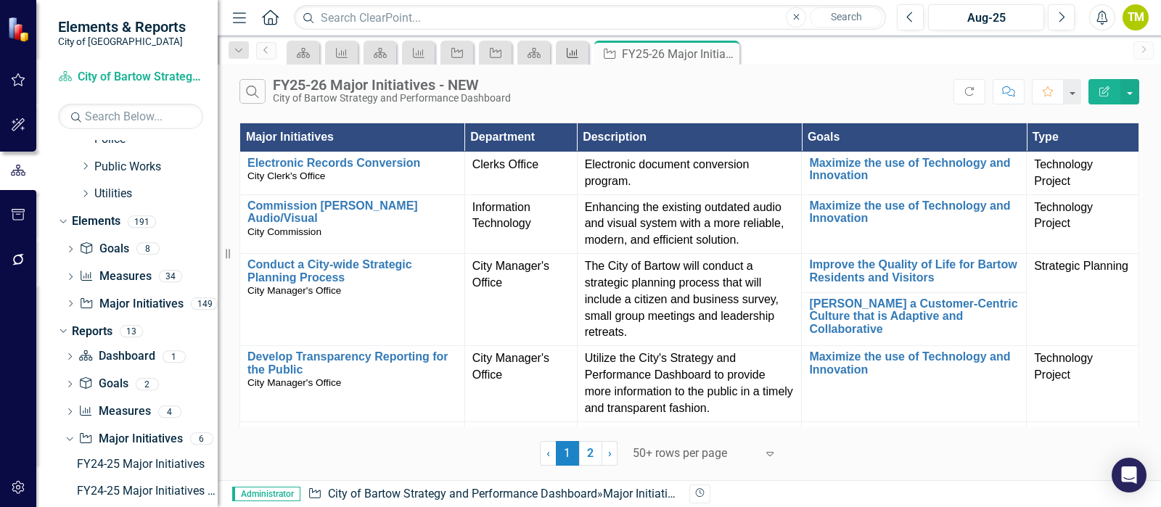
scroll to position [446, 0]
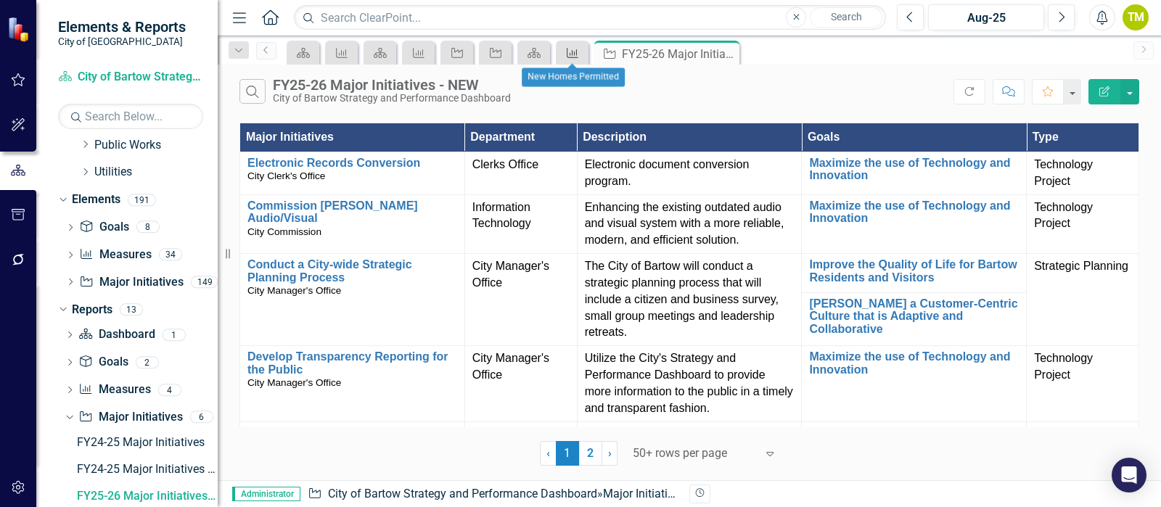
click at [573, 51] on icon "Measure" at bounding box center [572, 53] width 15 height 12
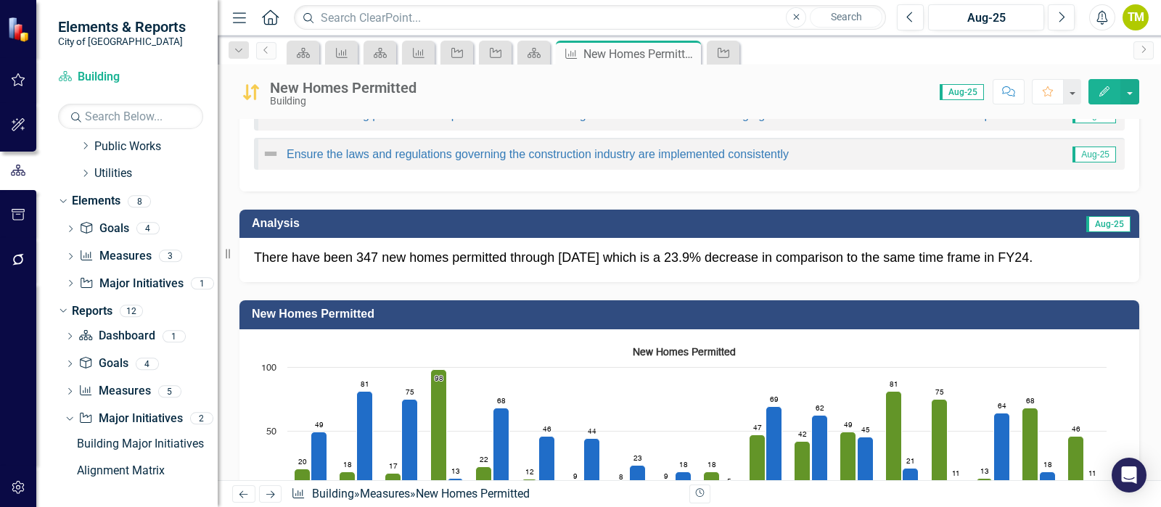
scroll to position [362, 0]
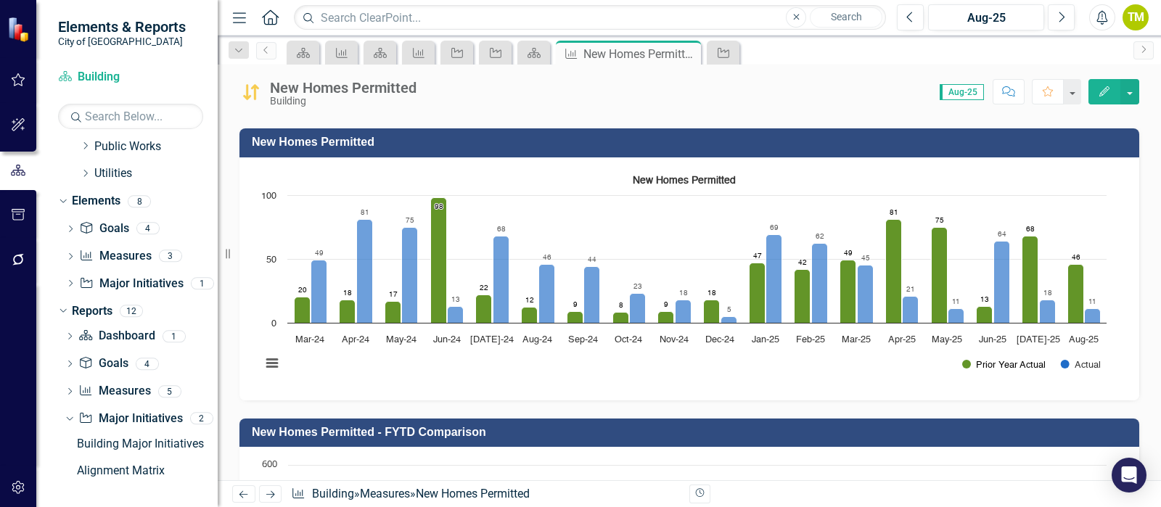
click at [1002, 360] on button "Show Prior Year Actual" at bounding box center [1003, 364] width 83 height 11
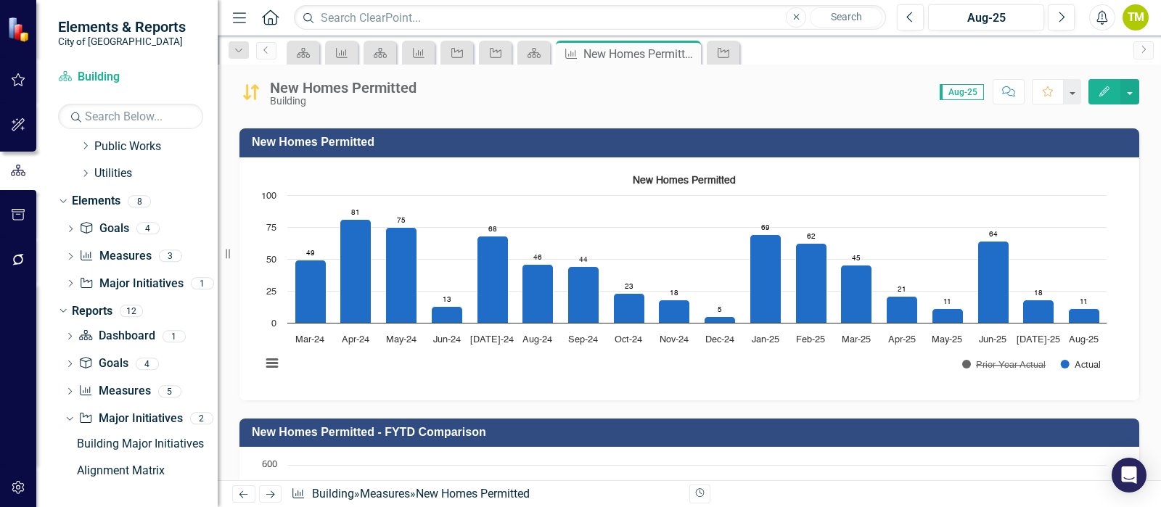
click at [1002, 360] on button "Show Prior Year Actual" at bounding box center [1003, 364] width 83 height 11
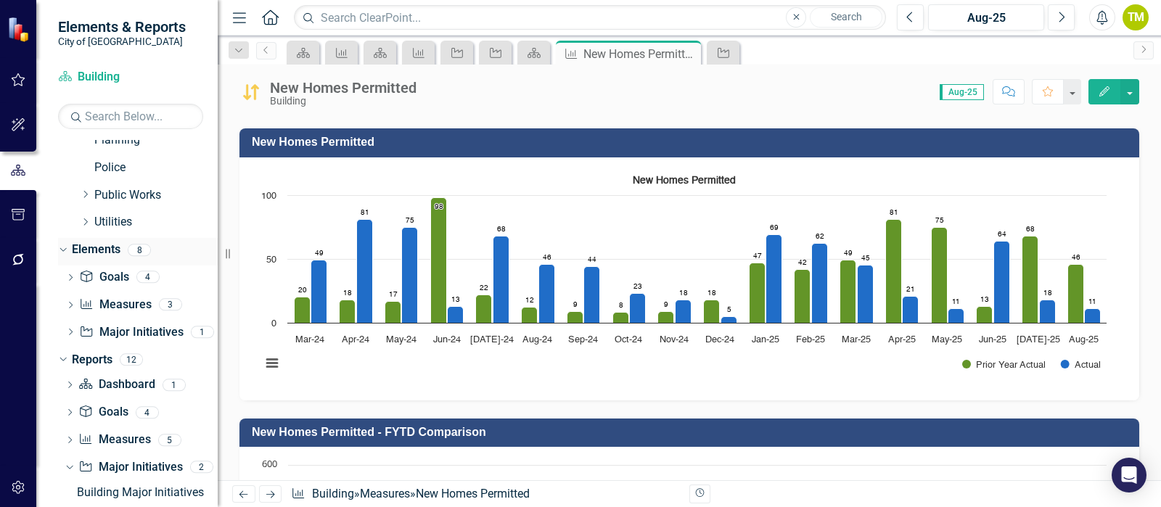
scroll to position [392, 0]
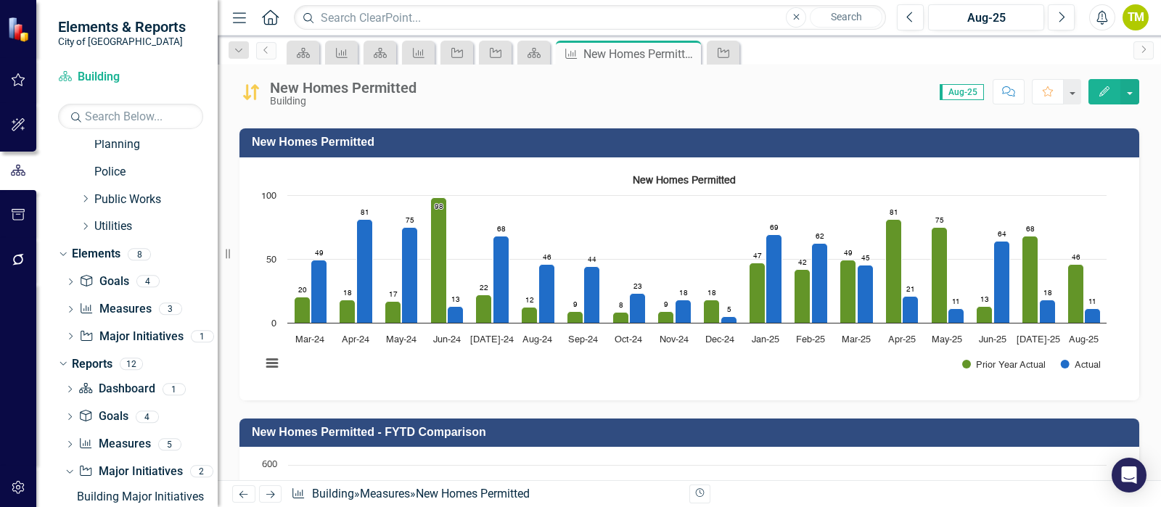
drag, startPoint x: 84, startPoint y: 197, endPoint x: 49, endPoint y: 310, distance: 117.7
click at [84, 197] on icon "Dropdown" at bounding box center [85, 198] width 11 height 9
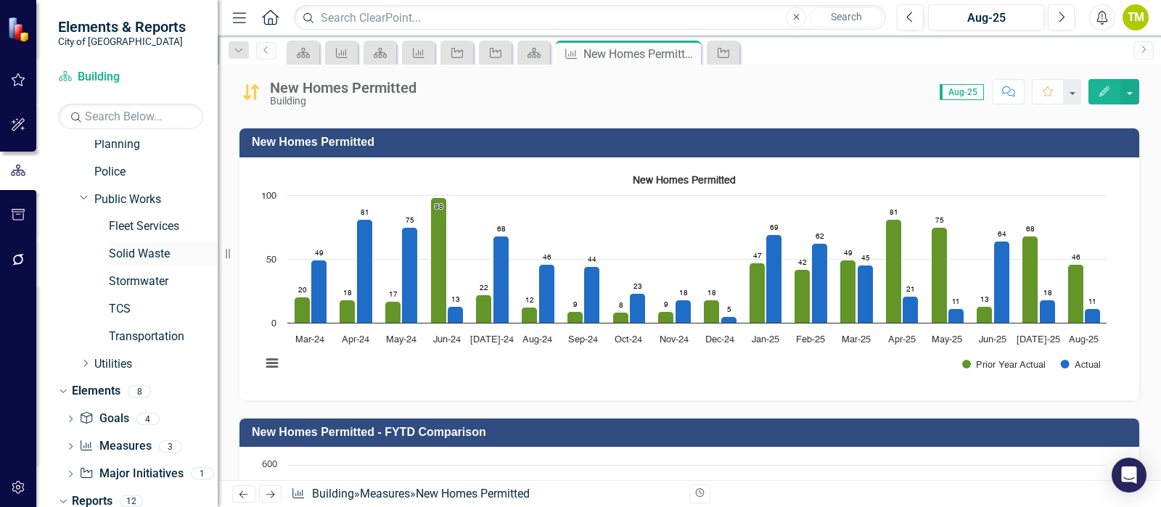
click at [134, 255] on link "Solid Waste" at bounding box center [163, 254] width 109 height 17
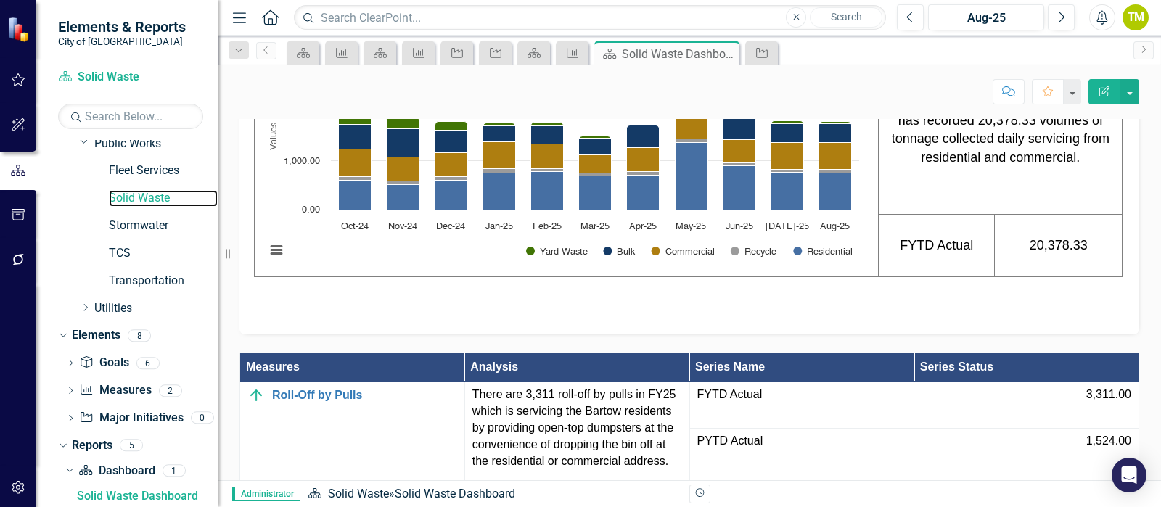
scroll to position [1131, 0]
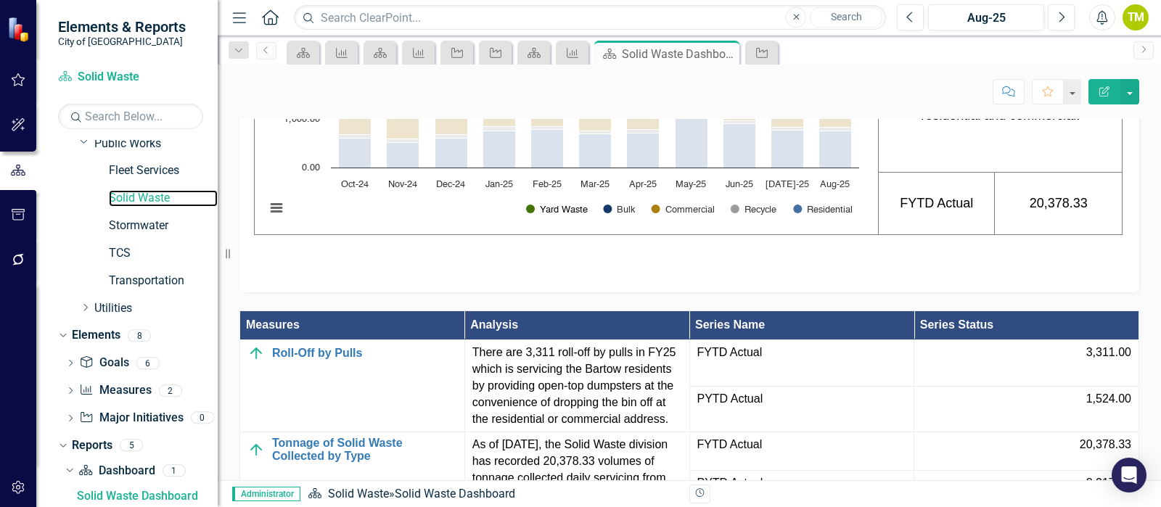
click at [556, 214] on button "Show Yard Waste" at bounding box center [556, 208] width 61 height 11
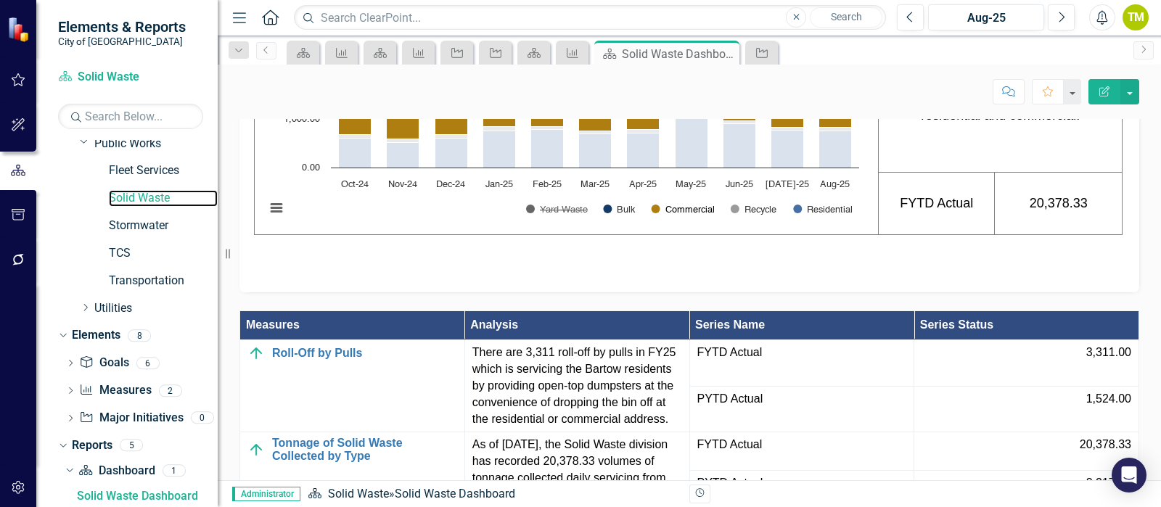
click at [694, 214] on button "Show Commercial" at bounding box center [683, 208] width 63 height 11
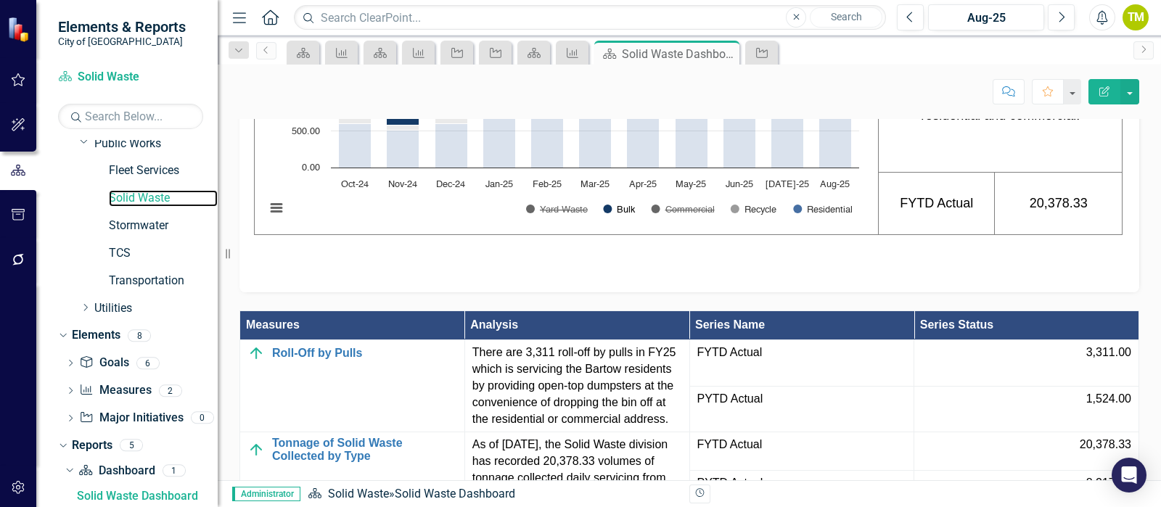
click at [620, 214] on button "Show Bulk" at bounding box center [619, 208] width 32 height 11
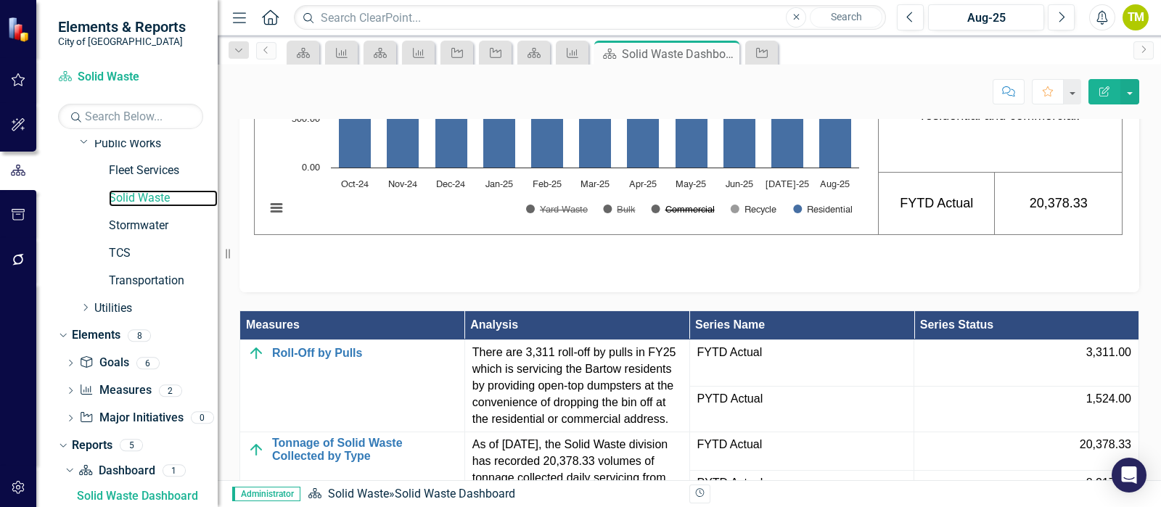
click at [686, 214] on button "Show Commercial" at bounding box center [683, 208] width 63 height 11
click at [565, 214] on button "Show Yard Waste" at bounding box center [556, 208] width 61 height 11
click at [629, 214] on button "Show Bulk" at bounding box center [619, 208] width 32 height 11
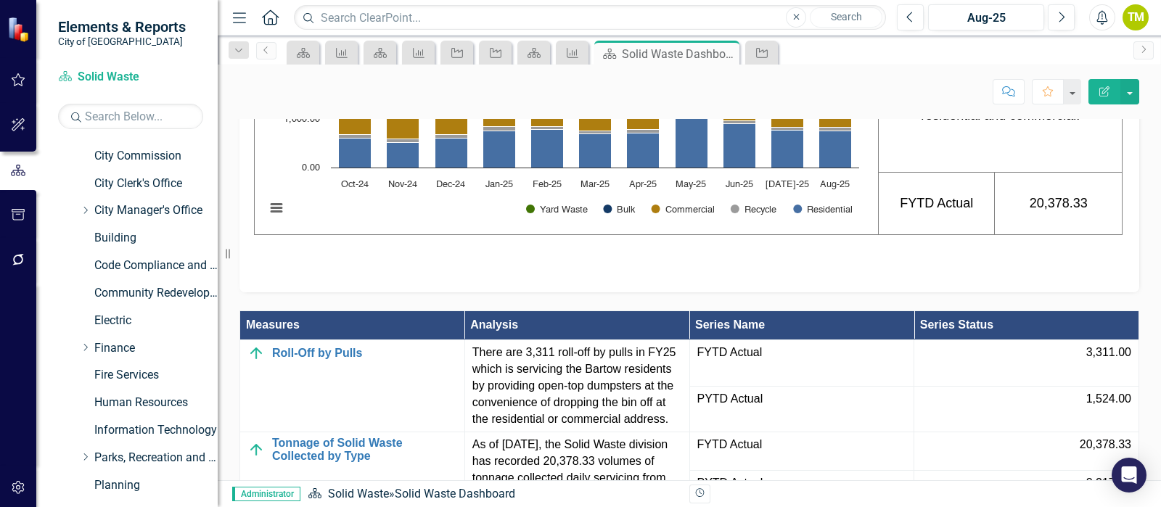
scroll to position [33, 0]
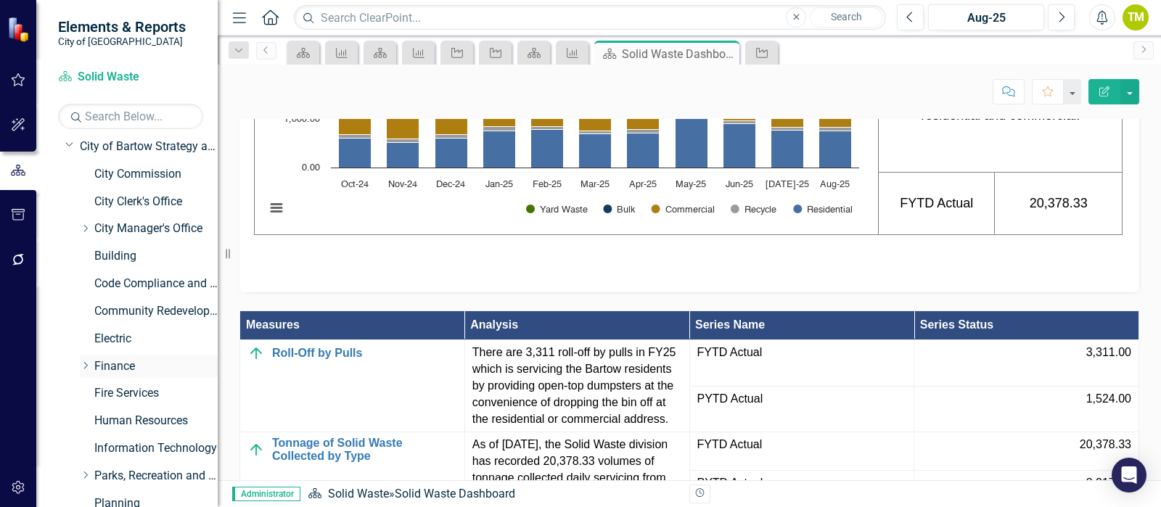
click at [86, 366] on icon at bounding box center [86, 365] width 4 height 7
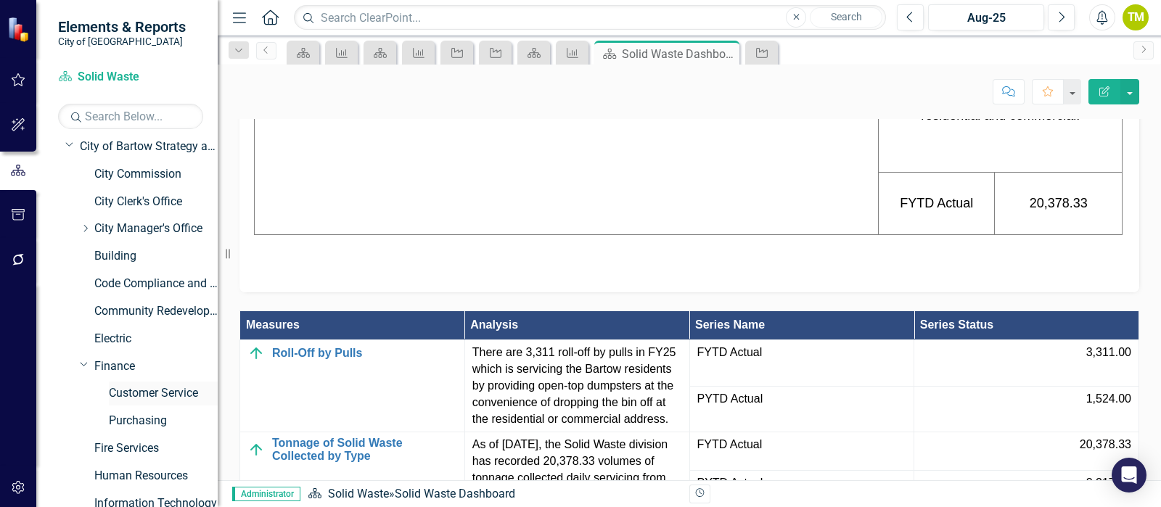
click at [139, 396] on link "Customer Service" at bounding box center [163, 393] width 109 height 17
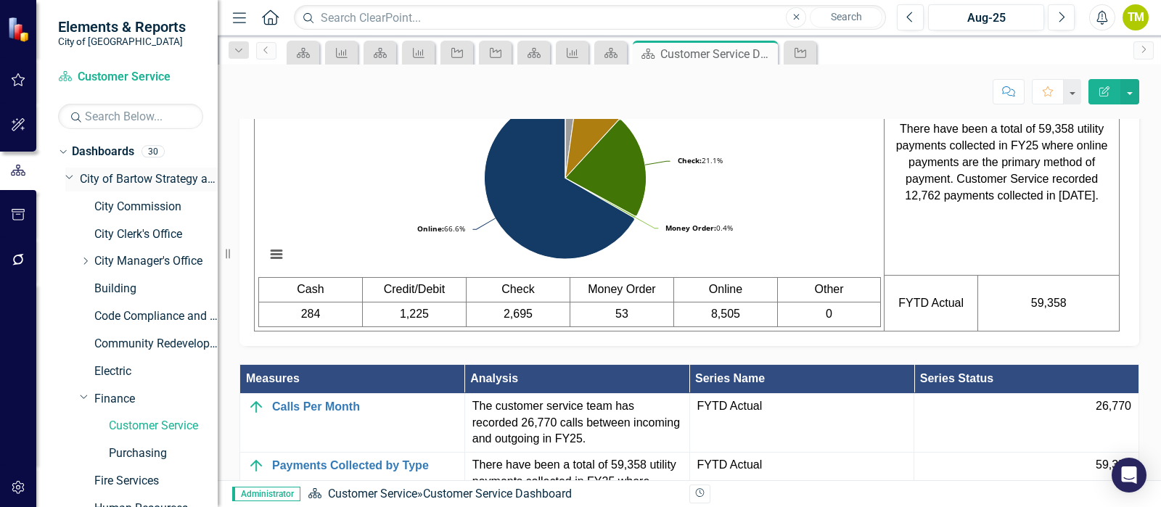
click at [110, 178] on link "City of Bartow Strategy and Performance Dashboard" at bounding box center [149, 179] width 138 height 17
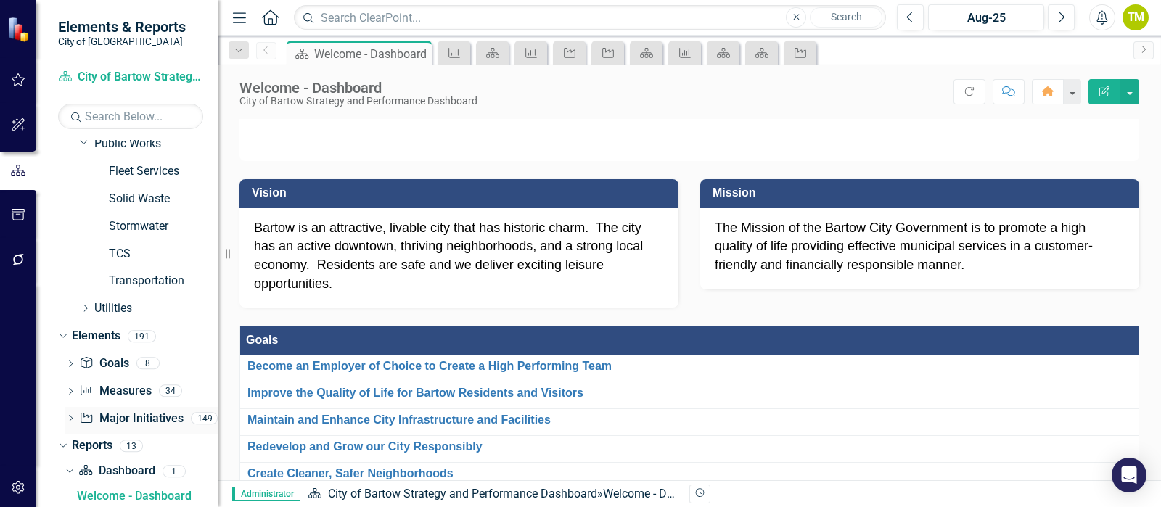
scroll to position [610, 0]
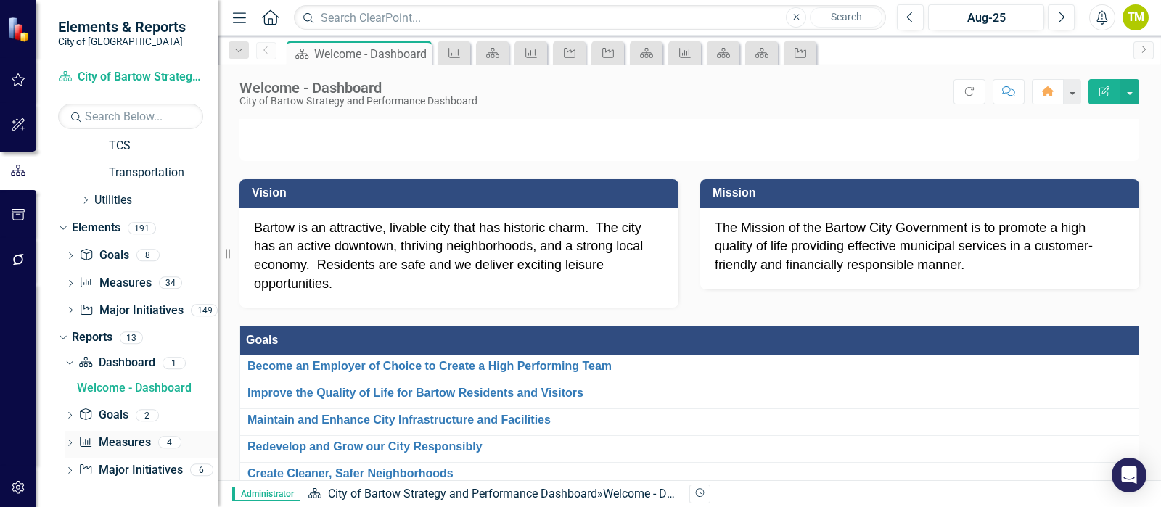
click at [70, 444] on icon "Dropdown" at bounding box center [70, 444] width 10 height 8
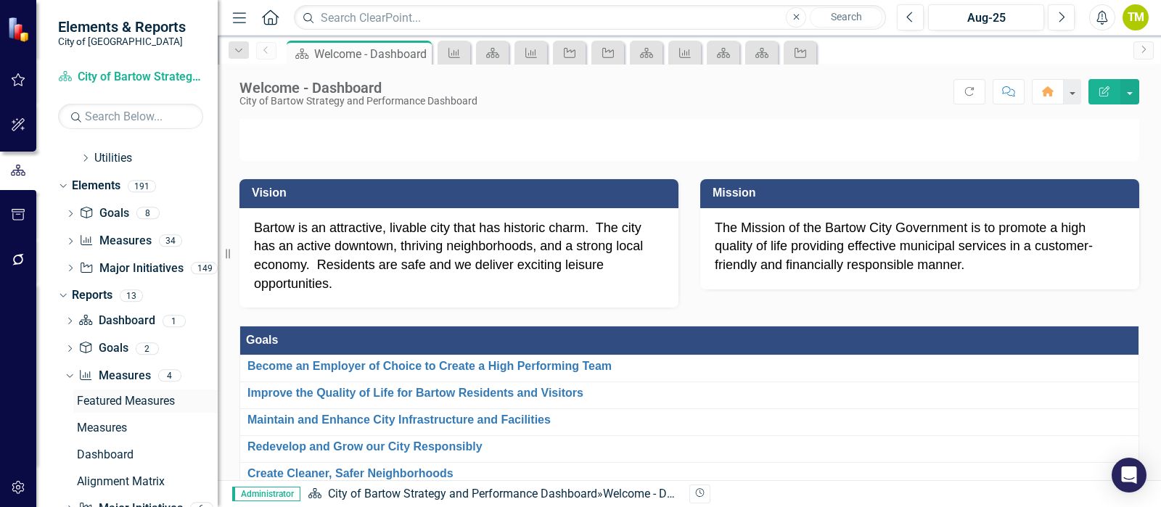
scroll to position [691, 0]
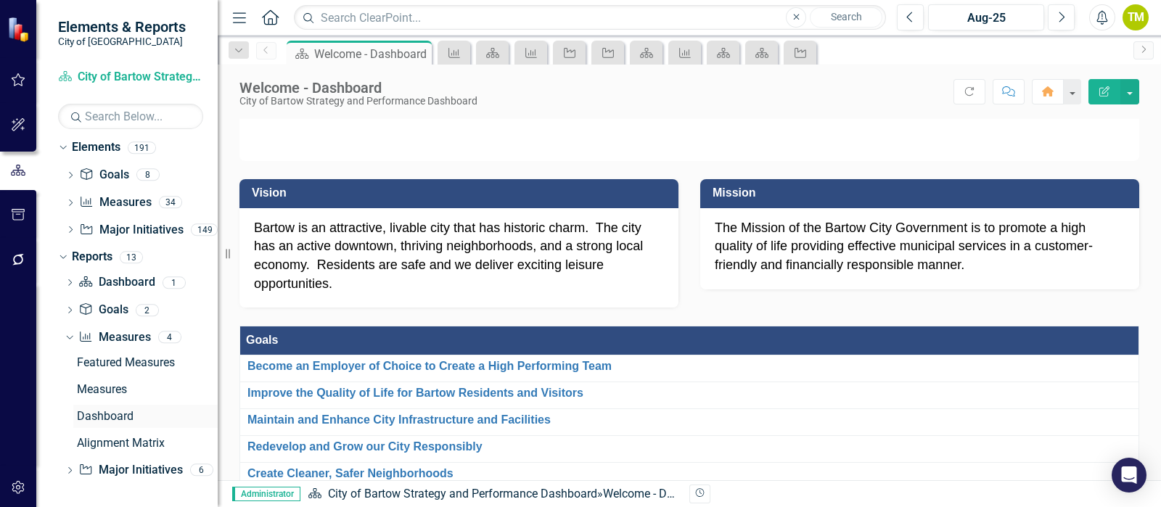
click at [102, 421] on div "Dashboard" at bounding box center [147, 416] width 141 height 13
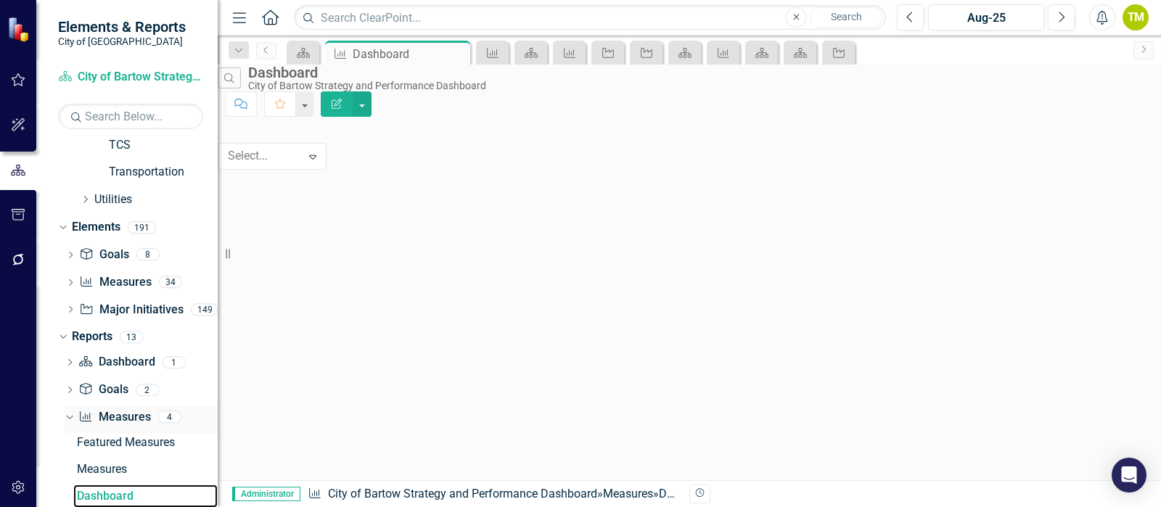
scroll to position [691, 0]
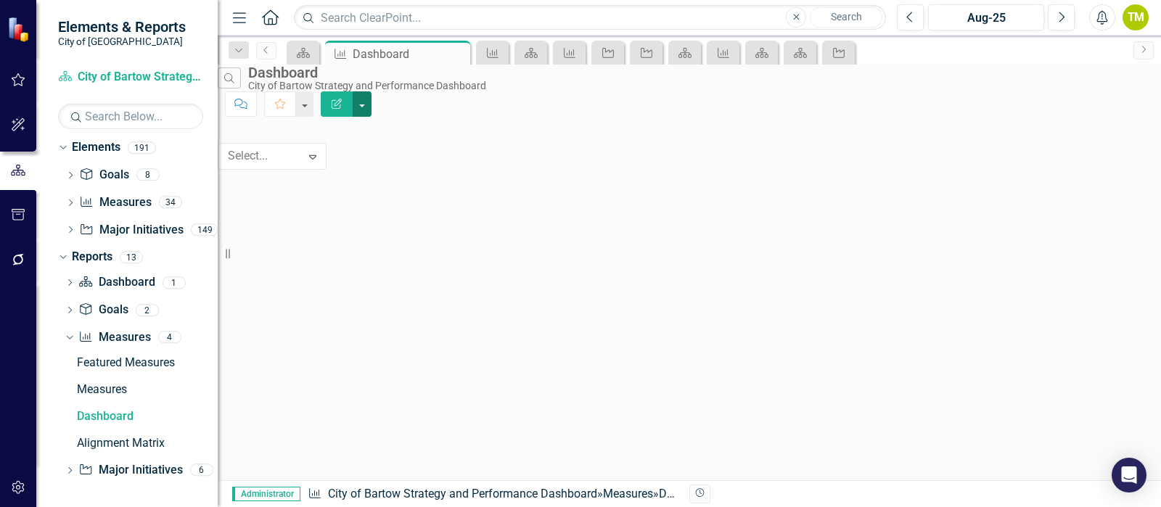
click at [372, 94] on button "button" at bounding box center [362, 103] width 19 height 25
click at [1096, 114] on link "Edit Report Edit Report" at bounding box center [1071, 117] width 142 height 27
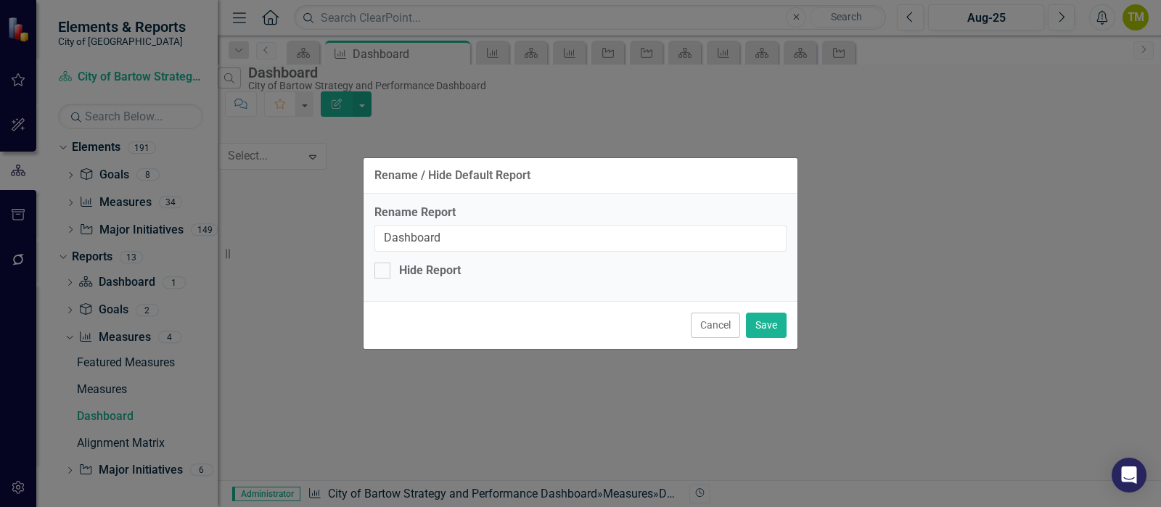
click at [708, 329] on button "Cancel" at bounding box center [715, 325] width 49 height 25
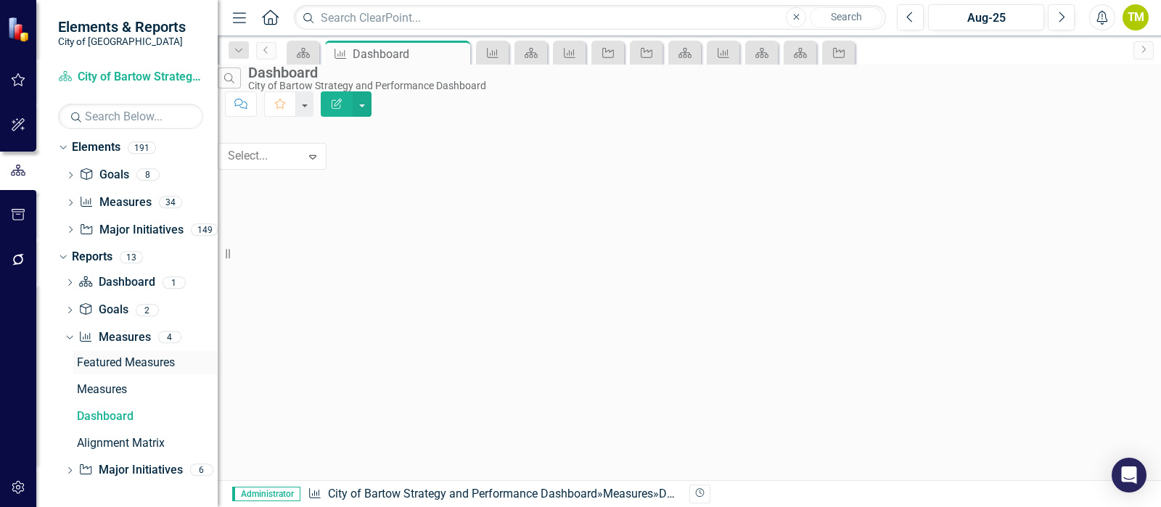
click at [120, 362] on div "Featured Measures" at bounding box center [147, 362] width 141 height 13
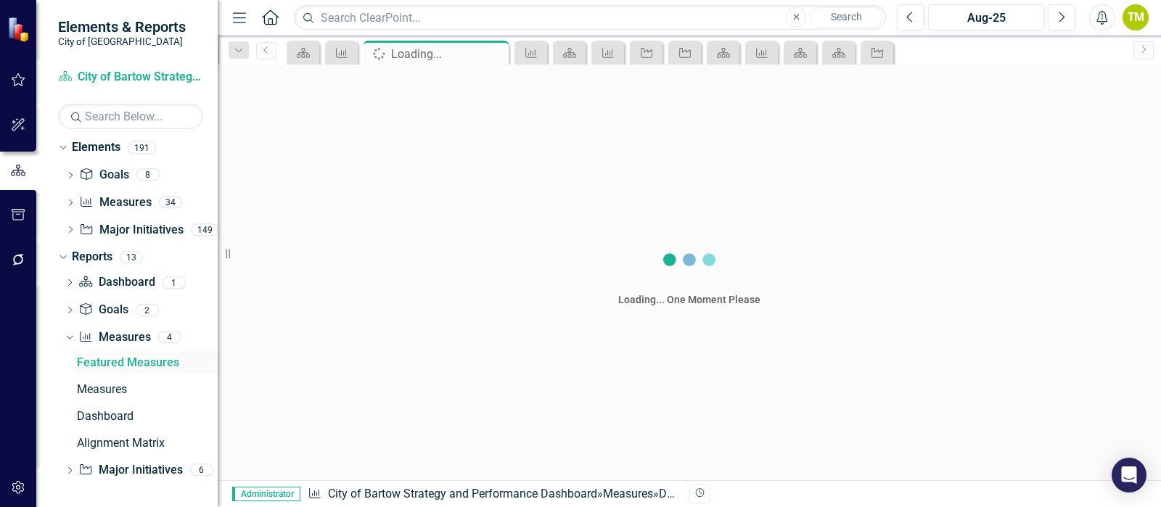
scroll to position [557, 0]
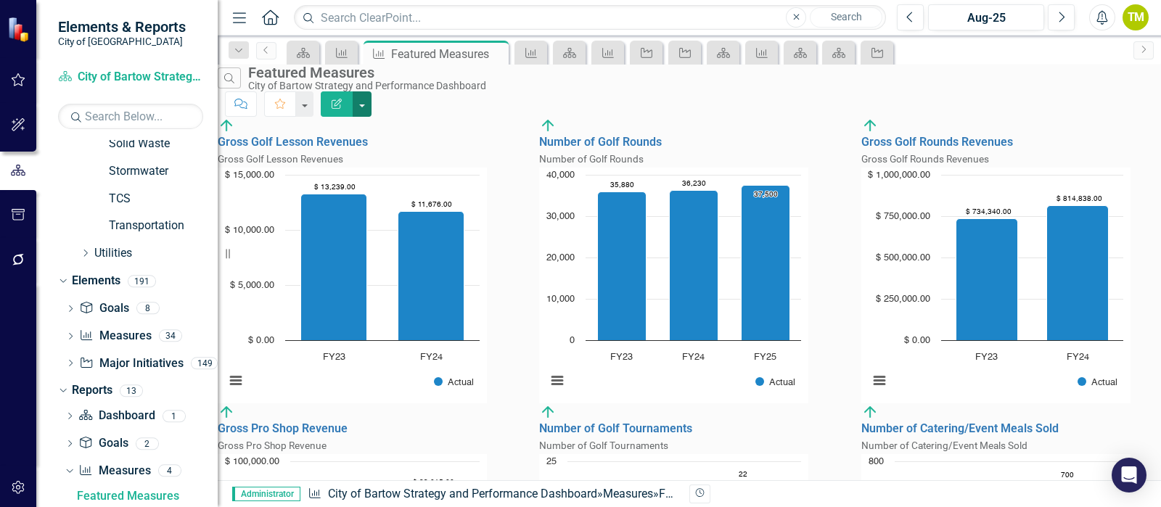
click at [372, 91] on button "button" at bounding box center [362, 103] width 19 height 25
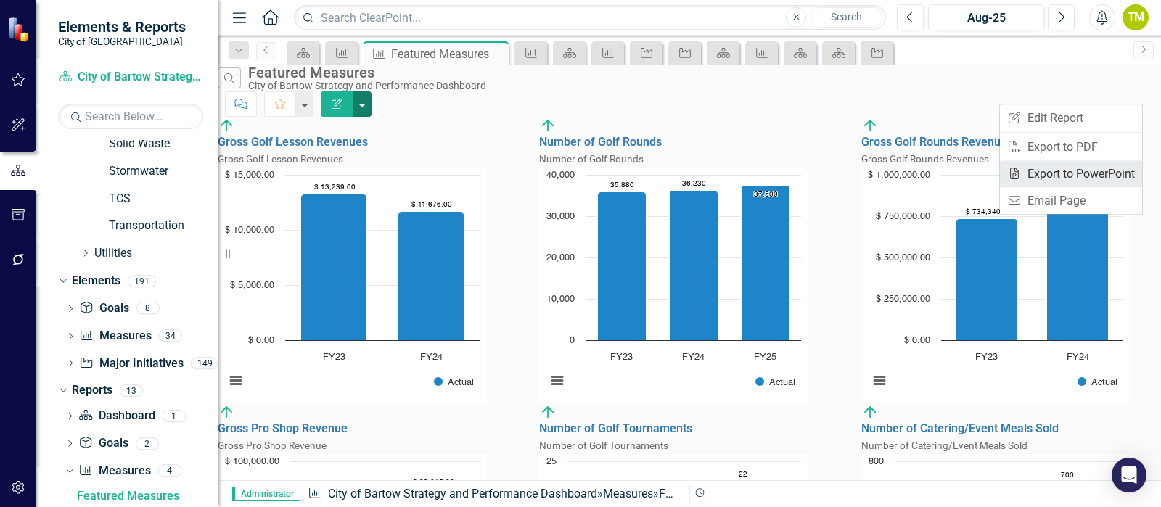
click at [1070, 169] on link "PowerPoint Export to PowerPoint" at bounding box center [1071, 173] width 142 height 27
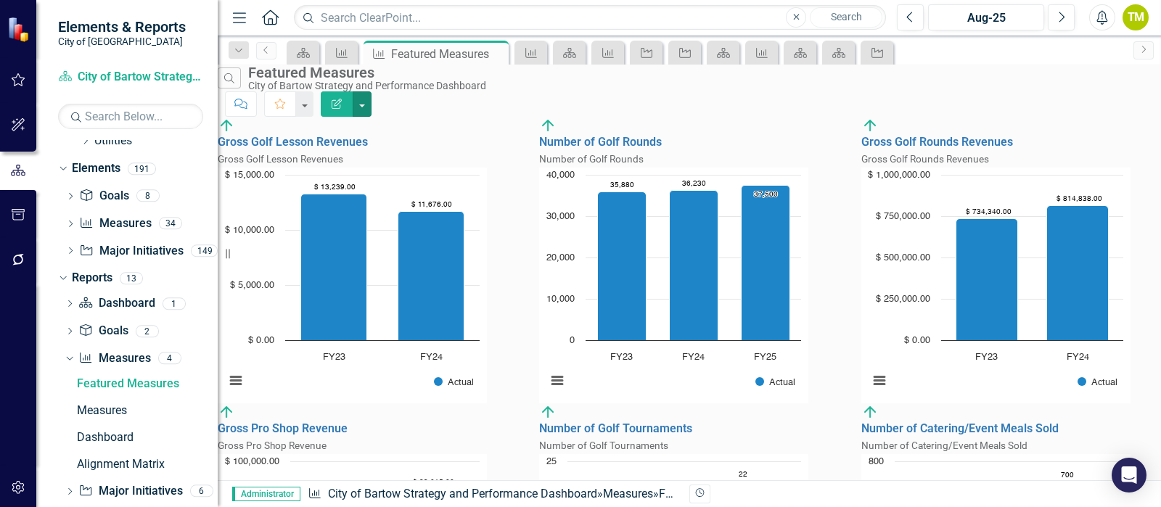
scroll to position [691, 0]
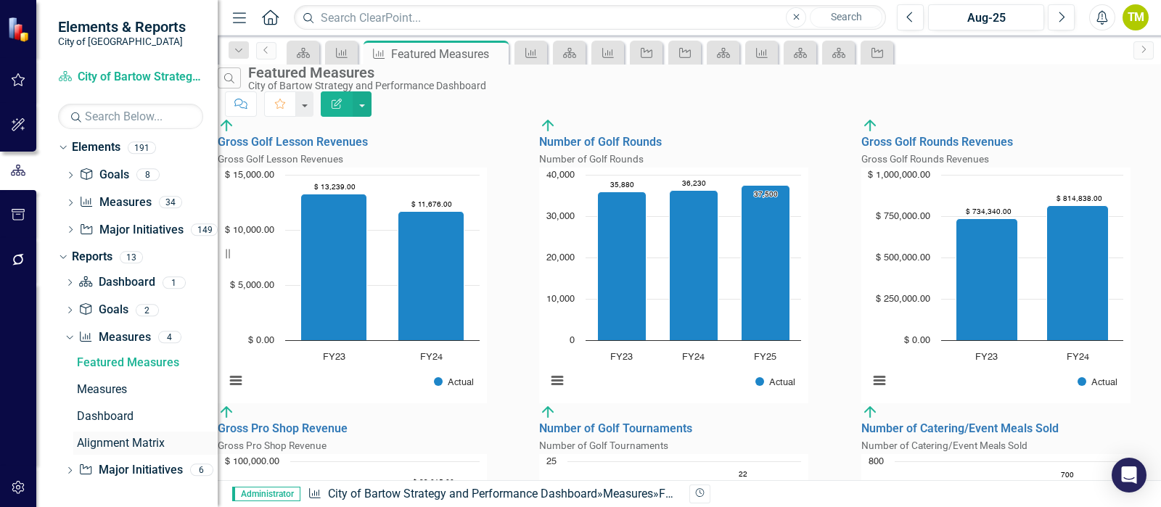
click at [112, 435] on link "Alignment Matrix" at bounding box center [145, 443] width 144 height 23
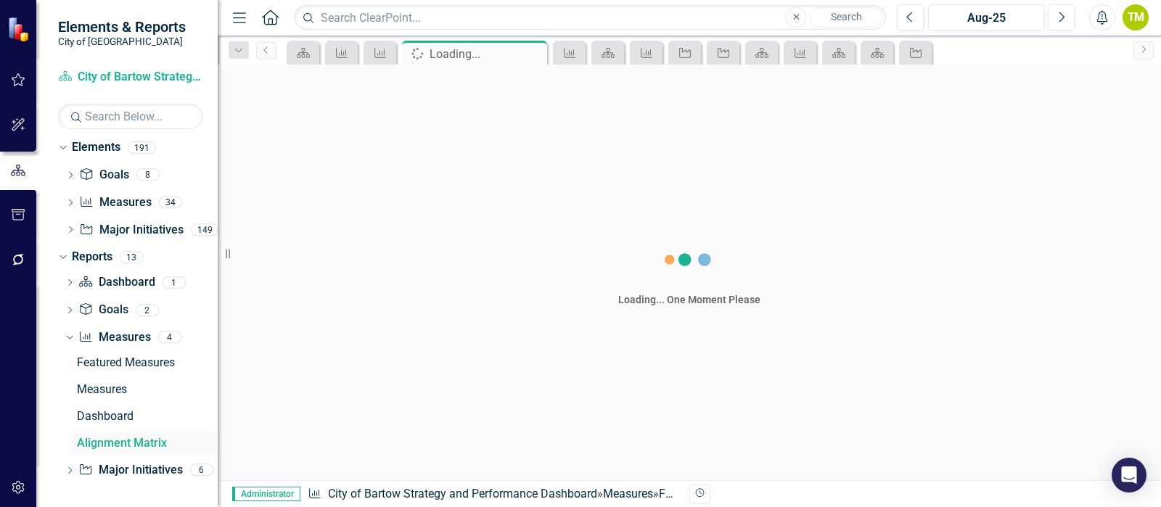
scroll to position [638, 0]
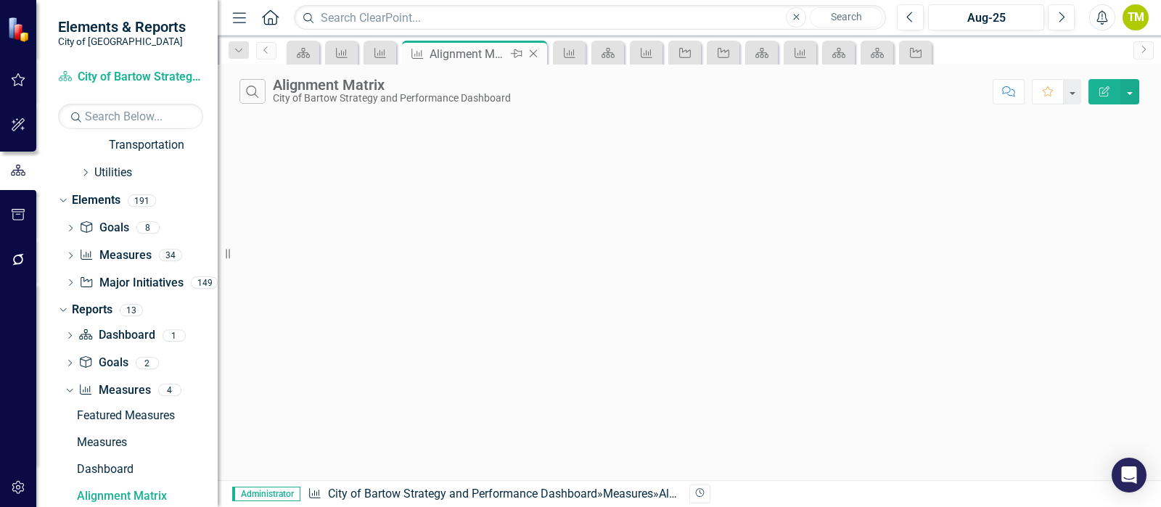
click at [536, 52] on icon "Close" at bounding box center [533, 54] width 15 height 12
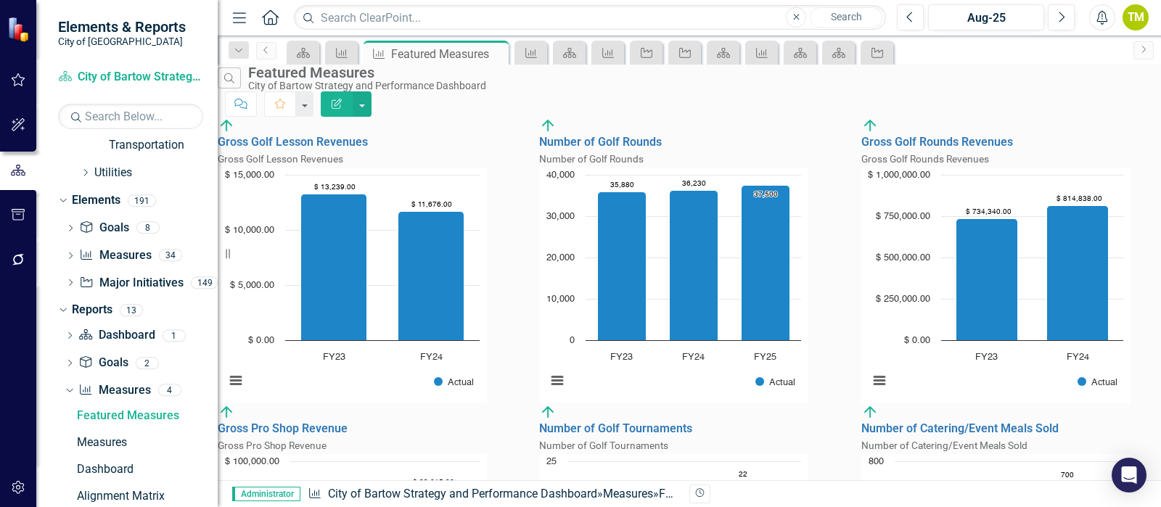
scroll to position [557, 0]
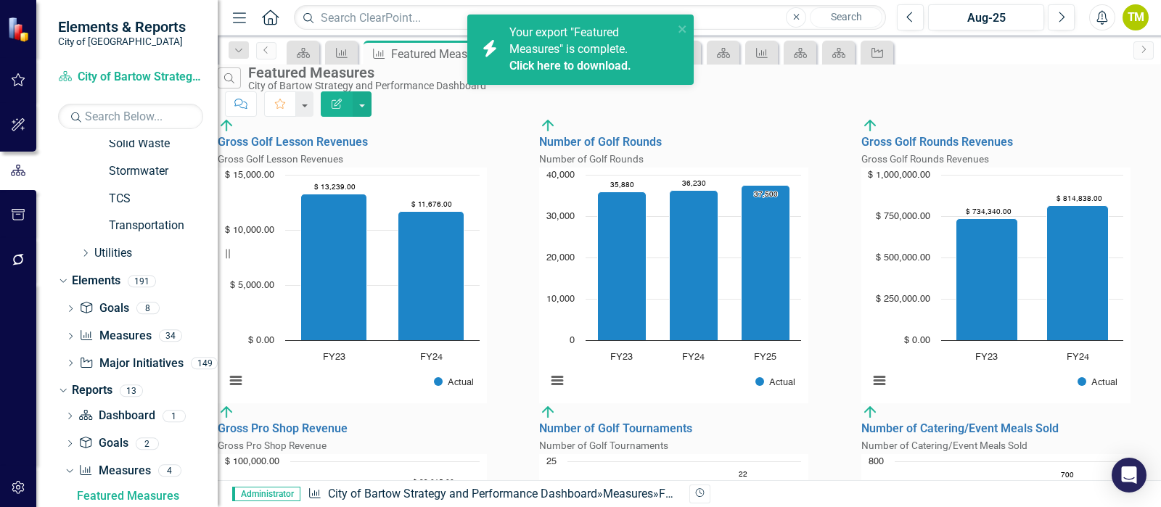
click at [538, 67] on link "Click here to download." at bounding box center [570, 66] width 122 height 14
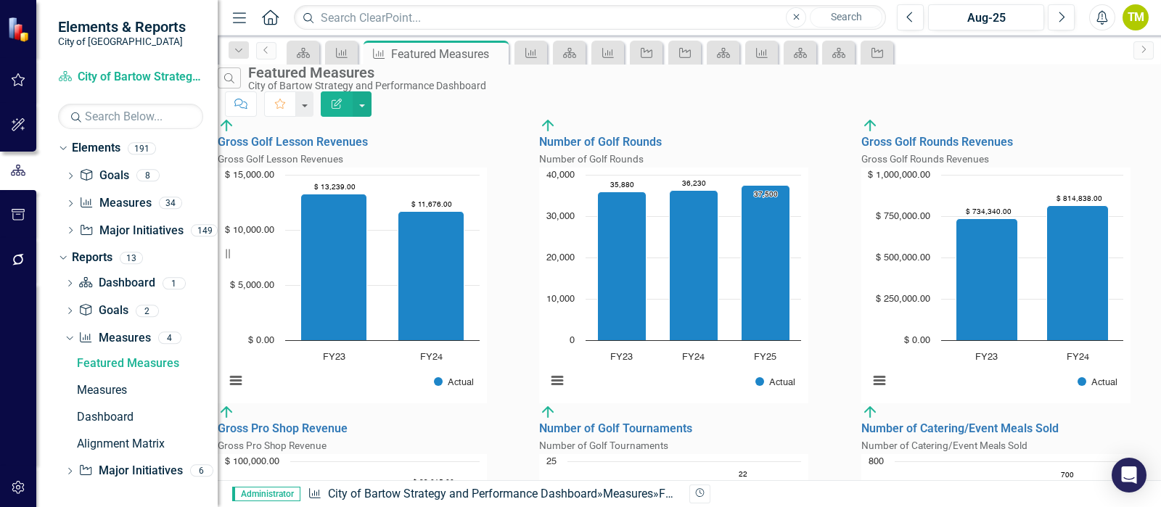
scroll to position [691, 0]
click at [19, 216] on icon "button" at bounding box center [18, 215] width 15 height 12
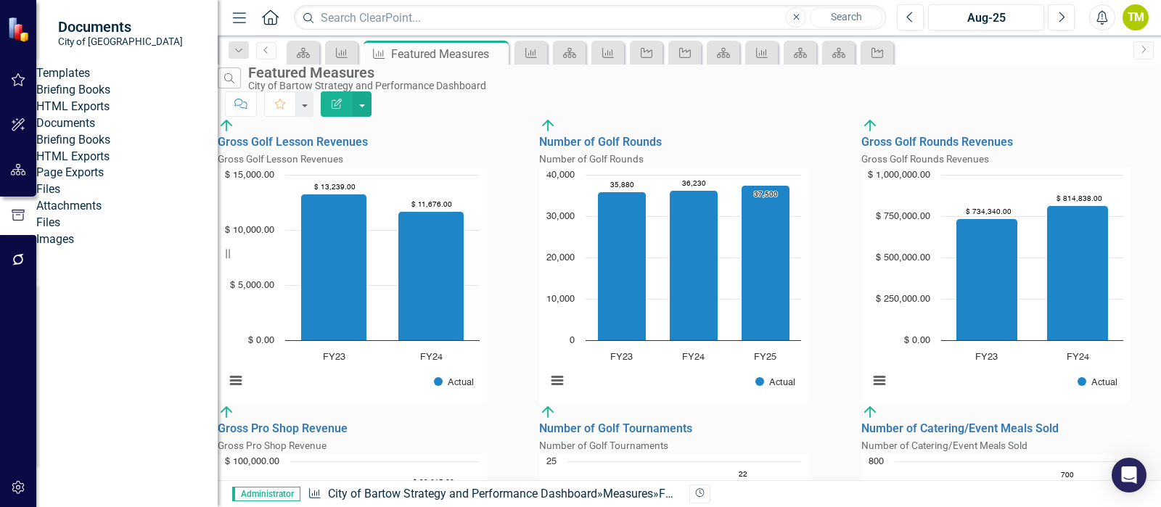
click at [84, 99] on link "Briefing Books" at bounding box center [126, 90] width 181 height 17
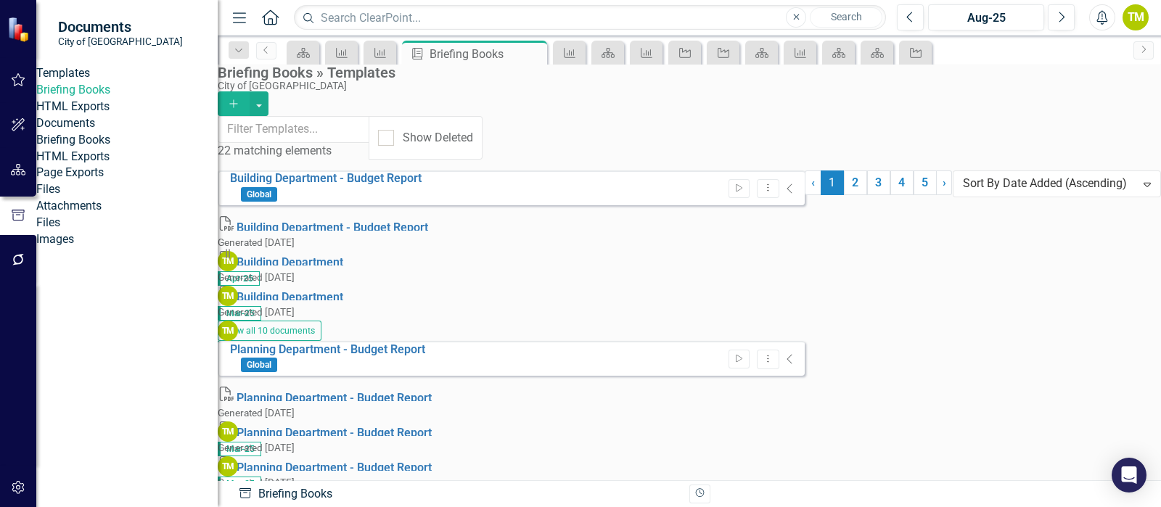
click at [84, 115] on link "HTML Exports" at bounding box center [126, 107] width 181 height 17
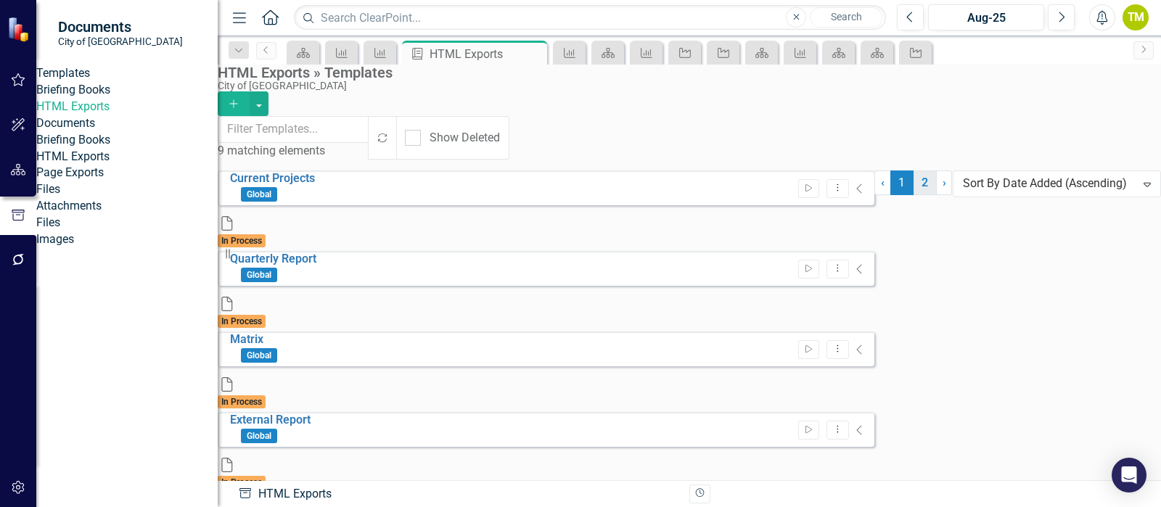
click at [914, 195] on link "2" at bounding box center [925, 183] width 23 height 25
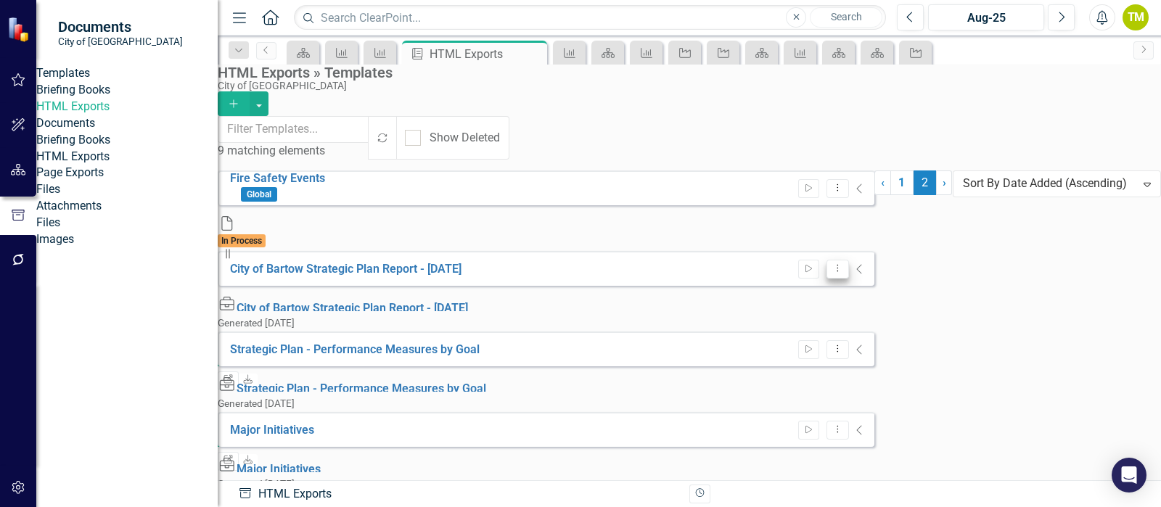
click at [844, 263] on icon "Dropdown Menu" at bounding box center [838, 267] width 12 height 9
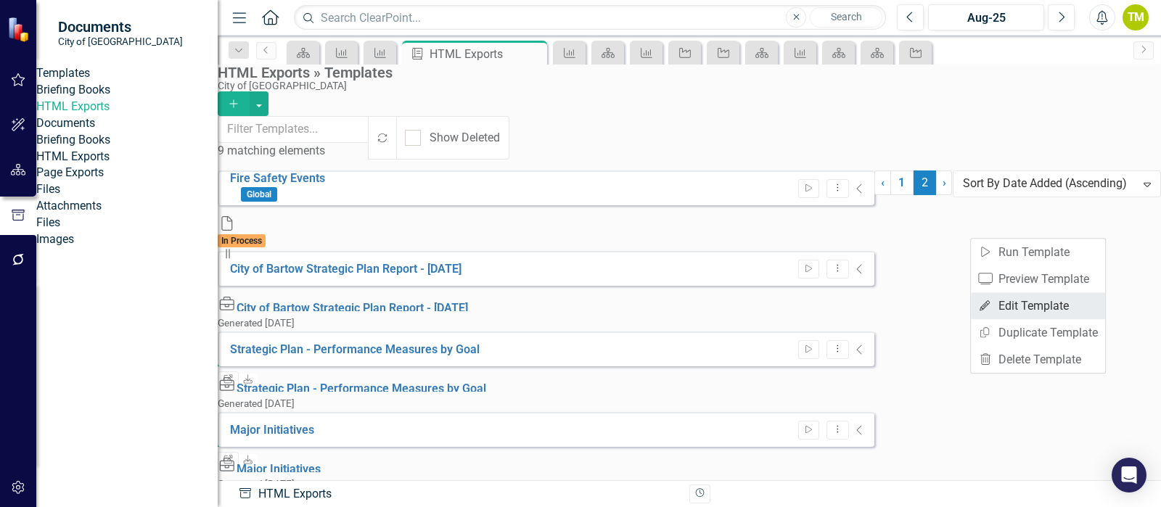
click at [1012, 308] on link "Edit Edit Template" at bounding box center [1038, 305] width 134 height 27
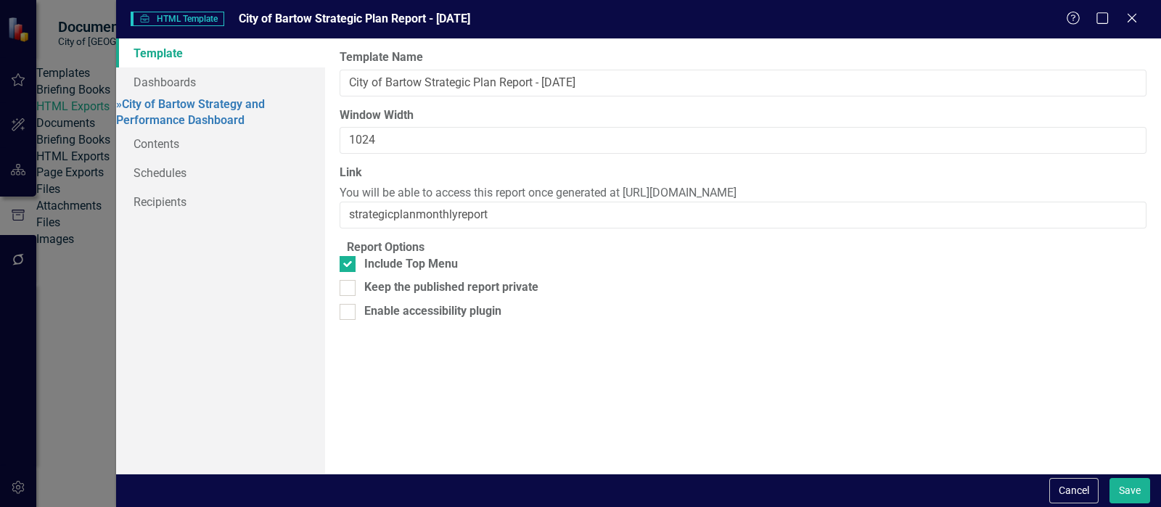
drag, startPoint x: 969, startPoint y: 192, endPoint x: 598, endPoint y: 194, distance: 370.8
click at [598, 194] on div "Link You will be able to access this report once generated at [URL][DOMAIN_NAME…" at bounding box center [743, 197] width 807 height 64
copy span "[URL][DOMAIN_NAME]"
drag, startPoint x: 149, startPoint y: 165, endPoint x: 163, endPoint y: 187, distance: 26.4
click at [149, 165] on link "Schedules" at bounding box center [220, 172] width 209 height 29
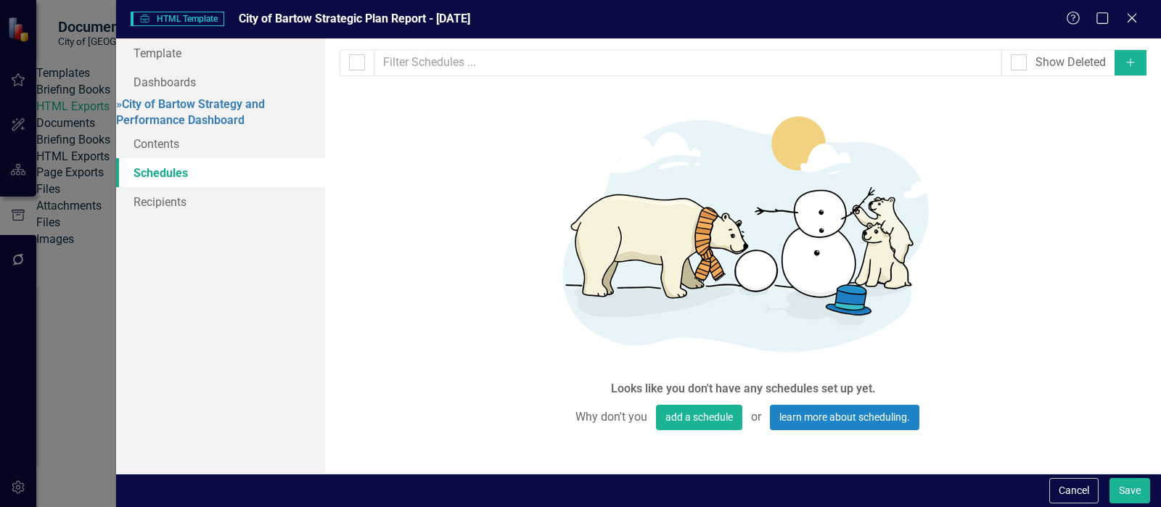
click at [1135, 61] on icon "Add" at bounding box center [1130, 62] width 13 height 10
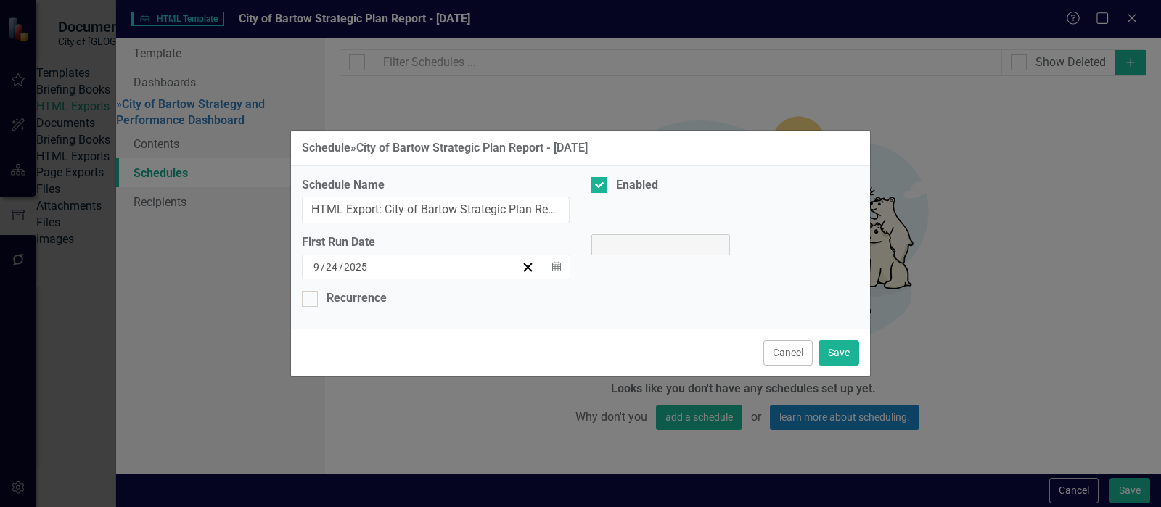
select select "pm"
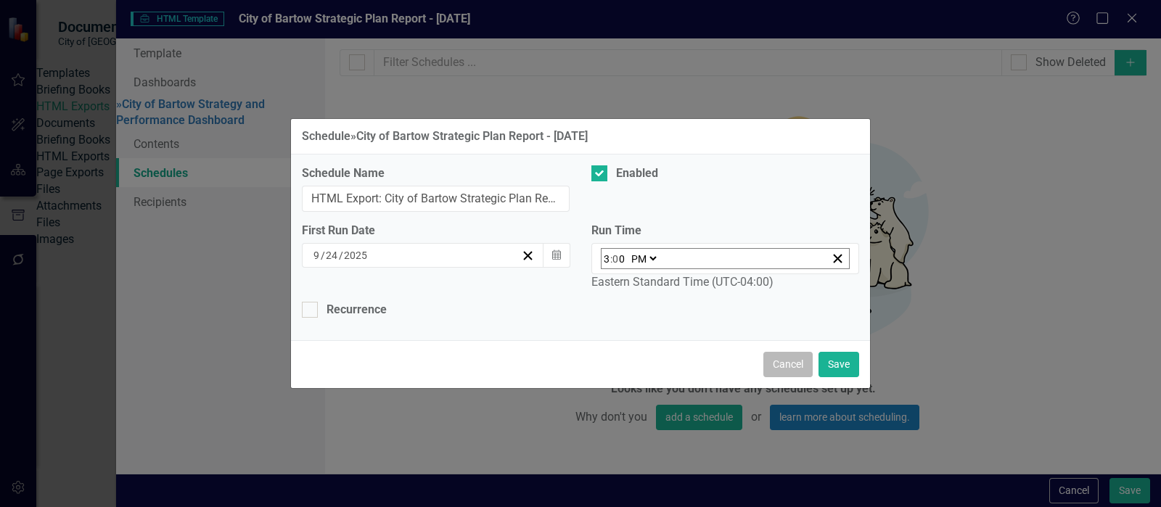
click at [791, 358] on button "Cancel" at bounding box center [787, 364] width 49 height 25
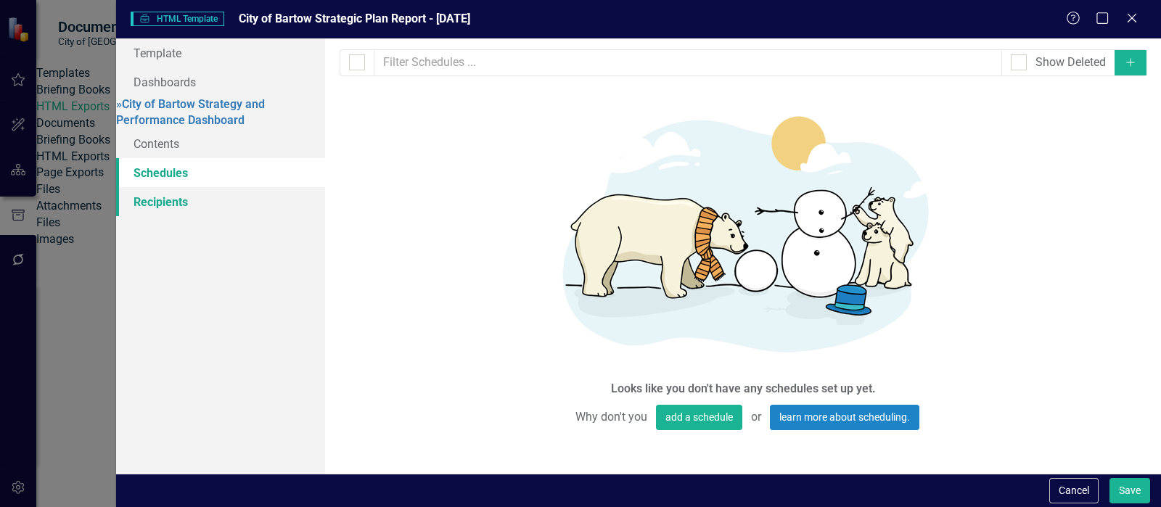
click at [164, 192] on link "Recipients" at bounding box center [220, 201] width 209 height 29
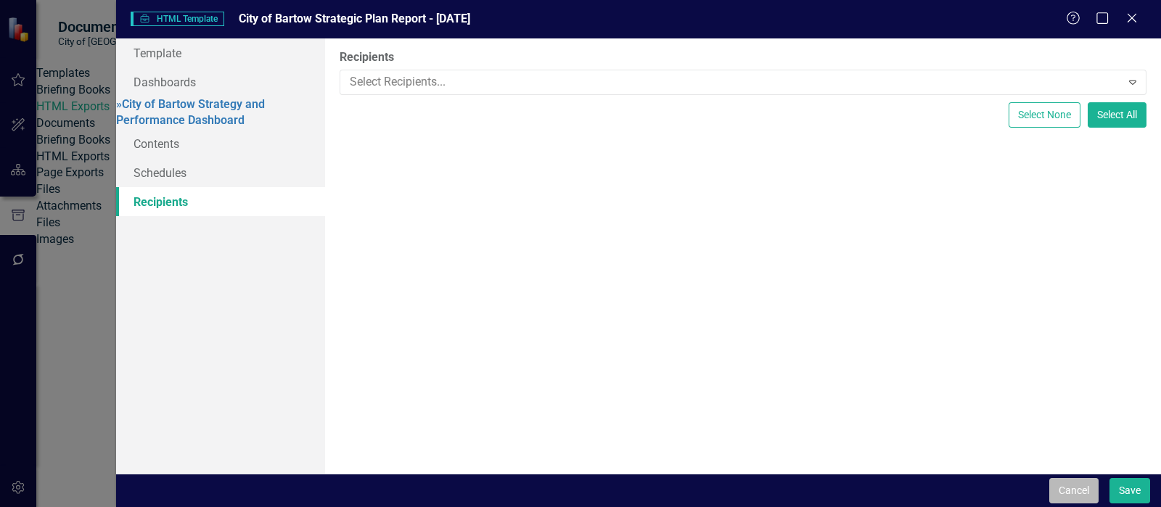
click at [1071, 487] on button "Cancel" at bounding box center [1073, 490] width 49 height 25
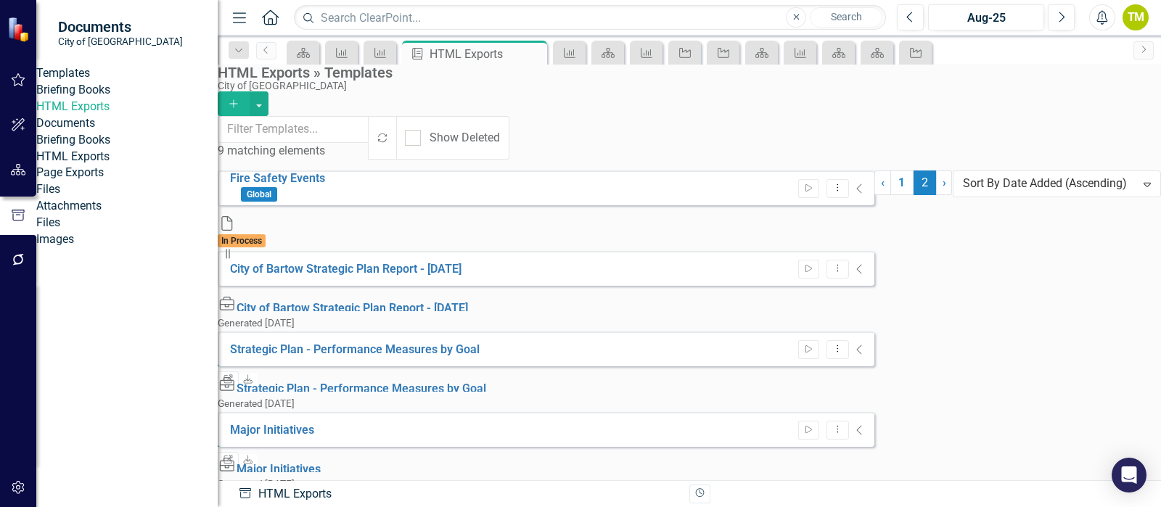
click at [71, 149] on link "Briefing Books" at bounding box center [126, 140] width 181 height 17
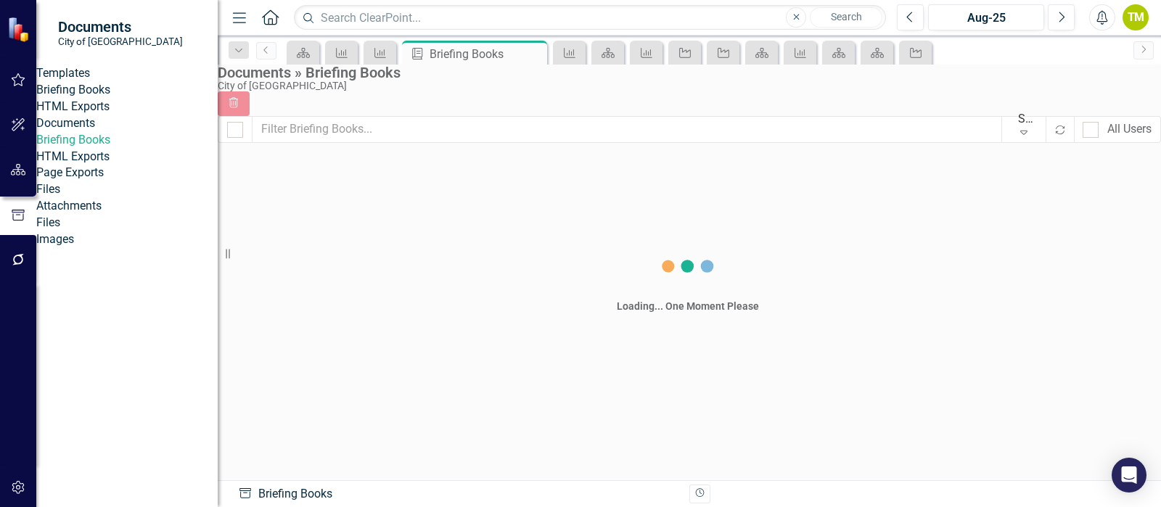
checkbox input "false"
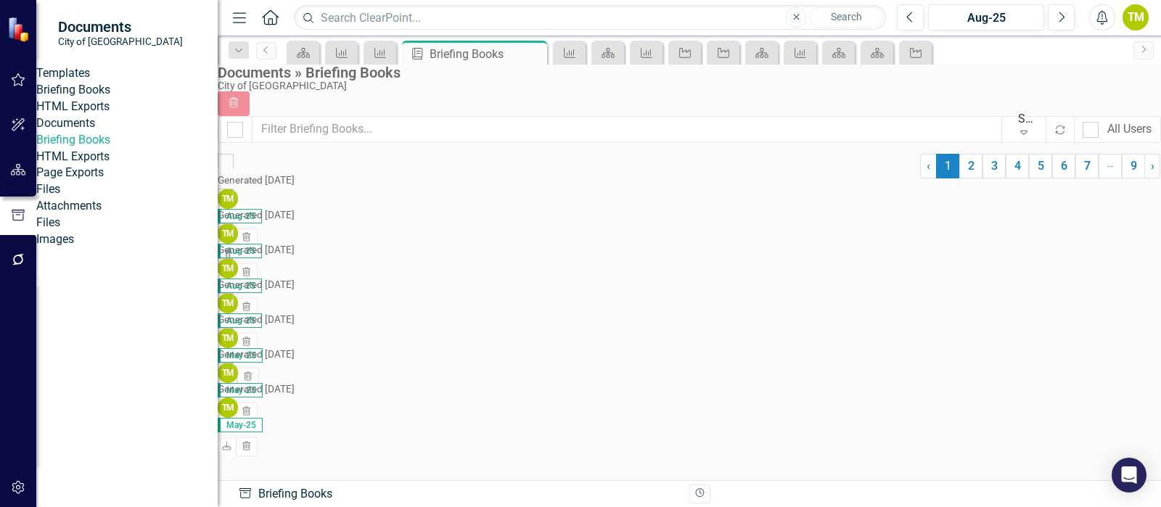
click at [232, 372] on icon at bounding box center [228, 376] width 9 height 9
click at [15, 78] on icon "button" at bounding box center [19, 79] width 14 height 13
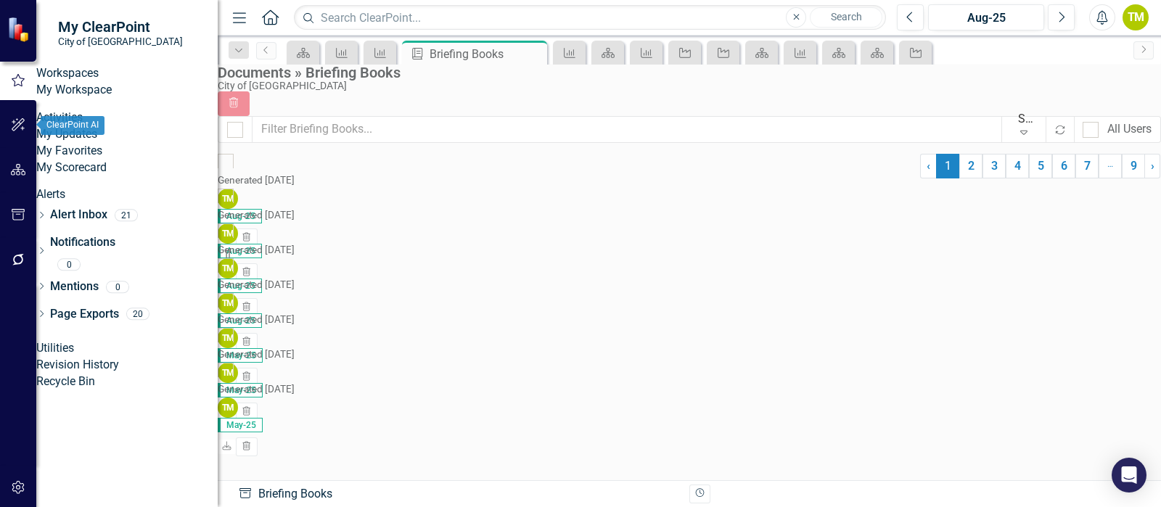
click at [12, 123] on icon "button" at bounding box center [18, 125] width 15 height 12
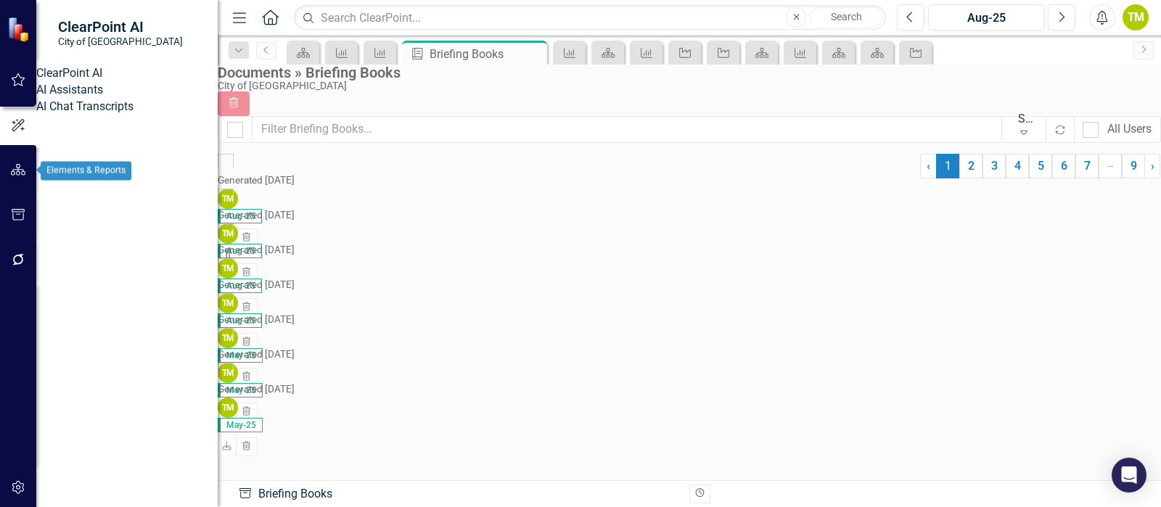
click at [15, 177] on button "button" at bounding box center [18, 170] width 33 height 30
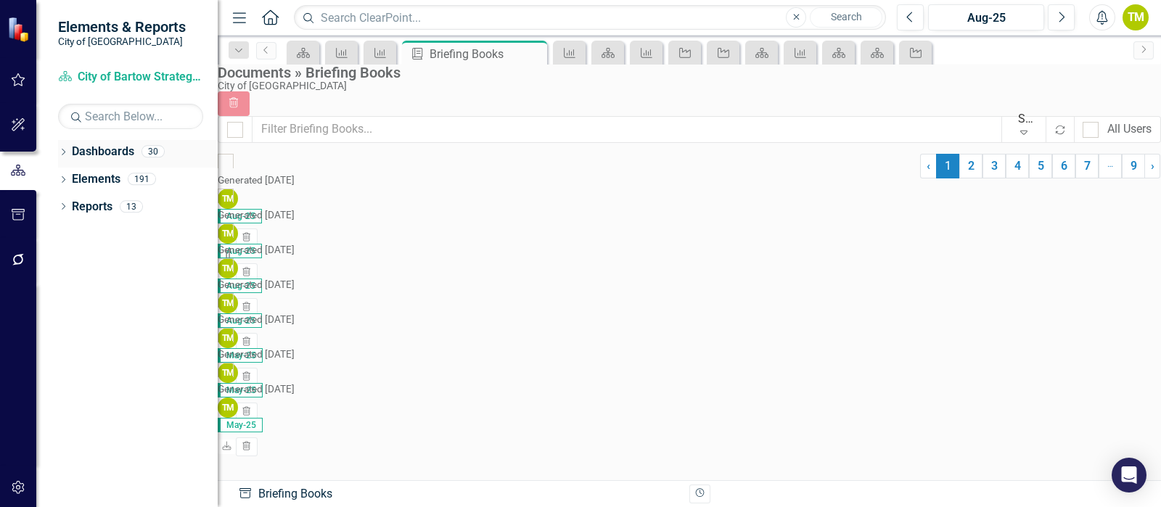
click at [116, 149] on link "Dashboards" at bounding box center [103, 152] width 62 height 17
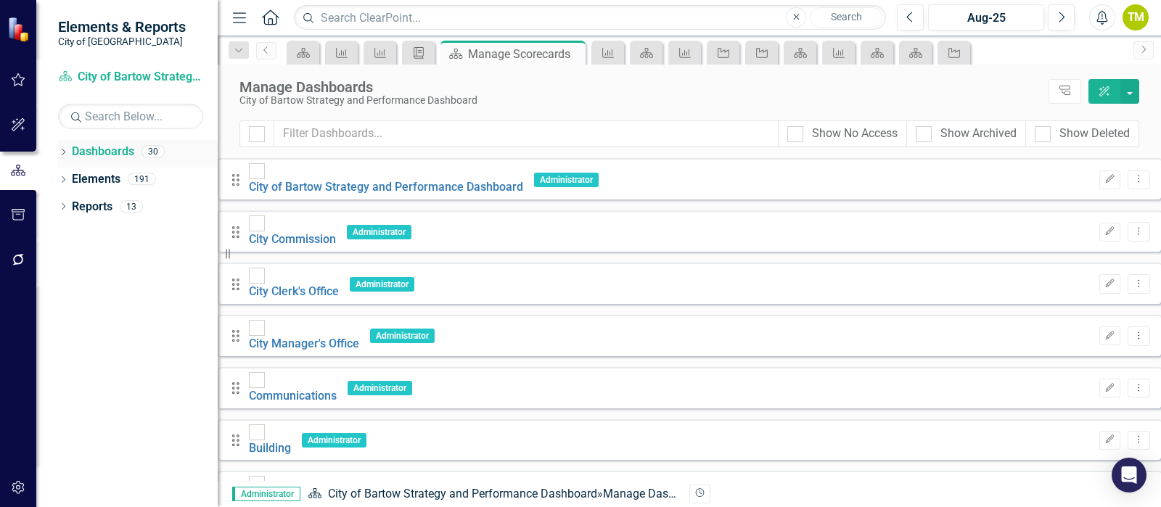
click at [62, 152] on icon "Dropdown" at bounding box center [63, 153] width 10 height 8
click at [271, 17] on icon "Home" at bounding box center [270, 16] width 19 height 15
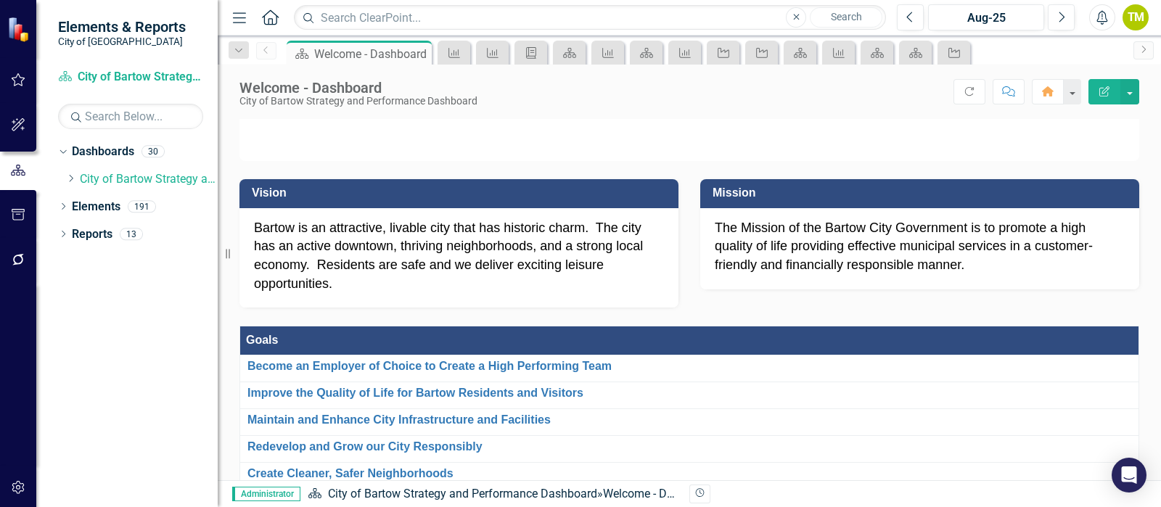
click at [733, 275] on p "The Mission of the Bartow City Government is to promote a high quality of life …" at bounding box center [920, 247] width 410 height 56
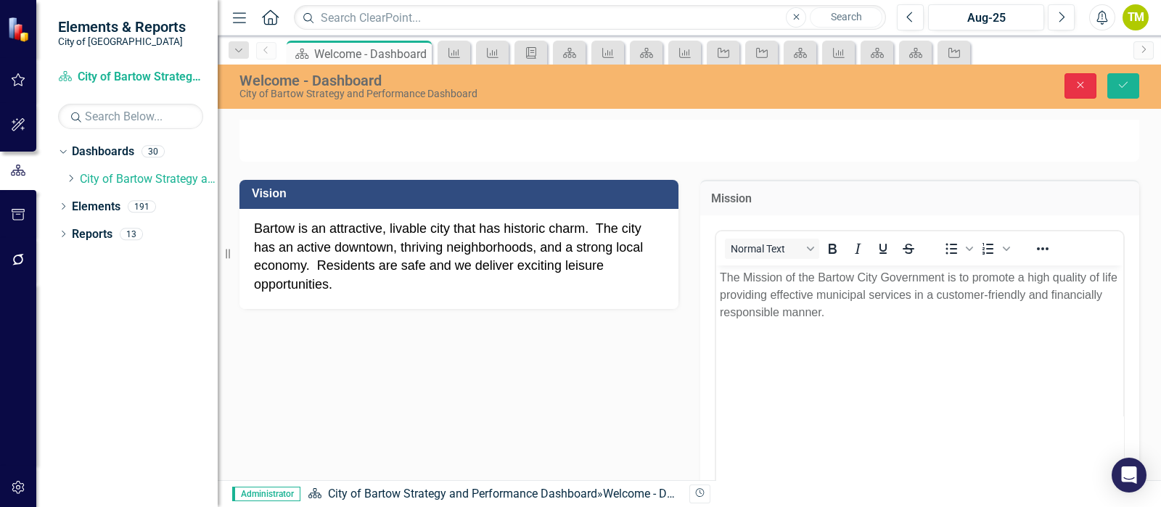
drag, startPoint x: 1084, startPoint y: 85, endPoint x: 987, endPoint y: 163, distance: 124.9
click at [1083, 85] on icon "Close" at bounding box center [1080, 85] width 13 height 10
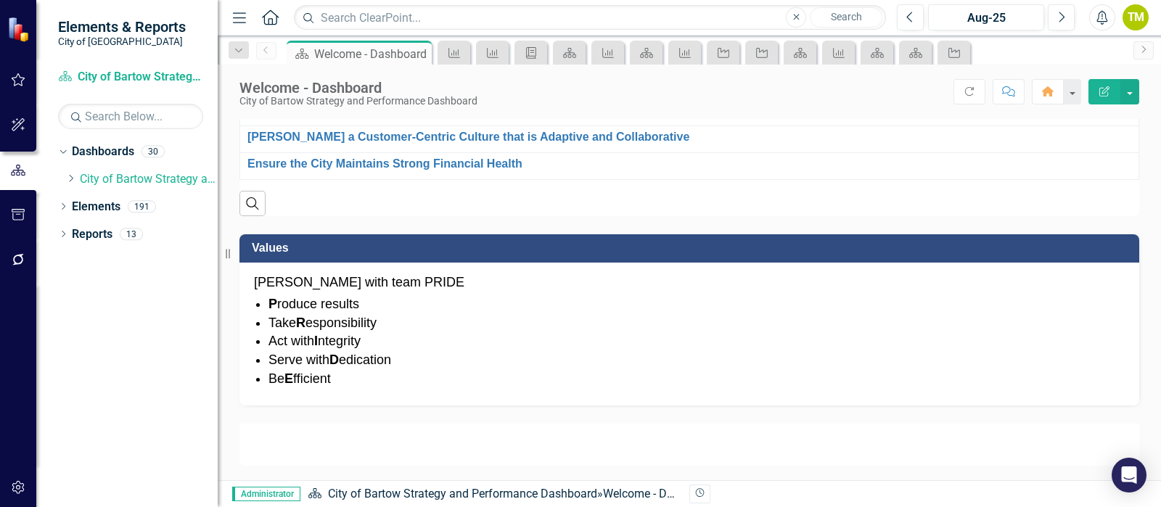
scroll to position [998, 0]
click at [841, 53] on icon "Measure" at bounding box center [839, 53] width 15 height 12
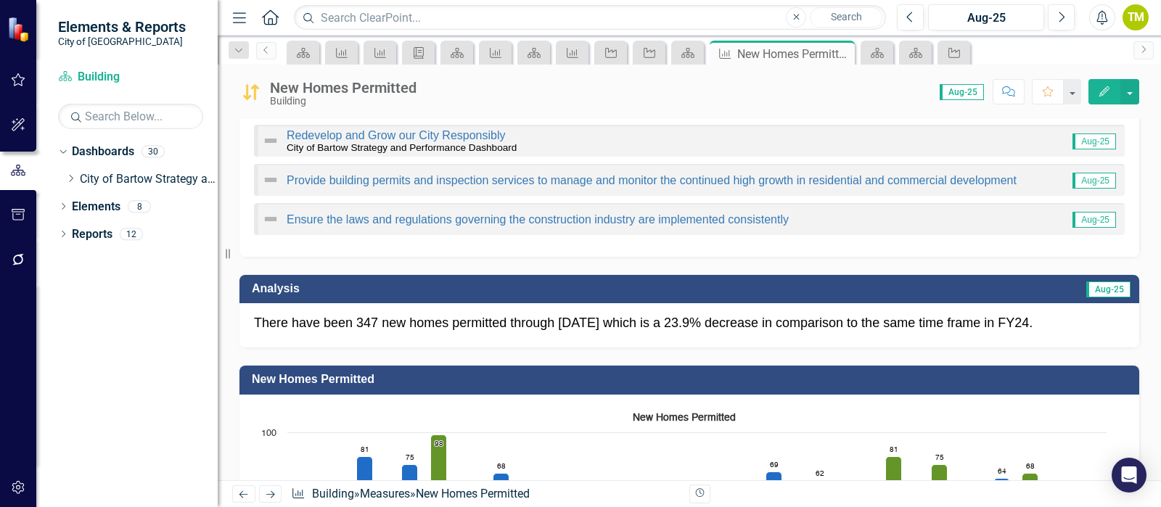
scroll to position [90, 0]
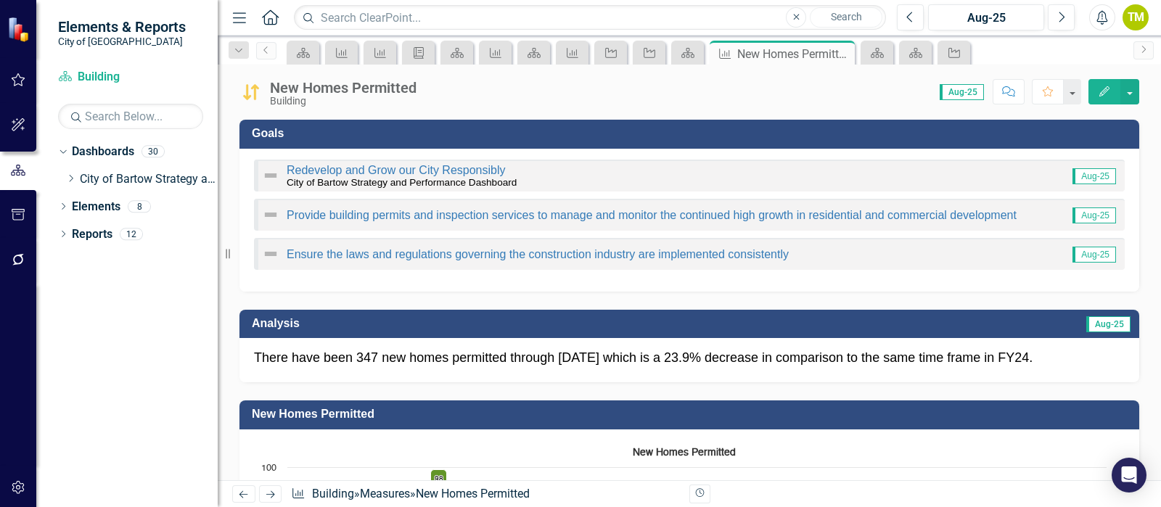
click at [1103, 95] on icon "Edit" at bounding box center [1104, 91] width 13 height 10
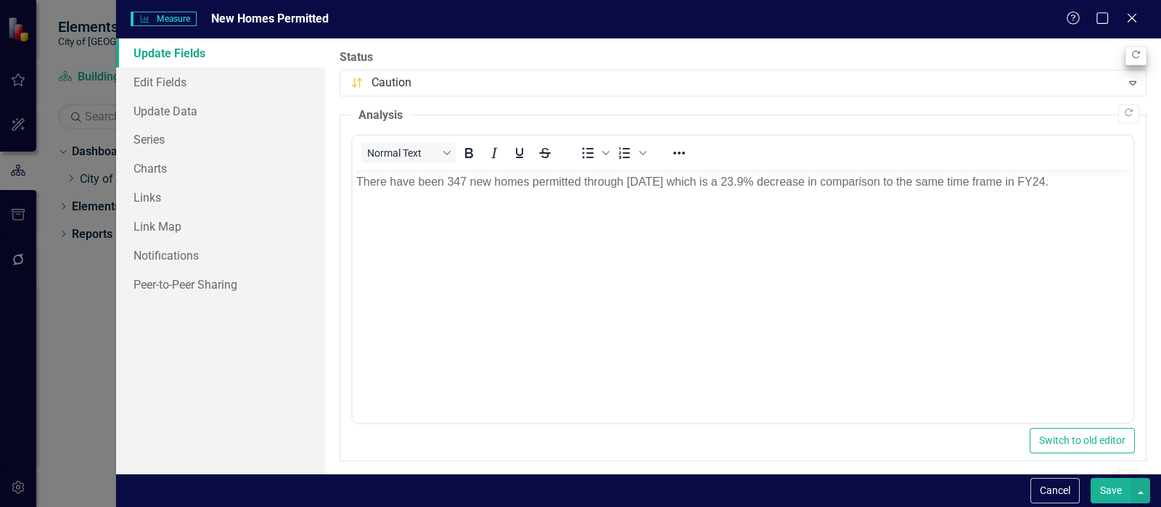
scroll to position [0, 0]
click at [794, 242] on body "There have been 347 new homes permitted through [DATE] which is a 23.9% decreas…" at bounding box center [743, 279] width 781 height 218
click at [1054, 504] on div "Cancel Save" at bounding box center [638, 490] width 1045 height 33
click at [1048, 491] on button "Cancel" at bounding box center [1054, 490] width 49 height 25
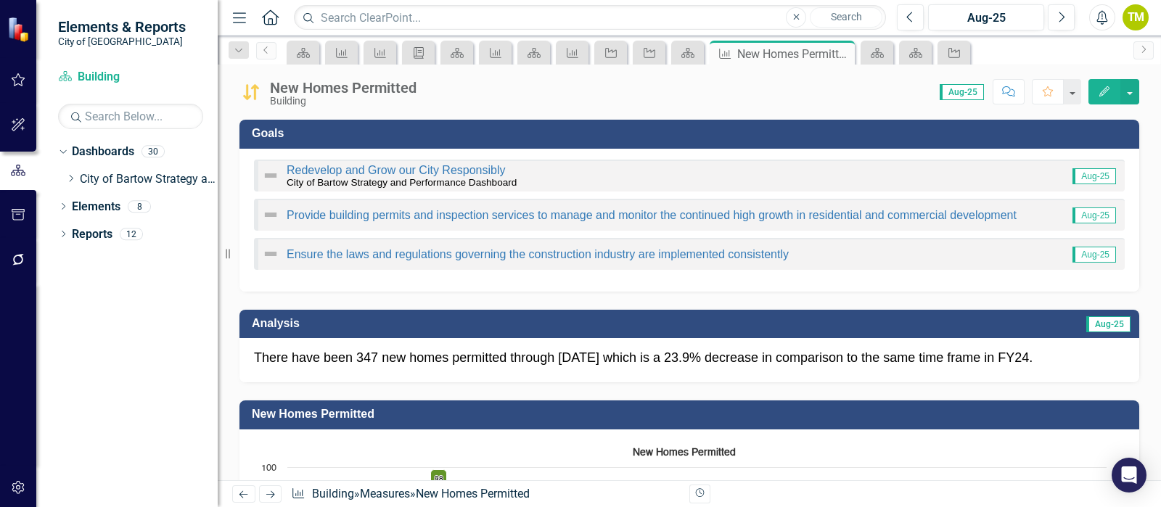
click at [812, 364] on p "There have been 347 new homes permitted through [DATE] which is a 23.9% decreas…" at bounding box center [689, 358] width 871 height 19
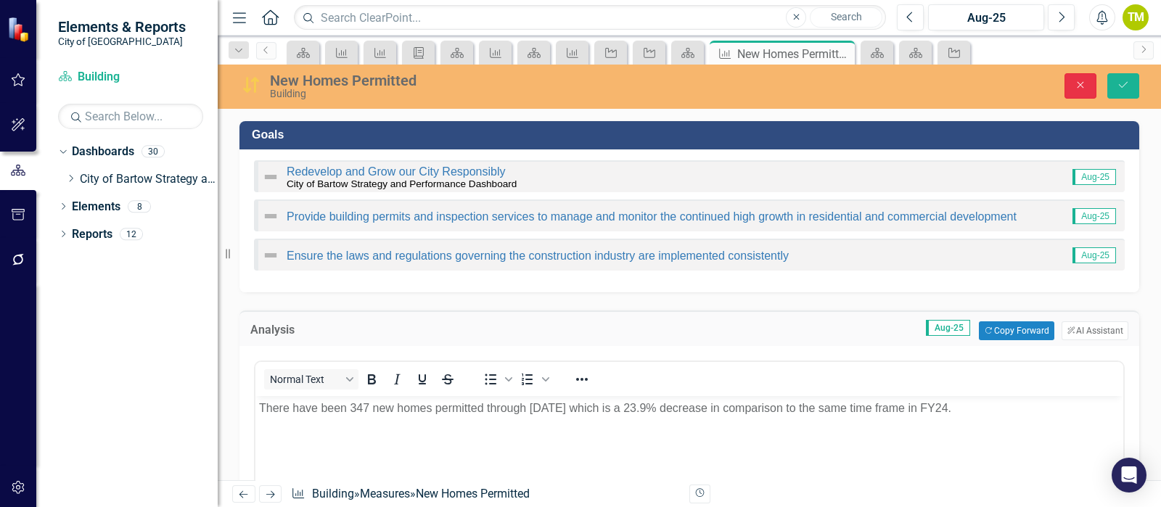
click at [1083, 89] on icon "Close" at bounding box center [1080, 85] width 13 height 10
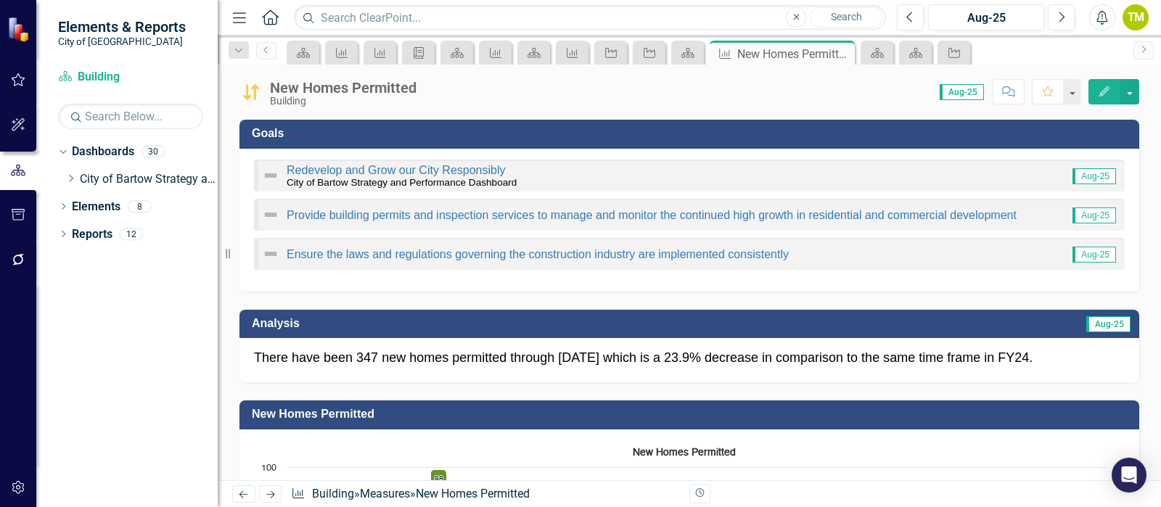
click at [571, 153] on div "Redevelop and Grow our City Responsibly City of Bartow Strategy and Performance…" at bounding box center [689, 220] width 900 height 143
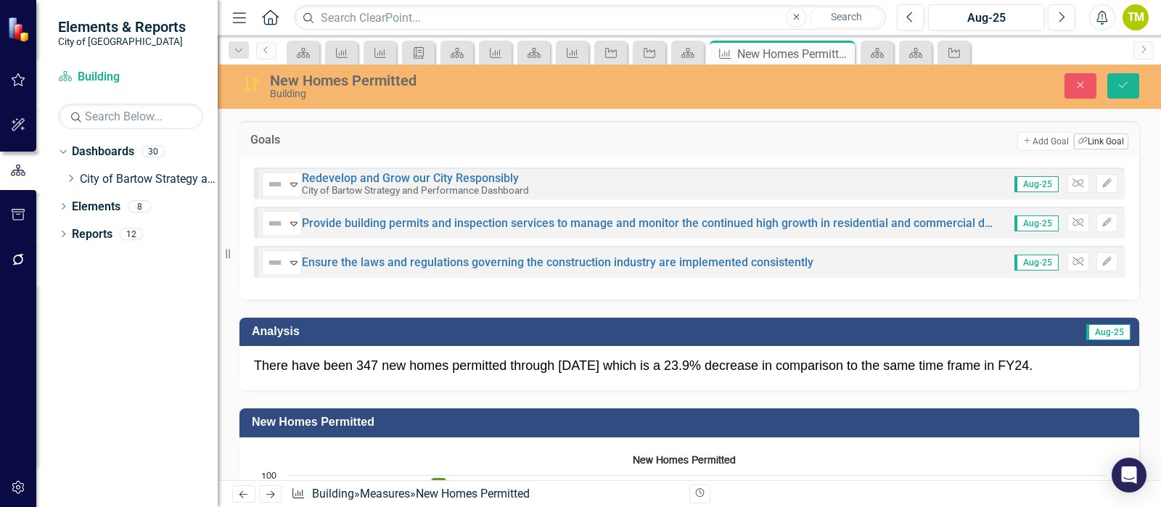
click at [1096, 136] on button "Link Tag Link Goal" at bounding box center [1101, 142] width 54 height 16
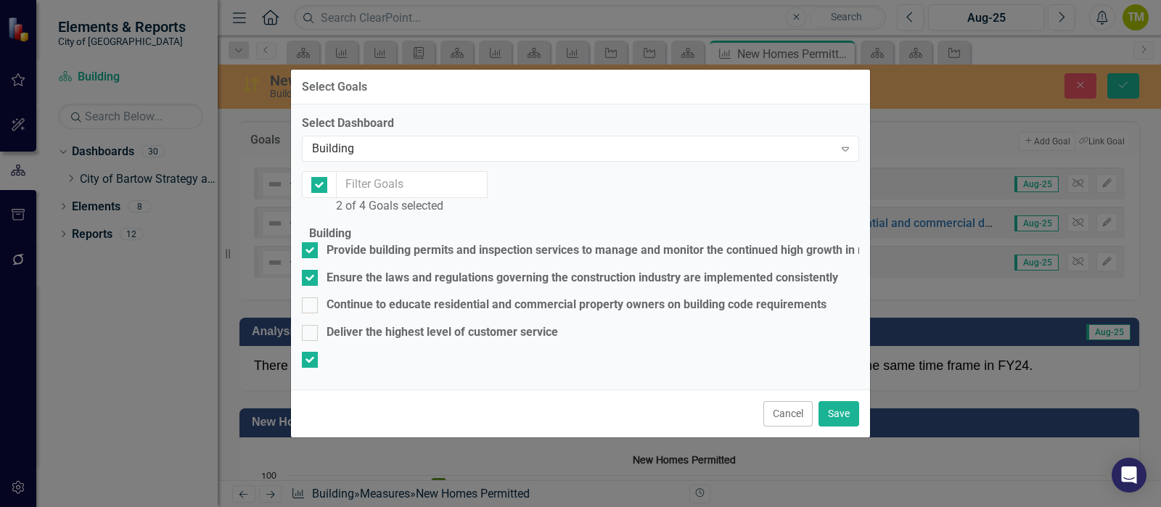
checkbox input "false"
click at [479, 136] on div "Building Expand" at bounding box center [580, 149] width 557 height 26
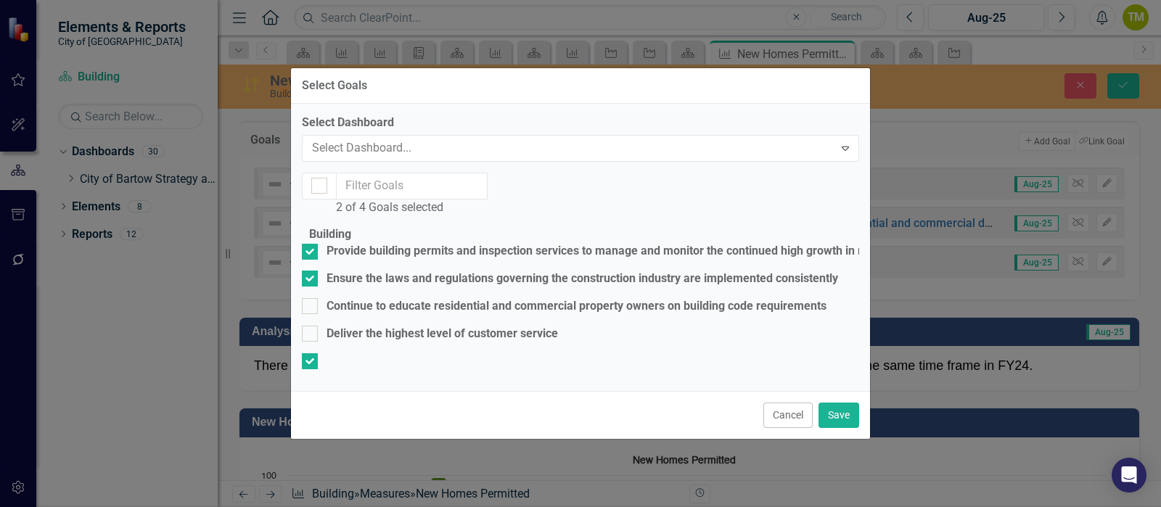
scroll to position [497, 0]
click at [790, 428] on button "Cancel" at bounding box center [787, 415] width 49 height 25
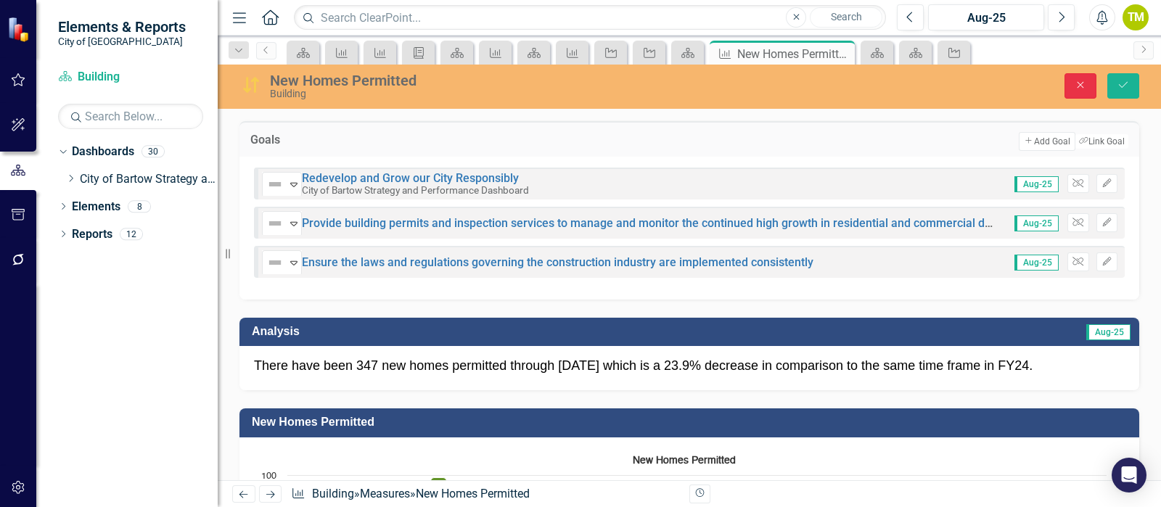
click at [1081, 89] on icon "Close" at bounding box center [1080, 85] width 13 height 10
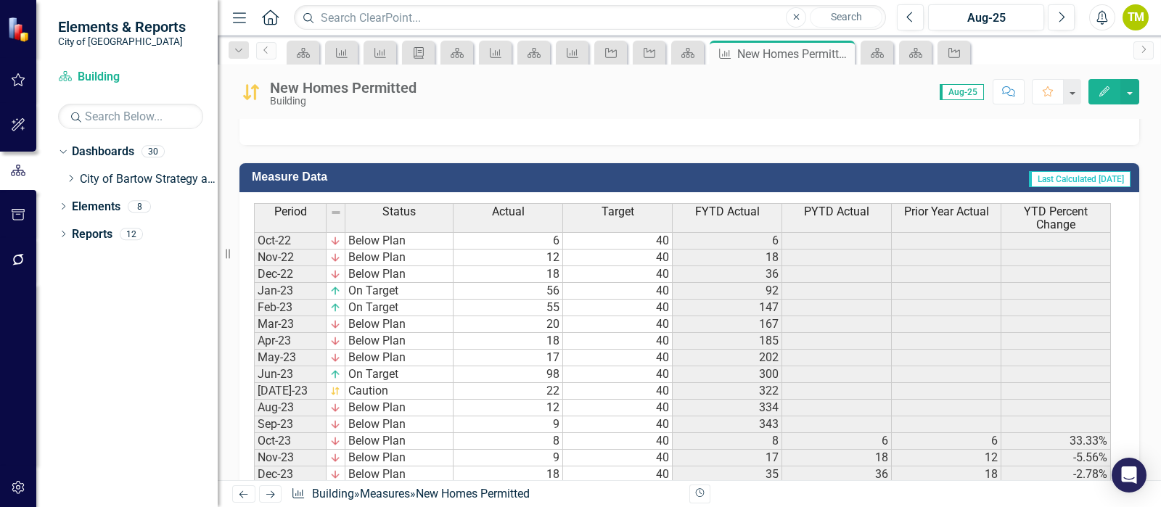
scroll to position [998, 0]
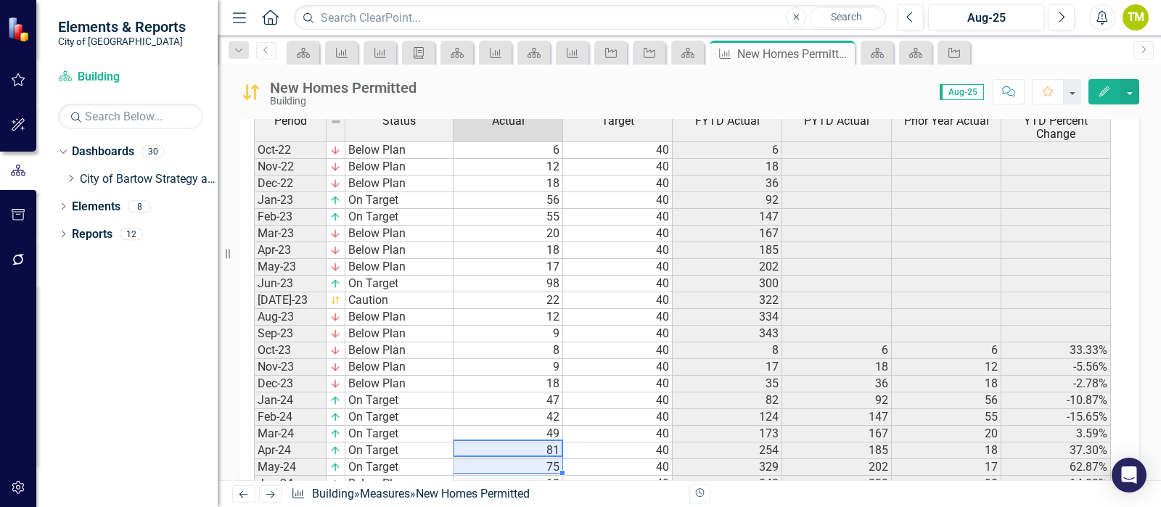
drag, startPoint x: 540, startPoint y: 454, endPoint x: 538, endPoint y: 469, distance: 15.3
click at [528, 295] on td "22" at bounding box center [509, 300] width 110 height 17
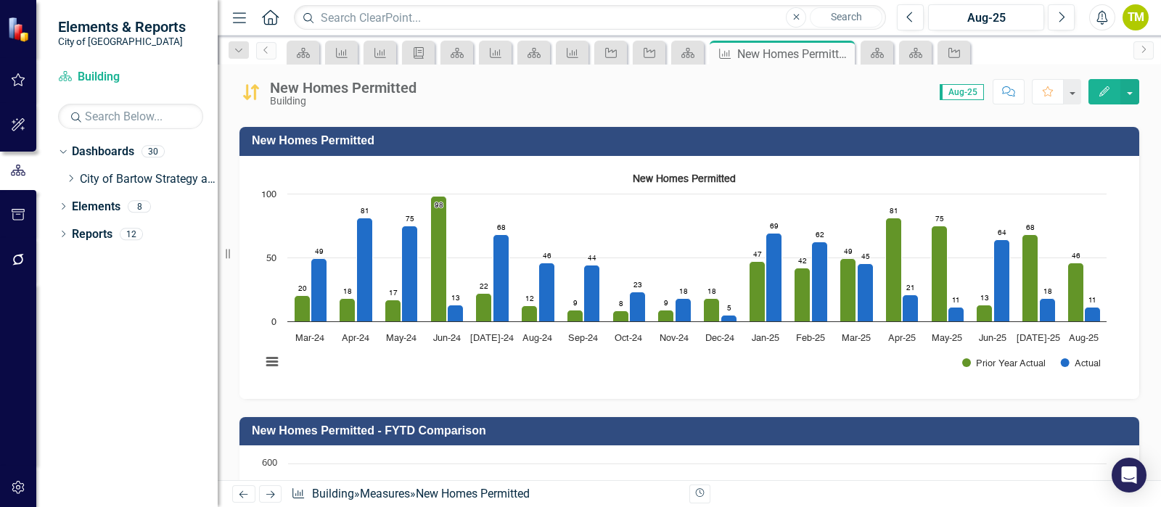
scroll to position [362, 0]
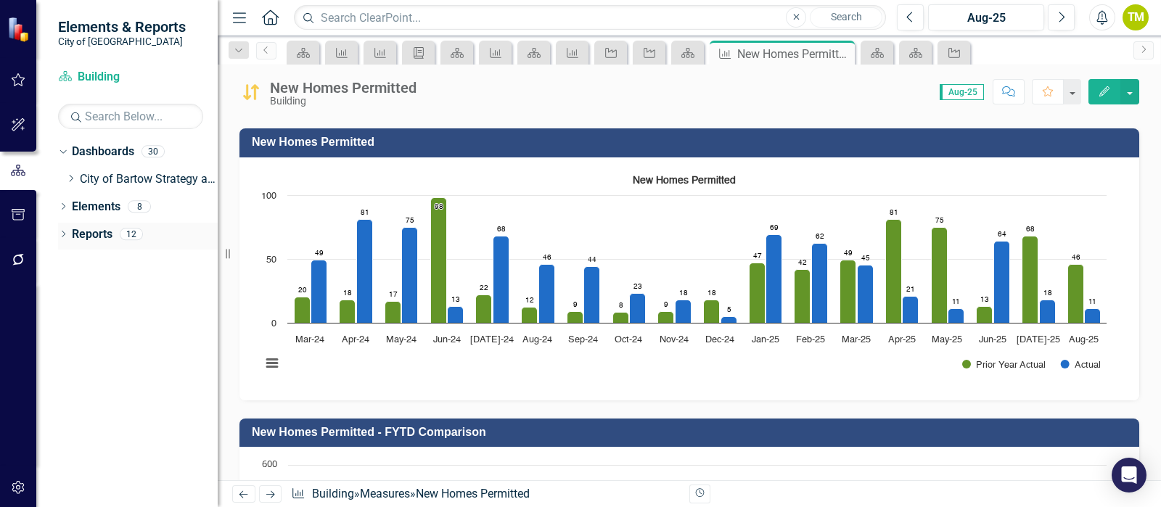
click at [91, 232] on link "Reports" at bounding box center [92, 234] width 41 height 17
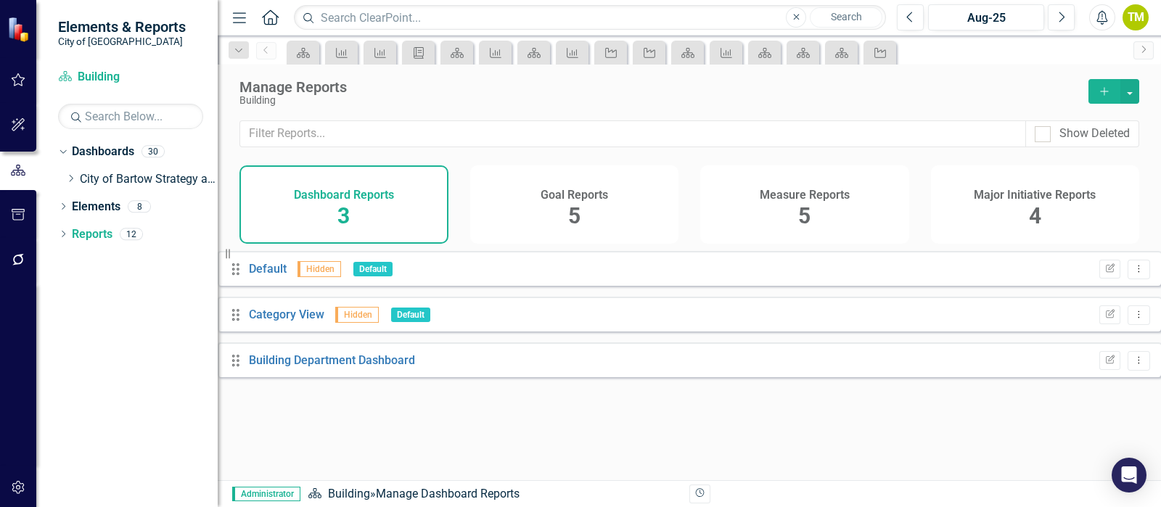
click at [1021, 190] on h4 "Major Initiative Reports" at bounding box center [1035, 195] width 122 height 13
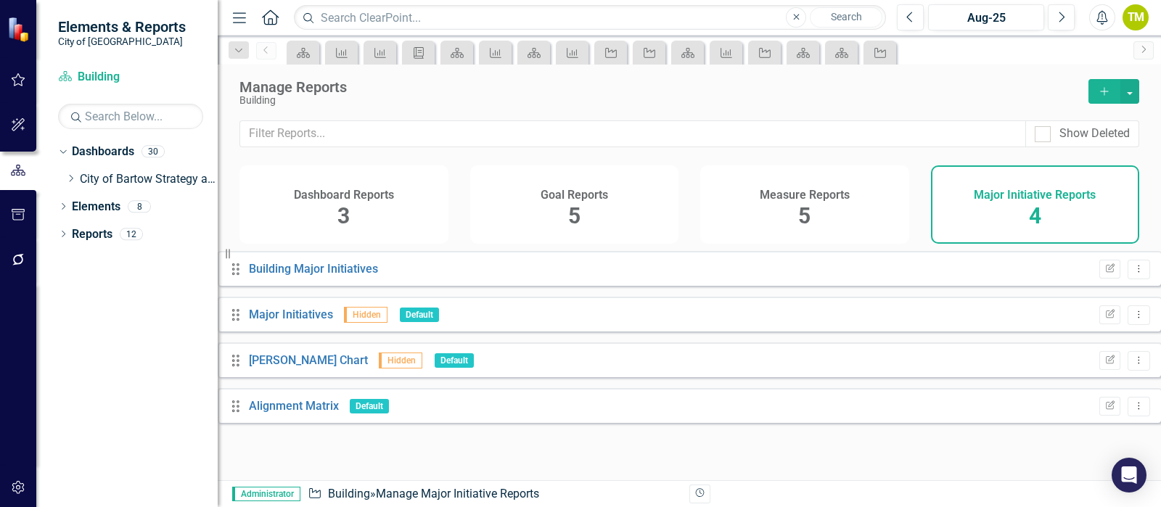
click at [330, 196] on h4 "Dashboard Reports" at bounding box center [344, 195] width 100 height 13
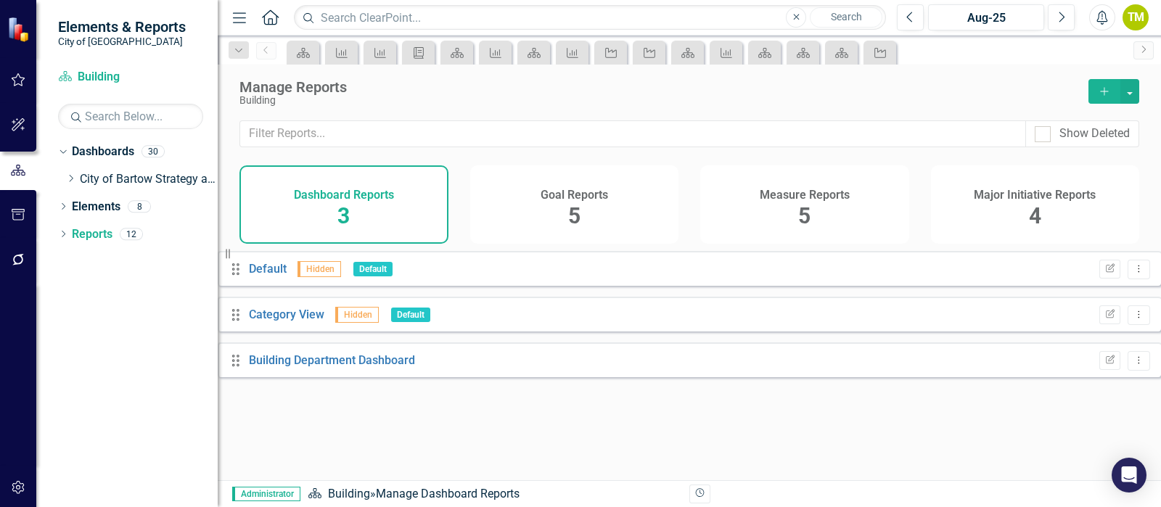
click at [292, 369] on div "Building Department Dashboard" at bounding box center [332, 361] width 166 height 17
click at [294, 367] on link "Building Department Dashboard" at bounding box center [332, 360] width 166 height 14
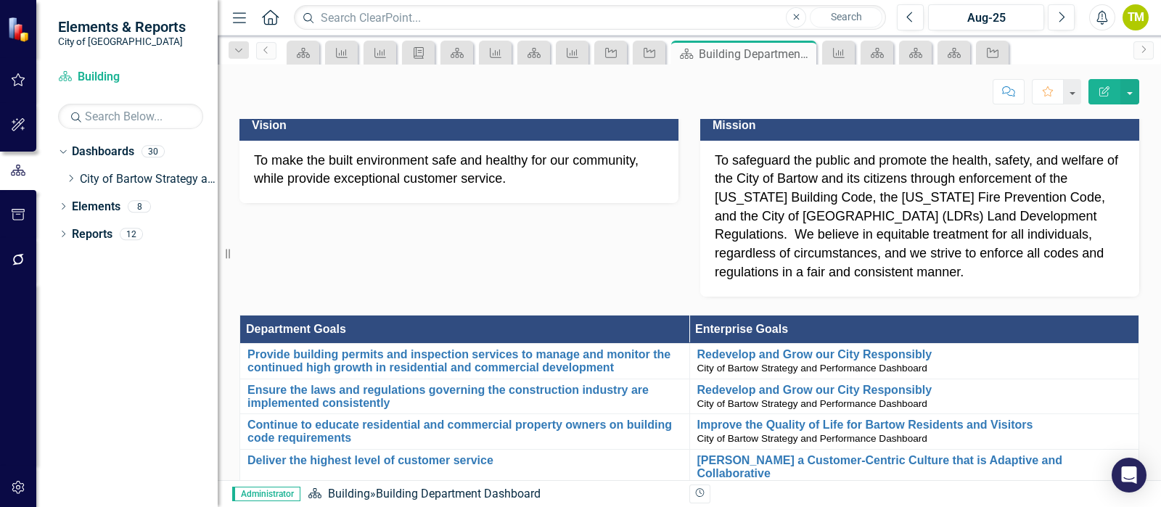
scroll to position [272, 0]
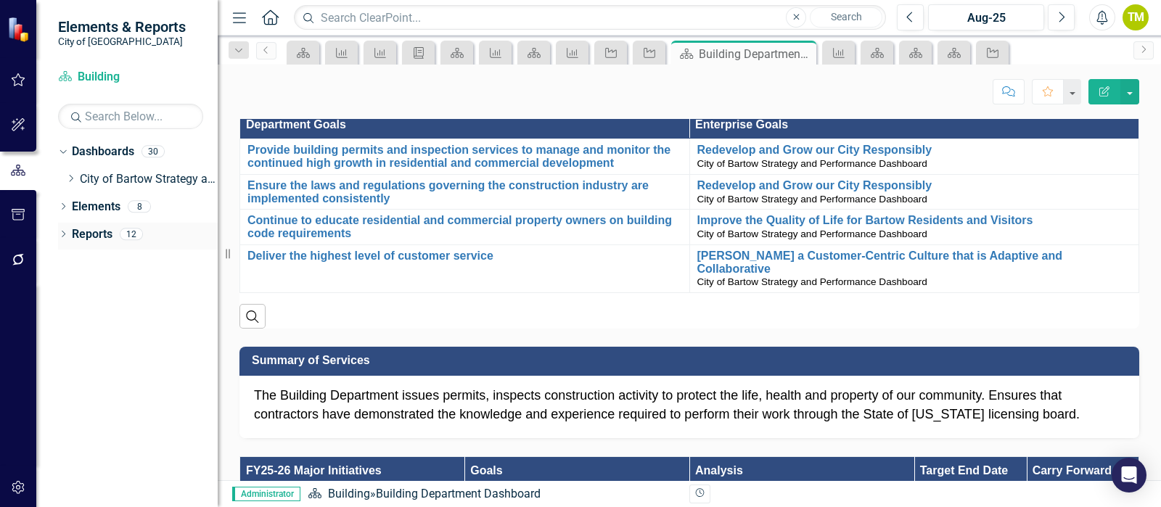
click at [65, 237] on icon "Dropdown" at bounding box center [63, 235] width 10 height 8
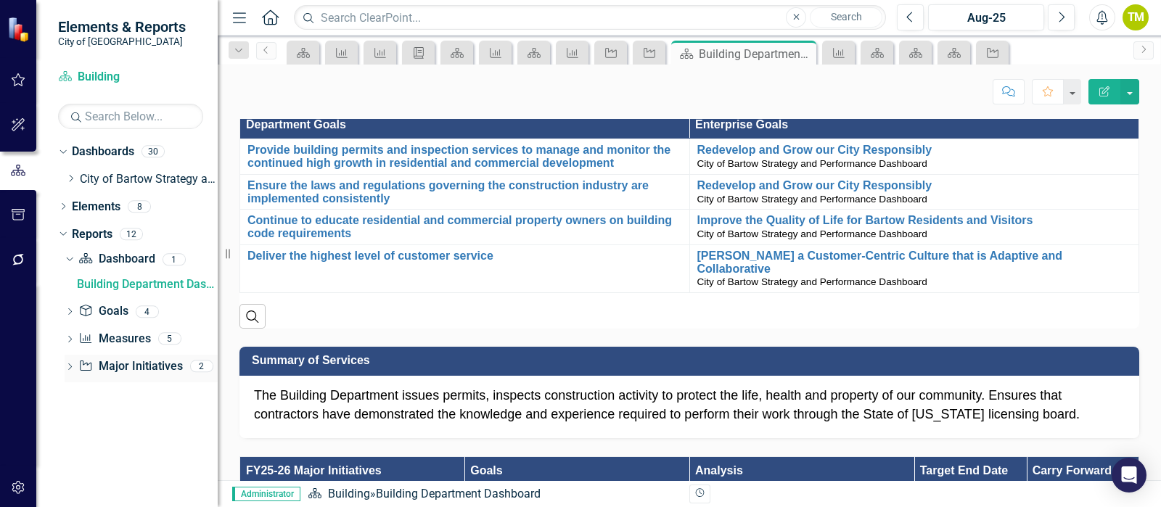
click at [134, 365] on link "Major Initiative Major Initiatives" at bounding box center [130, 366] width 104 height 17
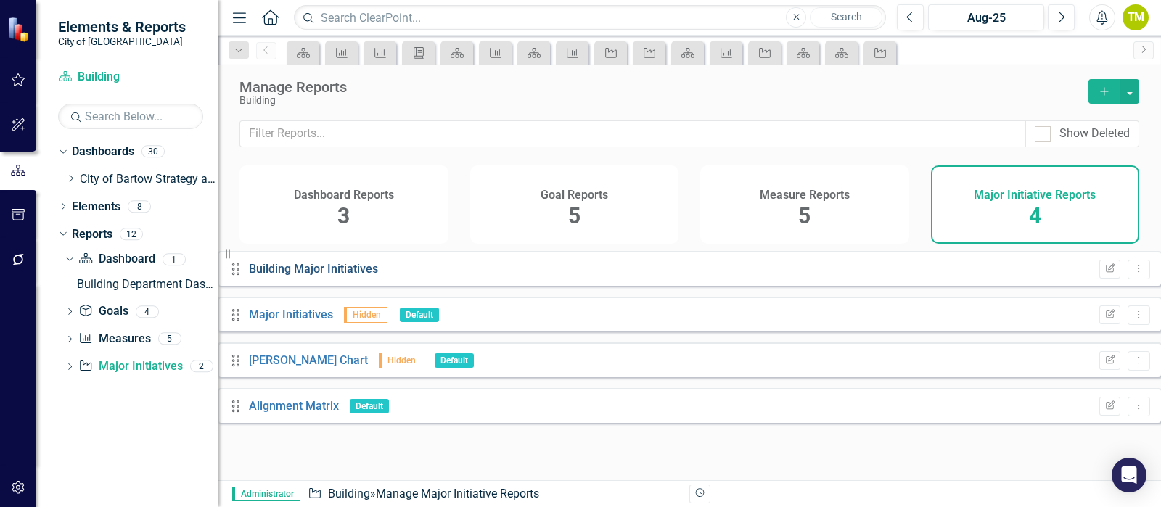
click at [313, 276] on link "Building Major Initiatives" at bounding box center [313, 269] width 129 height 14
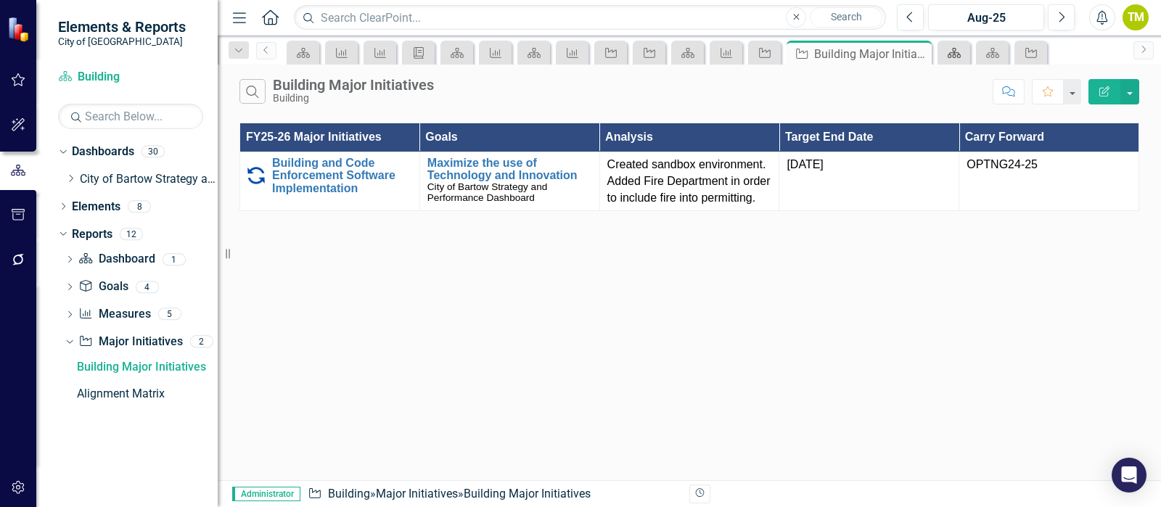
click at [961, 51] on link "Dashboard" at bounding box center [953, 53] width 25 height 18
